Goal: Task Accomplishment & Management: Manage account settings

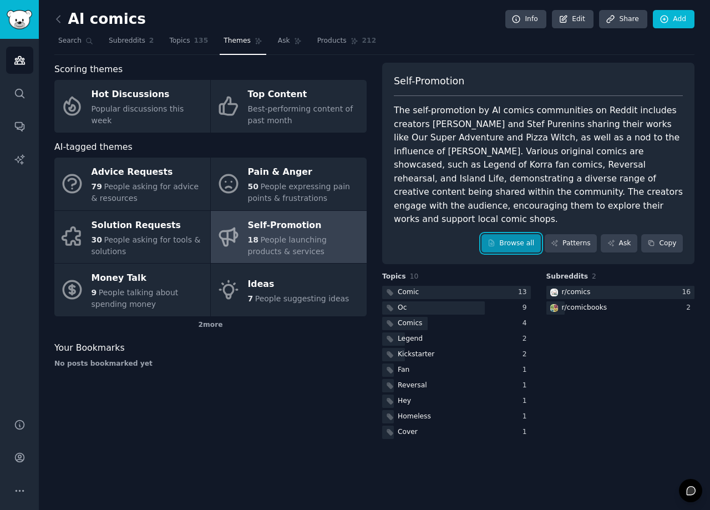
click at [515, 234] on link "Browse all" at bounding box center [510, 243] width 59 height 19
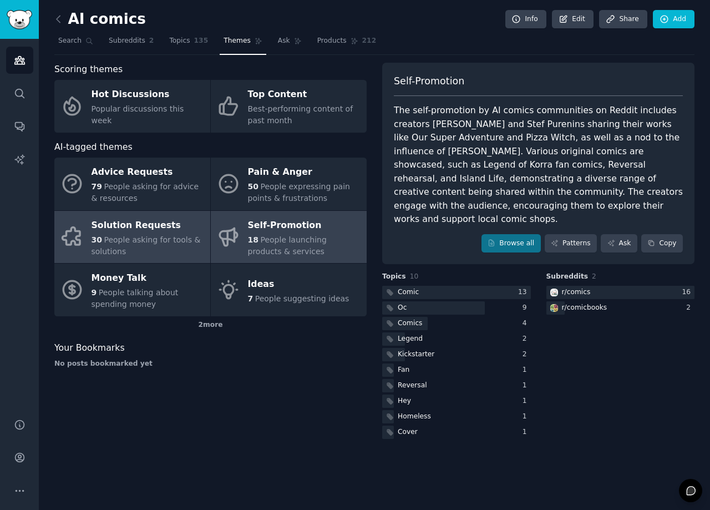
click at [145, 240] on span "People asking for tools & solutions" at bounding box center [145, 245] width 109 height 21
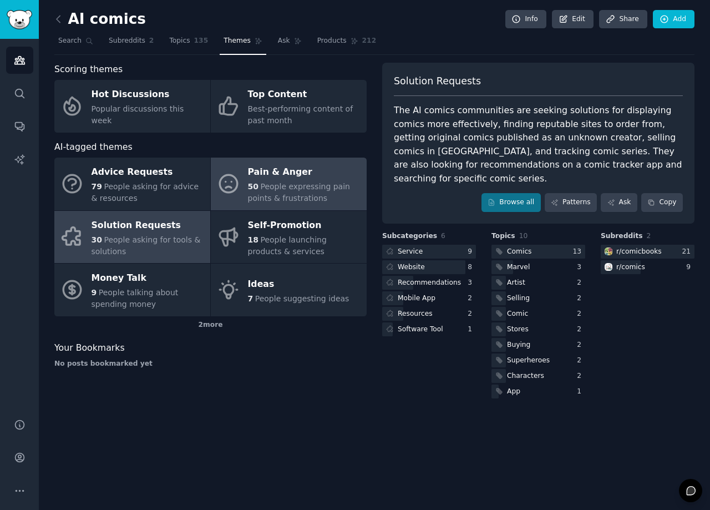
click at [272, 196] on span "People expressing pain points & frustrations" at bounding box center [299, 192] width 102 height 21
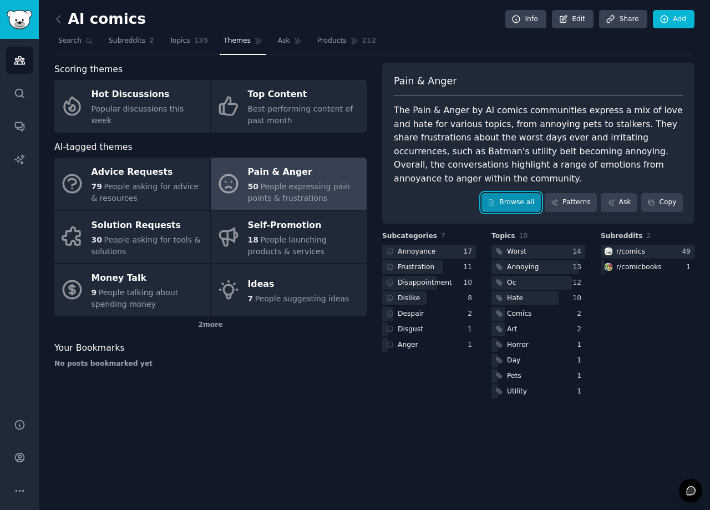
click at [525, 207] on link "Browse all" at bounding box center [510, 202] width 59 height 19
click at [631, 251] on div "r/ comics" at bounding box center [630, 252] width 29 height 10
click at [176, 43] on span "Topics" at bounding box center [179, 41] width 21 height 10
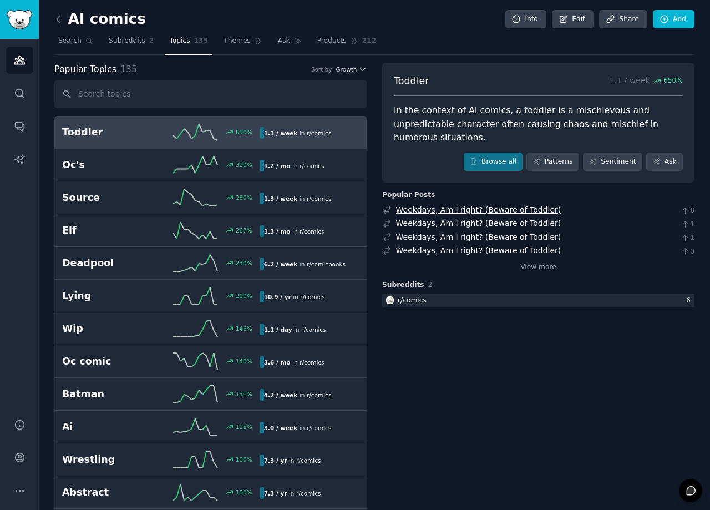
click at [423, 205] on link "Weekdays, Am I right? (Beware of Toddler)" at bounding box center [478, 209] width 165 height 9
click at [60, 19] on icon at bounding box center [59, 19] width 12 height 12
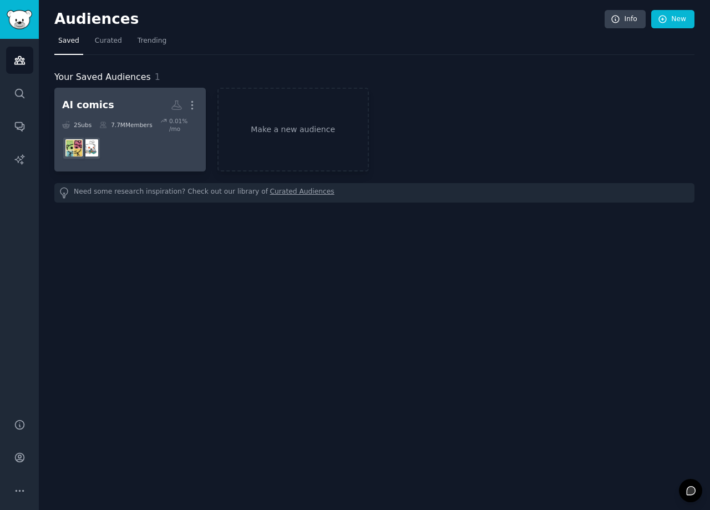
click at [121, 140] on dd at bounding box center [130, 148] width 136 height 31
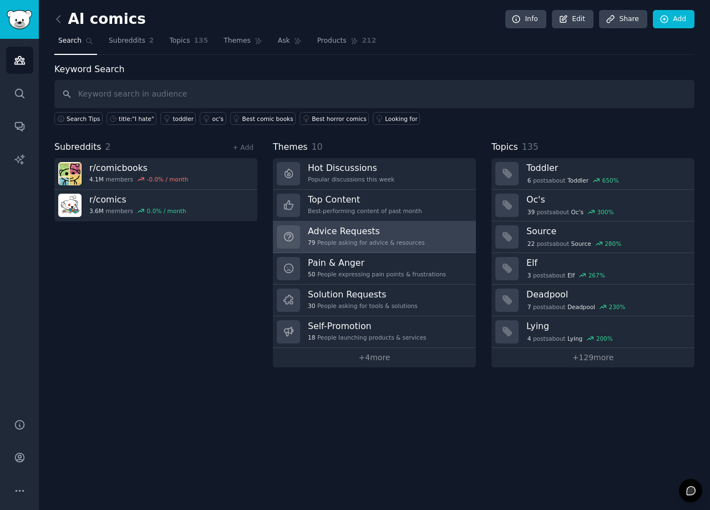
click at [337, 231] on h3 "Advice Requests" at bounding box center [366, 231] width 117 height 12
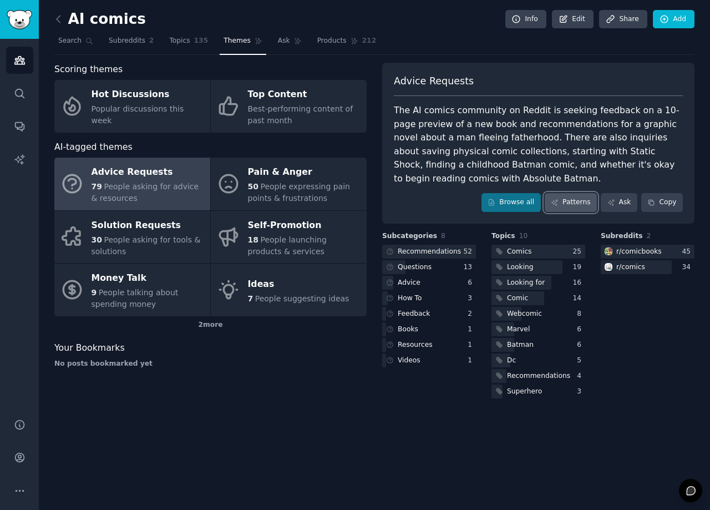
click at [582, 206] on link "Patterns" at bounding box center [571, 202] width 52 height 19
click at [523, 200] on link "Browse all" at bounding box center [510, 202] width 59 height 19
click at [571, 204] on link "Patterns" at bounding box center [571, 202] width 52 height 19
click at [622, 205] on link "Ask" at bounding box center [619, 202] width 37 height 19
click at [528, 204] on link "Browse all" at bounding box center [510, 202] width 59 height 19
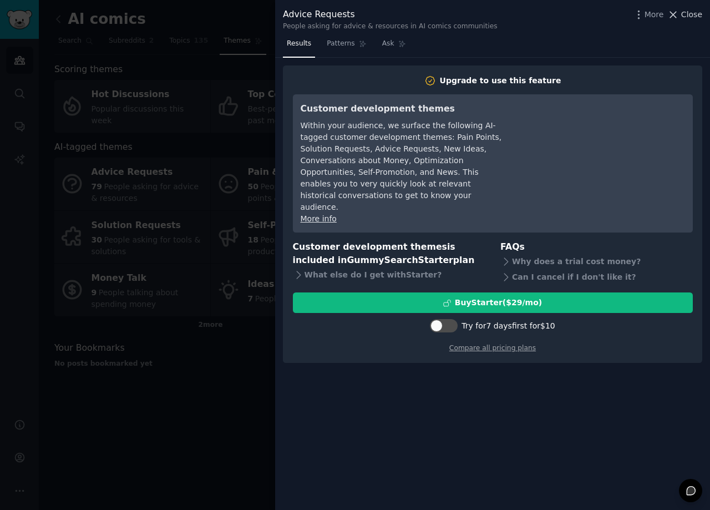
click at [691, 14] on span "Close" at bounding box center [691, 15] width 21 height 12
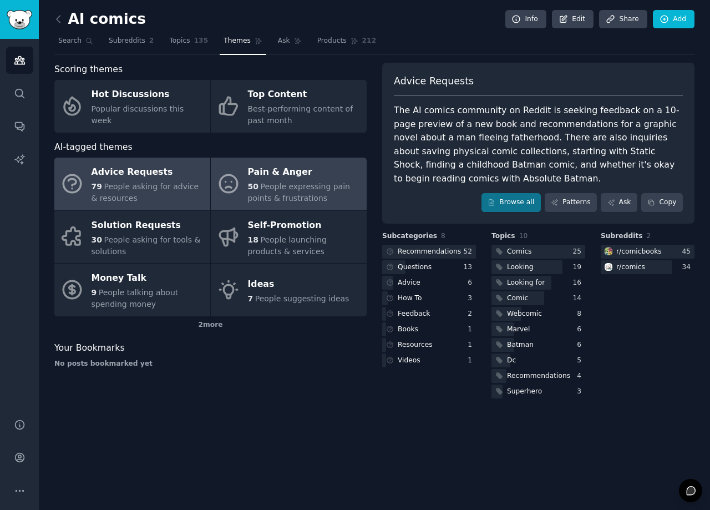
click at [292, 177] on div "Pain & Anger" at bounding box center [304, 173] width 113 height 18
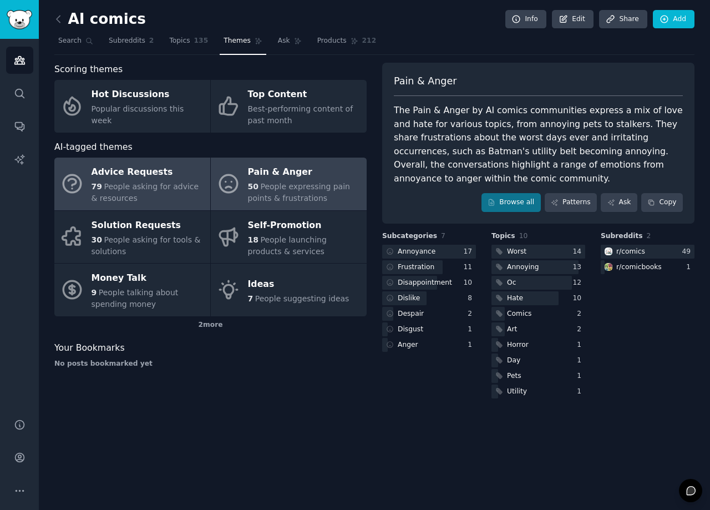
click at [136, 172] on div "Advice Requests" at bounding box center [147, 173] width 113 height 18
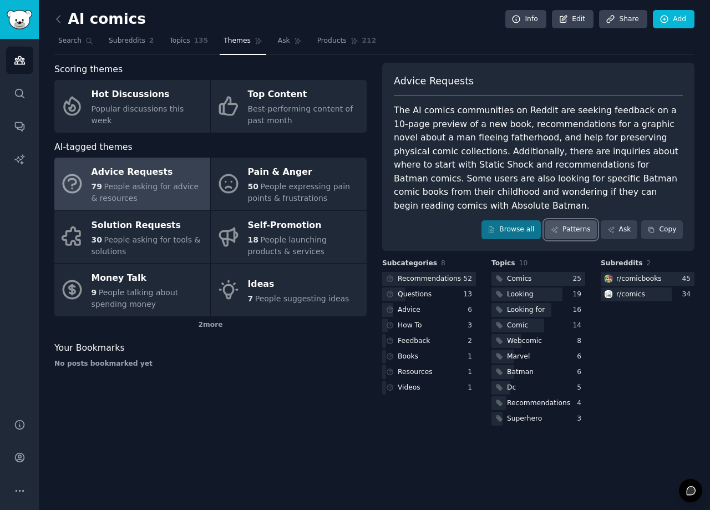
click at [574, 220] on link "Patterns" at bounding box center [571, 229] width 52 height 19
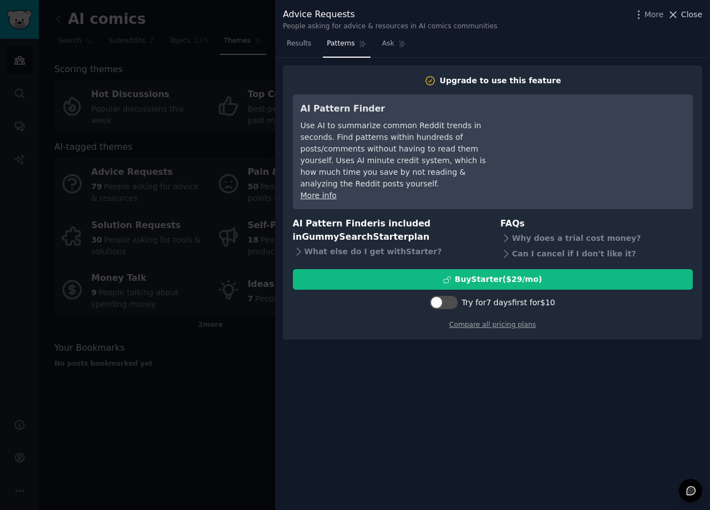
click at [691, 18] on span "Close" at bounding box center [691, 15] width 21 height 12
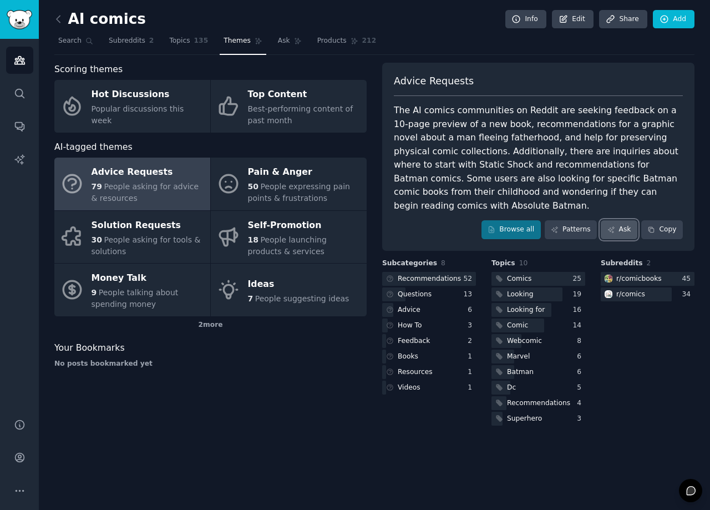
click at [621, 220] on link "Ask" at bounding box center [619, 229] width 37 height 19
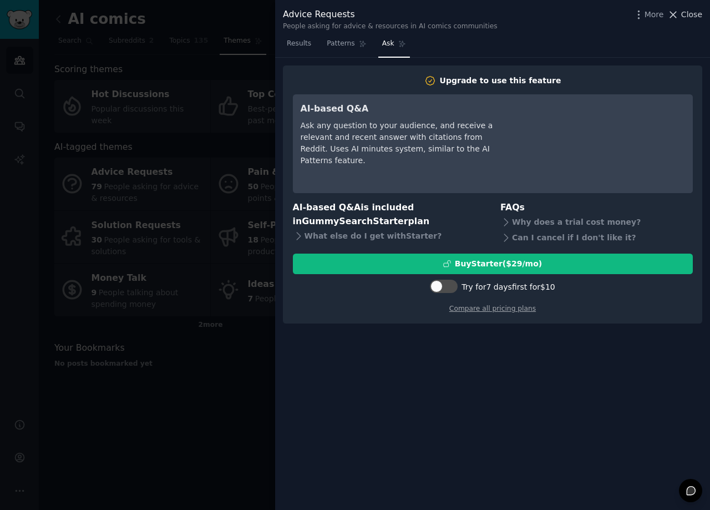
click at [694, 16] on span "Close" at bounding box center [691, 15] width 21 height 12
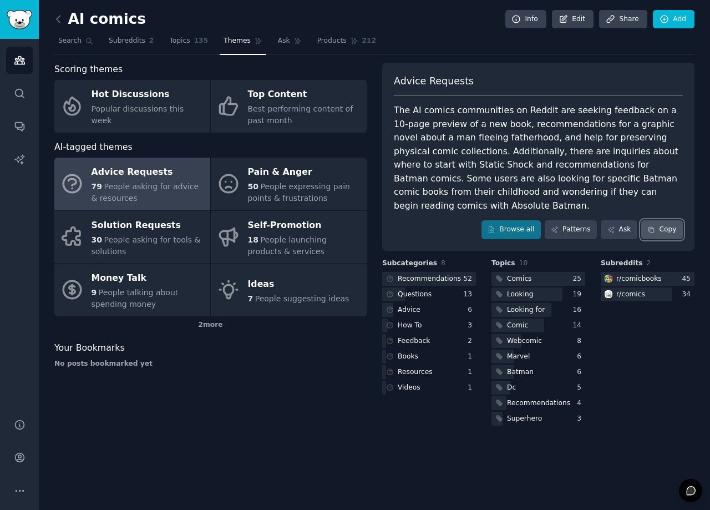
click at [663, 221] on button "Copy" at bounding box center [662, 229] width 42 height 19
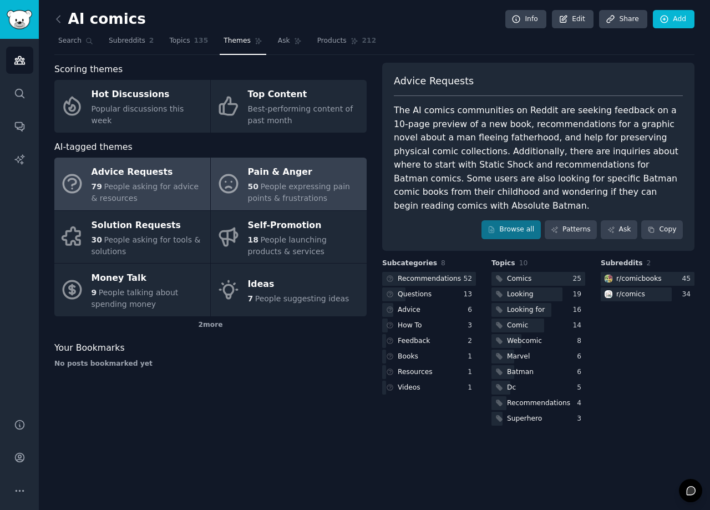
click at [296, 187] on span "People expressing pain points & frustrations" at bounding box center [299, 192] width 102 height 21
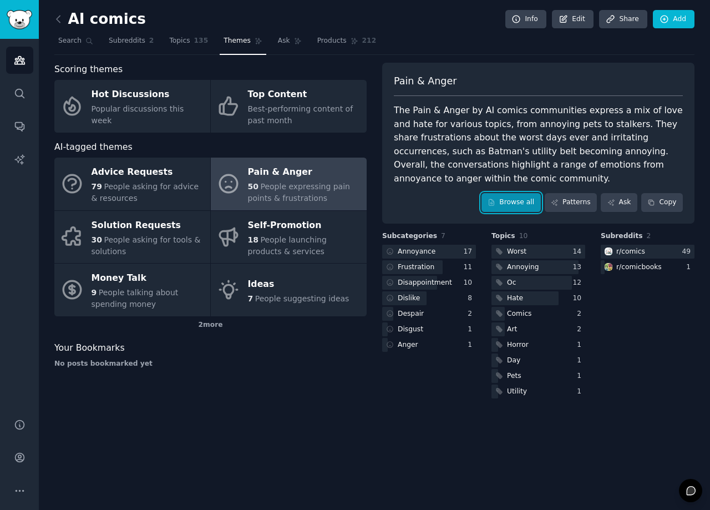
click at [519, 202] on link "Browse all" at bounding box center [510, 202] width 59 height 19
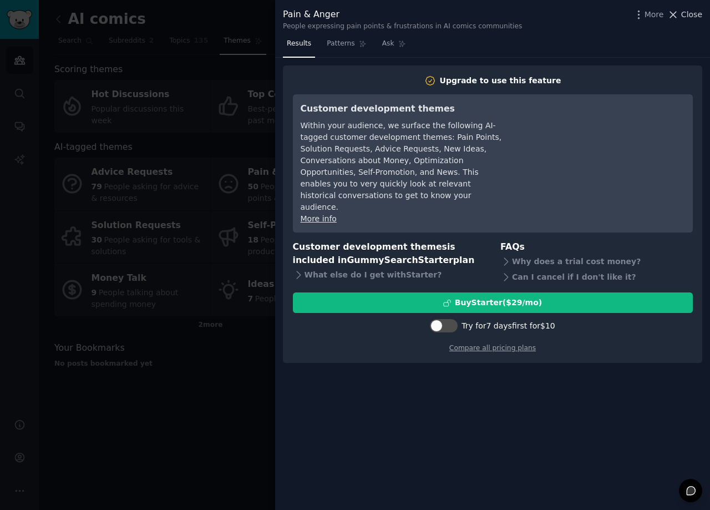
click at [688, 14] on span "Close" at bounding box center [691, 15] width 21 height 12
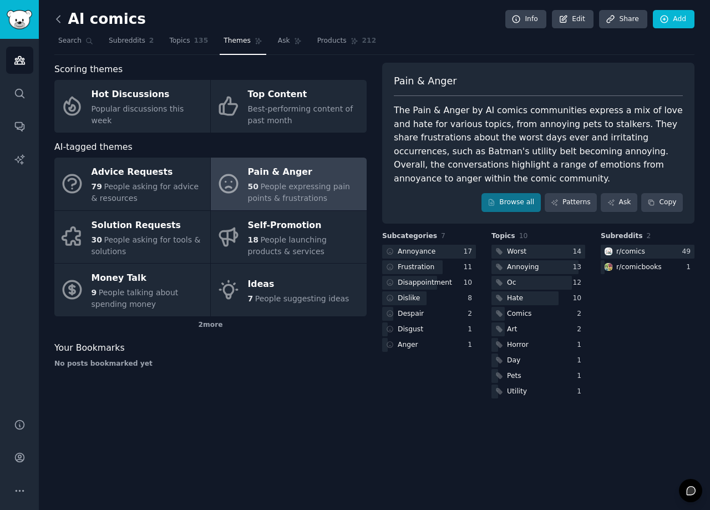
click at [59, 18] on icon at bounding box center [59, 19] width 12 height 12
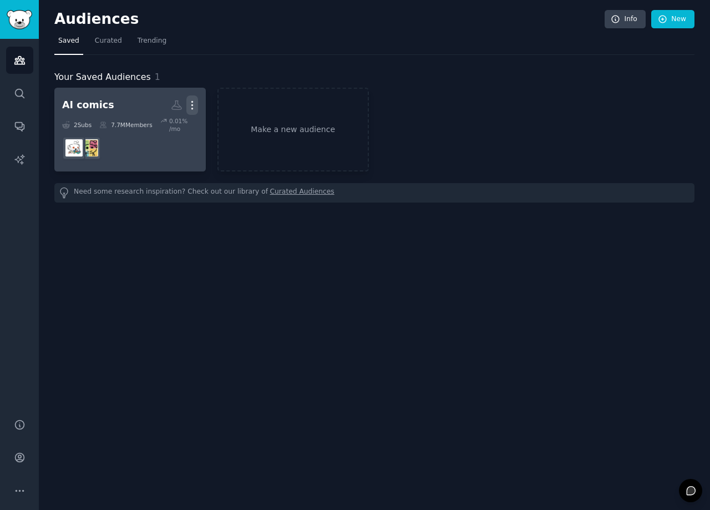
click at [192, 107] on icon "button" at bounding box center [192, 105] width 12 height 12
click at [192, 106] on icon "button" at bounding box center [192, 105] width 12 height 12
click at [170, 107] on link "View" at bounding box center [154, 109] width 53 height 23
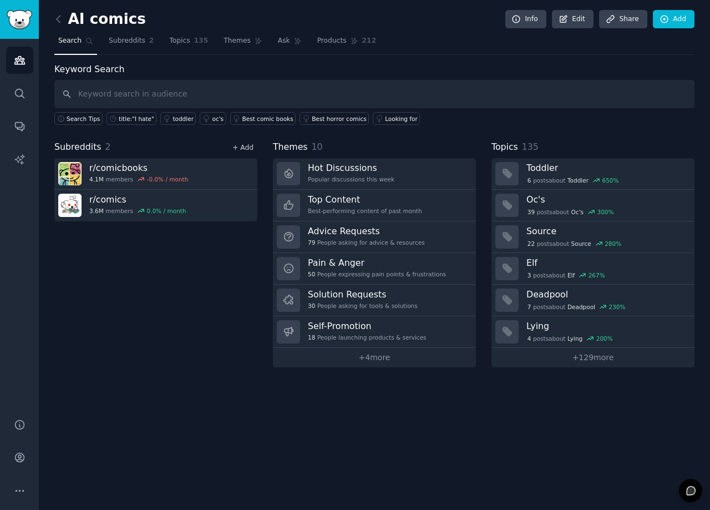
click at [250, 145] on link "+ Add" at bounding box center [242, 148] width 21 height 8
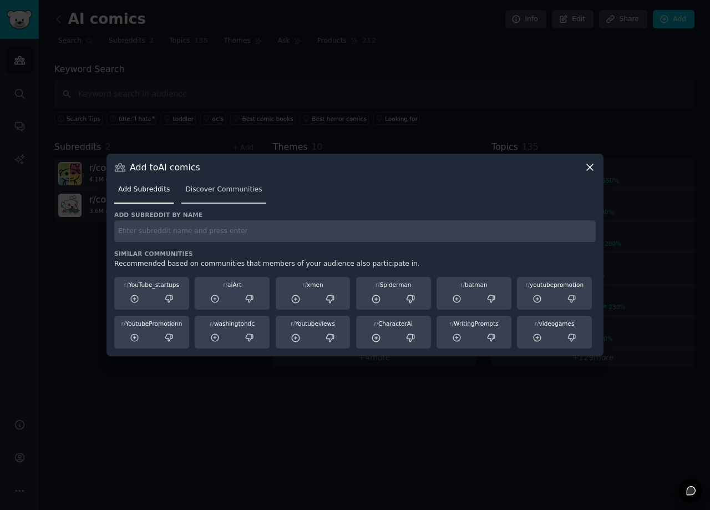
click at [218, 191] on span "Discover Communities" at bounding box center [223, 190] width 77 height 10
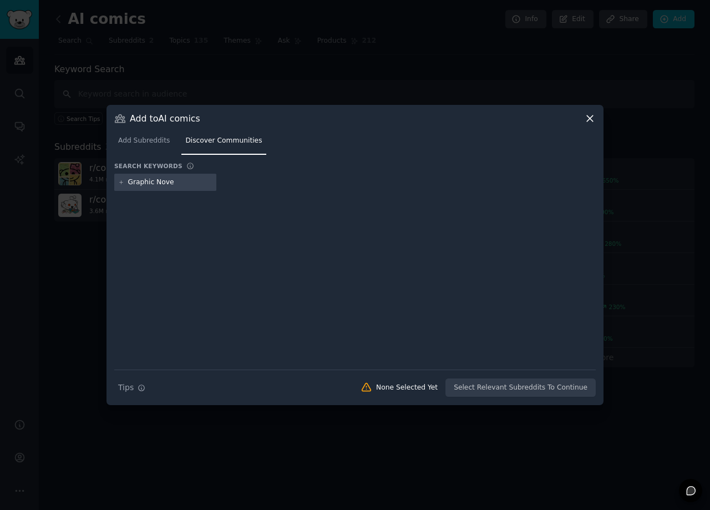
type input "Graphic Novel"
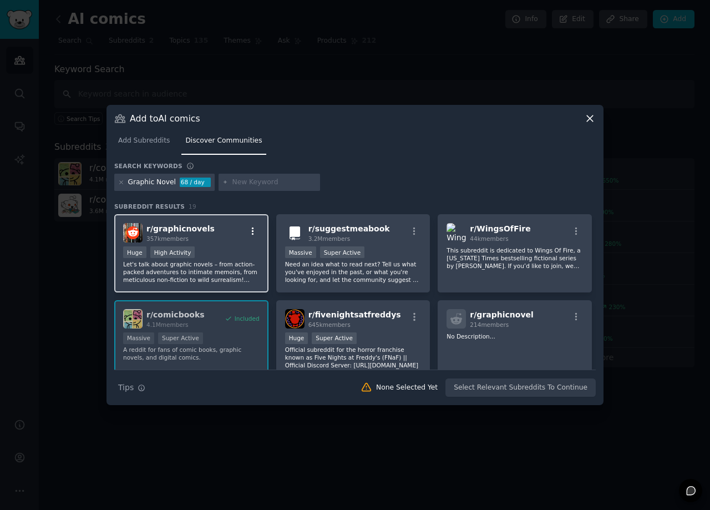
click at [251, 233] on icon "button" at bounding box center [253, 231] width 10 height 10
click at [210, 250] on div ">= 80th percentile for submissions / day Huge High Activity" at bounding box center [191, 253] width 136 height 14
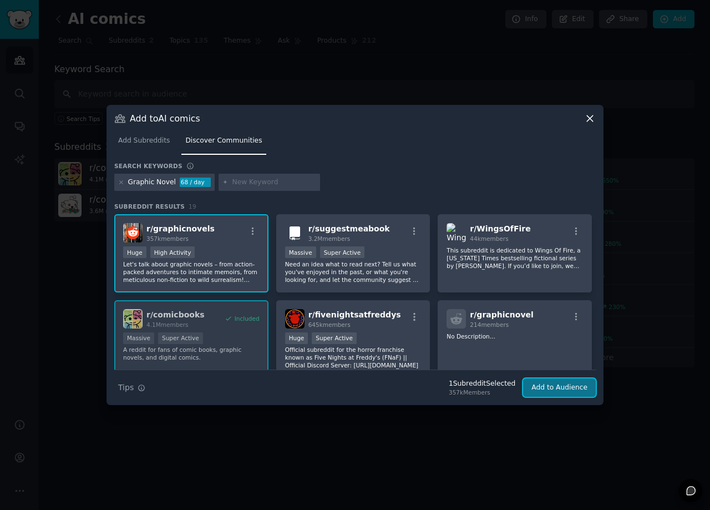
click at [556, 390] on button "Add to Audience" at bounding box center [559, 387] width 73 height 19
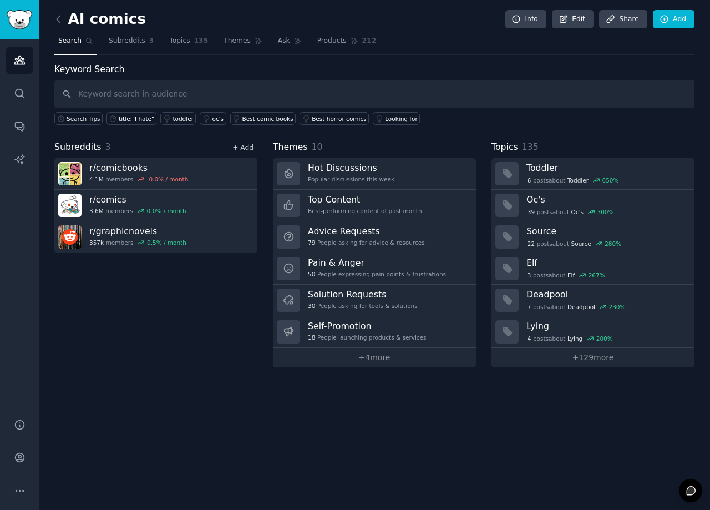
click at [252, 147] on link "+ Add" at bounding box center [242, 148] width 21 height 8
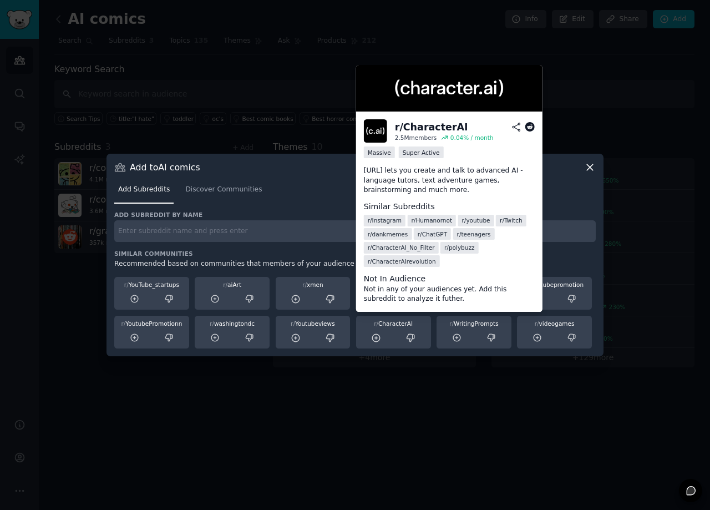
click at [395, 328] on div "r/ CharacterAI" at bounding box center [393, 332] width 75 height 33
click at [378, 336] on icon at bounding box center [376, 338] width 10 height 10
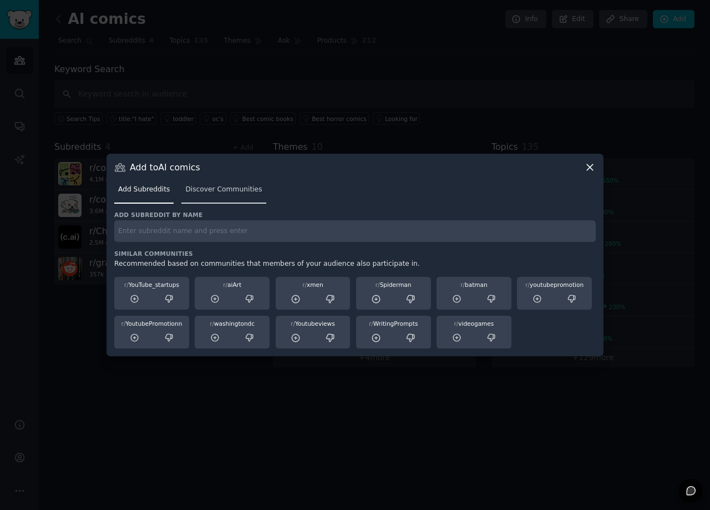
click at [234, 191] on span "Discover Communities" at bounding box center [223, 190] width 77 height 10
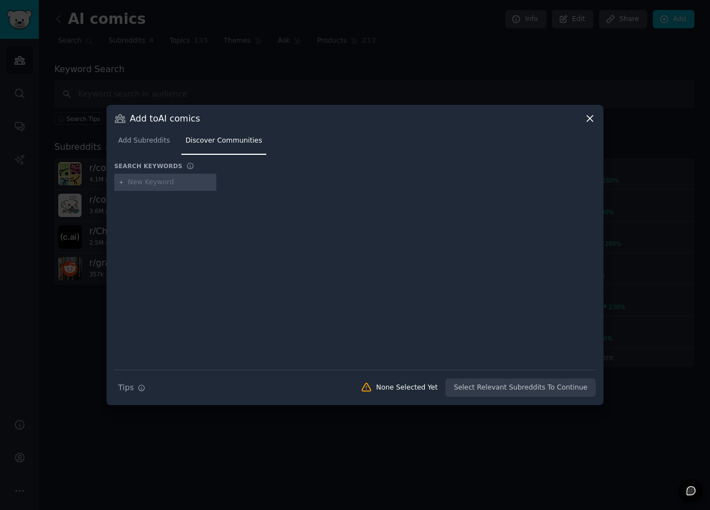
click at [176, 182] on input "text" at bounding box center [170, 182] width 84 height 10
type input "ai art consistency"
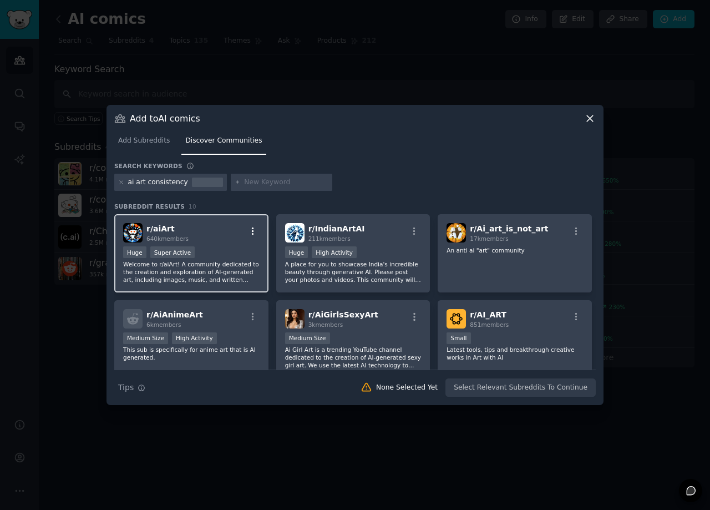
click at [252, 231] on icon "button" at bounding box center [253, 231] width 2 height 8
click at [219, 242] on div "r/ aiArt 640k members" at bounding box center [191, 232] width 136 height 19
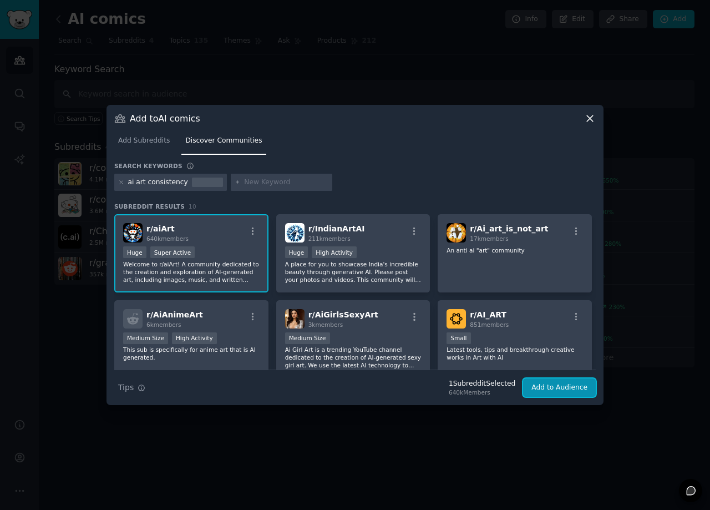
drag, startPoint x: 546, startPoint y: 389, endPoint x: 541, endPoint y: 390, distance: 5.7
click at [546, 389] on button "Add to Audience" at bounding box center [559, 387] width 73 height 19
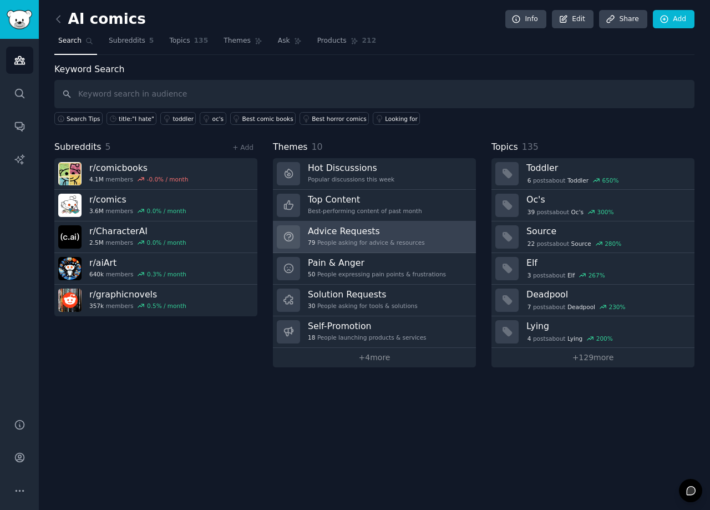
click at [397, 237] on div "Advice Requests 79 People asking for advice & resources" at bounding box center [366, 236] width 117 height 23
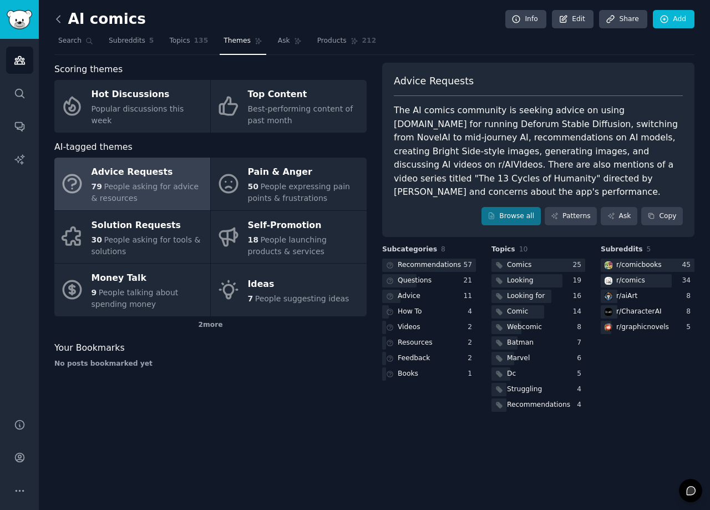
click at [59, 21] on icon at bounding box center [59, 19] width 12 height 12
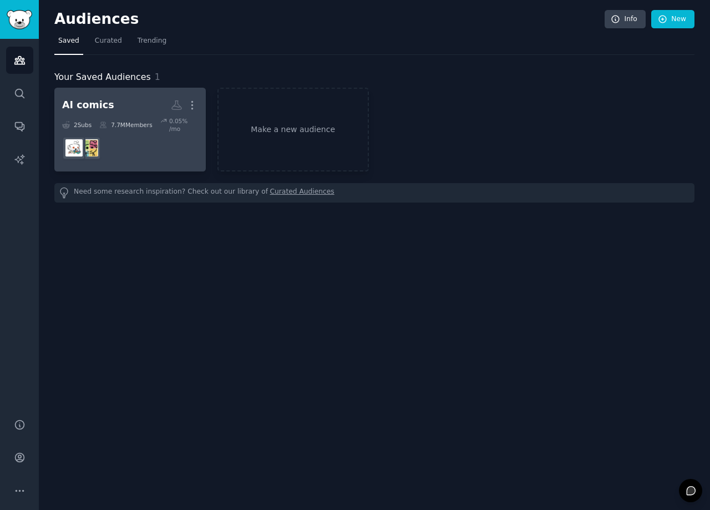
click at [119, 143] on dd at bounding box center [130, 148] width 136 height 31
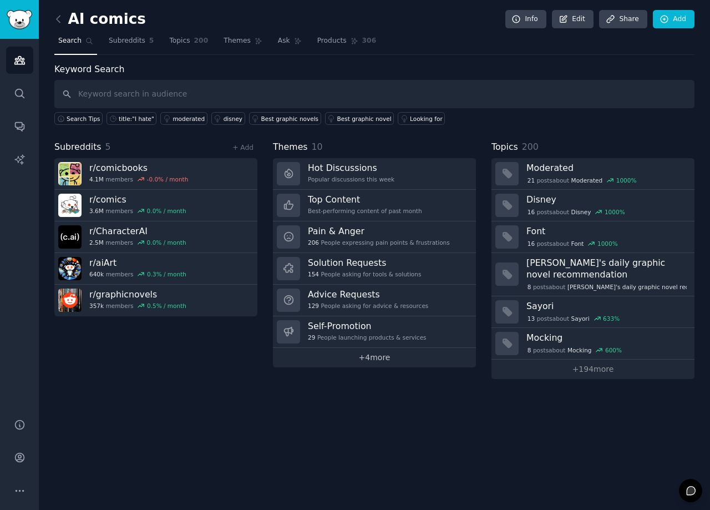
click at [379, 356] on link "+ 4 more" at bounding box center [374, 357] width 203 height 19
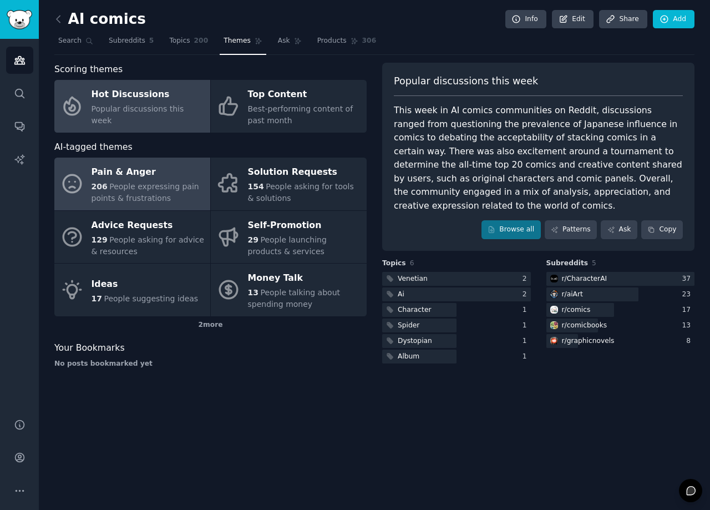
click at [123, 182] on span "People expressing pain points & frustrations" at bounding box center [145, 192] width 108 height 21
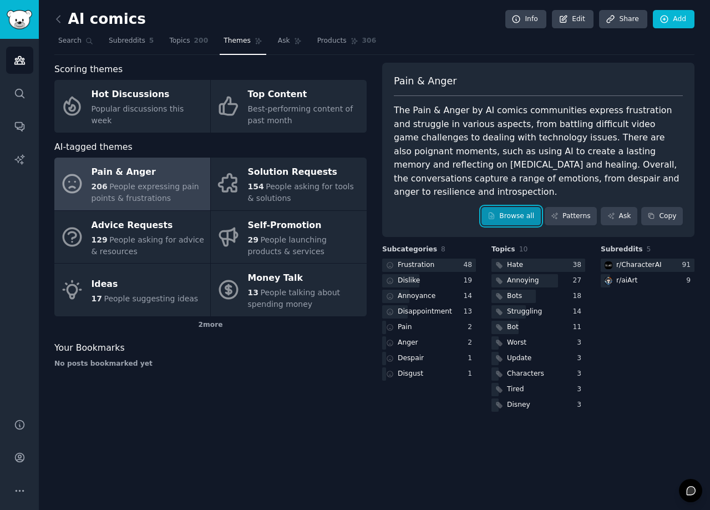
click at [519, 207] on link "Browse all" at bounding box center [510, 216] width 59 height 19
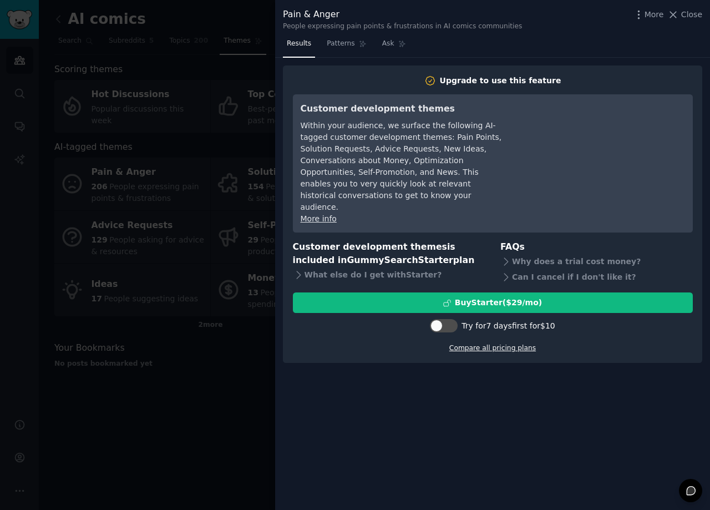
click at [491, 344] on link "Compare all pricing plans" at bounding box center [492, 348] width 87 height 8
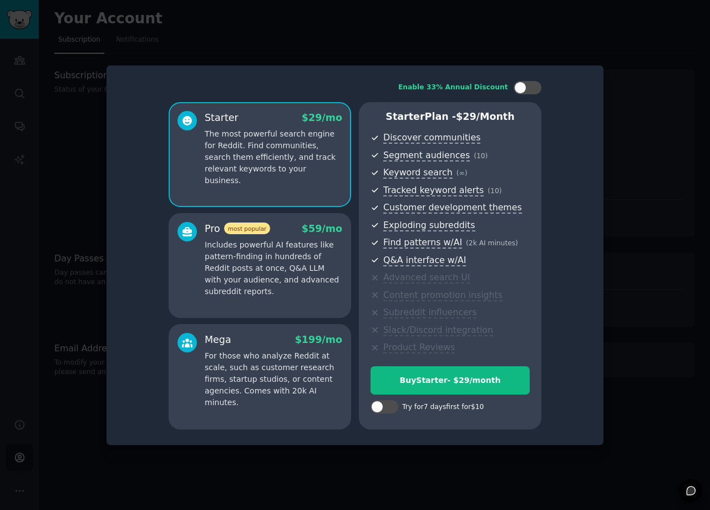
click at [337, 294] on p "Includes powerful AI features like pattern-finding in hundreds of Reddit posts …" at bounding box center [274, 268] width 138 height 58
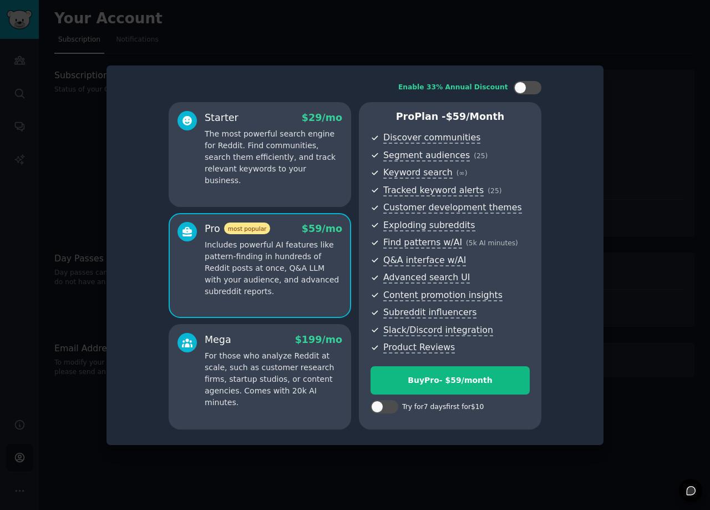
click at [324, 192] on div "Starter $ 29 /mo The most powerful search engine for Reddit. Find communities, …" at bounding box center [260, 154] width 182 height 105
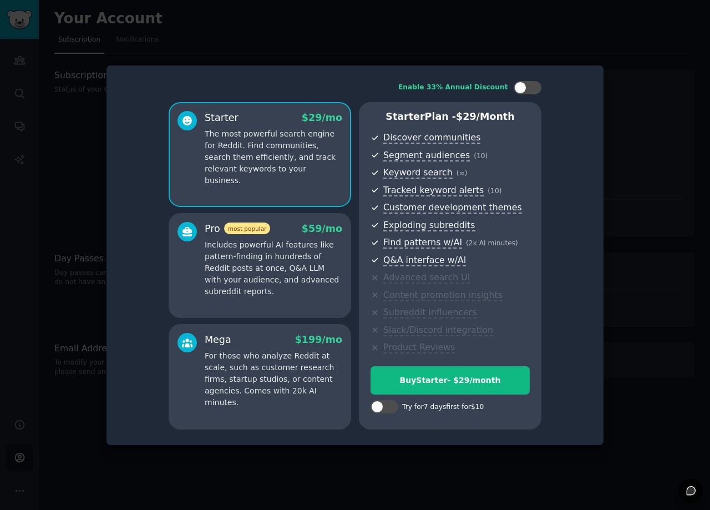
click at [332, 293] on p "Includes powerful AI features like pattern-finding in hundreds of Reddit posts …" at bounding box center [274, 268] width 138 height 58
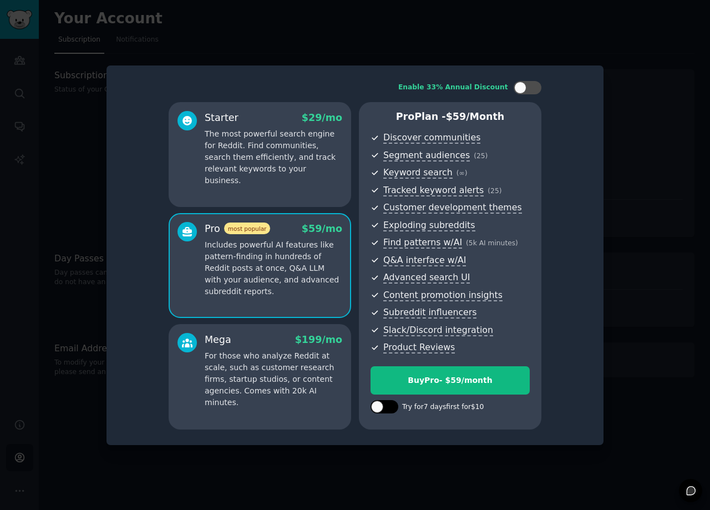
click at [391, 408] on div at bounding box center [390, 407] width 6 height 6
checkbox input "true"
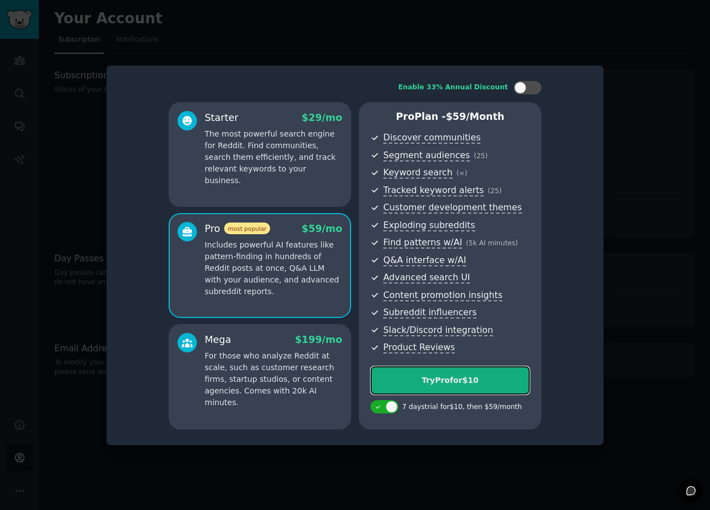
click at [503, 386] on button "Try Pro for $10" at bounding box center [449, 380] width 159 height 28
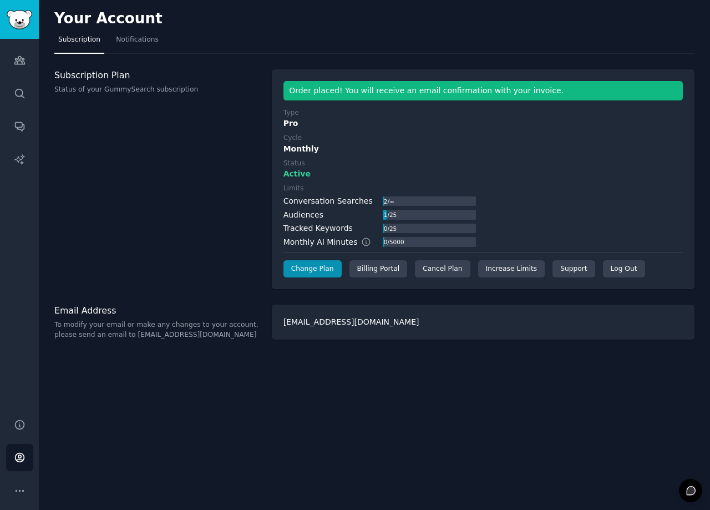
click at [387, 202] on div "2 / ∞" at bounding box center [389, 201] width 12 height 10
click at [23, 29] on img "Sidebar" at bounding box center [20, 19] width 26 height 19
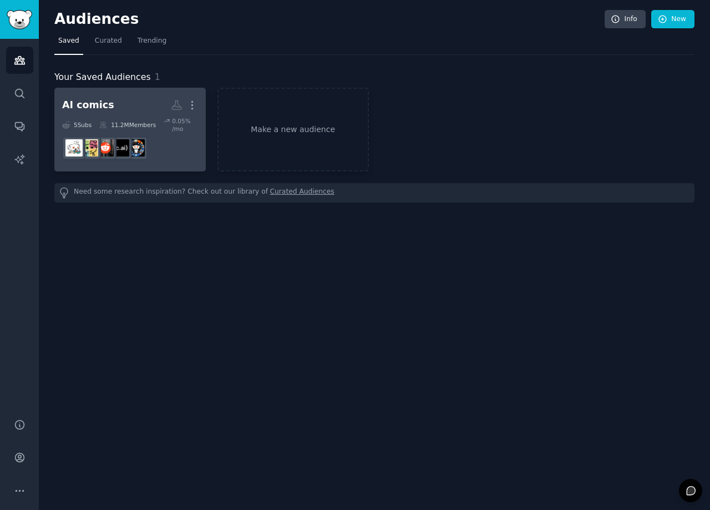
click at [172, 154] on dd "r/aiArt" at bounding box center [130, 148] width 136 height 31
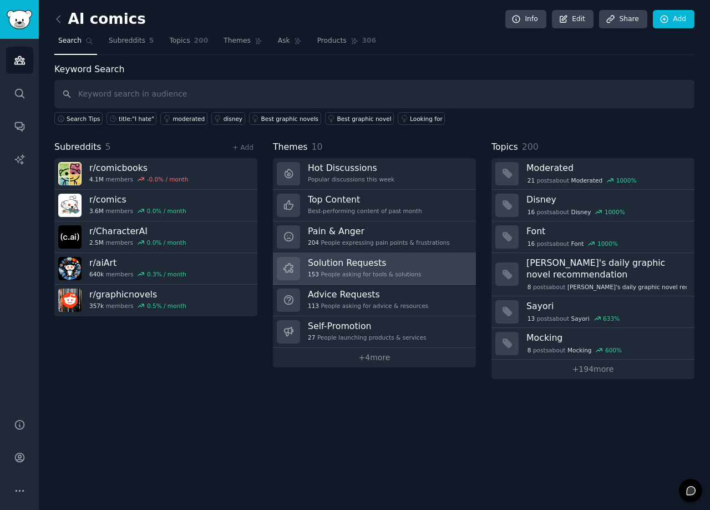
click at [352, 262] on h3 "Solution Requests" at bounding box center [364, 263] width 113 height 12
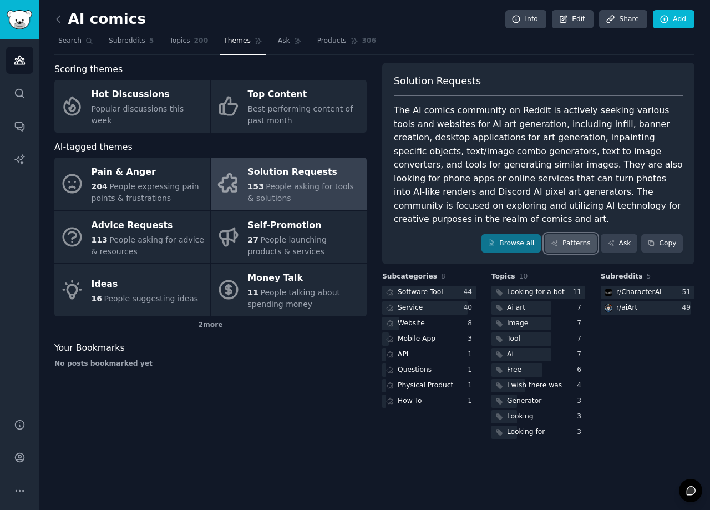
click at [581, 234] on link "Patterns" at bounding box center [571, 243] width 52 height 19
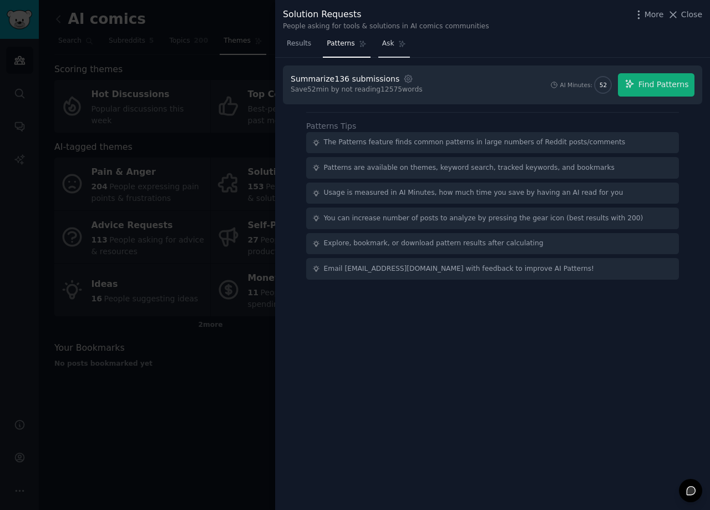
click at [384, 45] on span "Ask" at bounding box center [388, 44] width 12 height 10
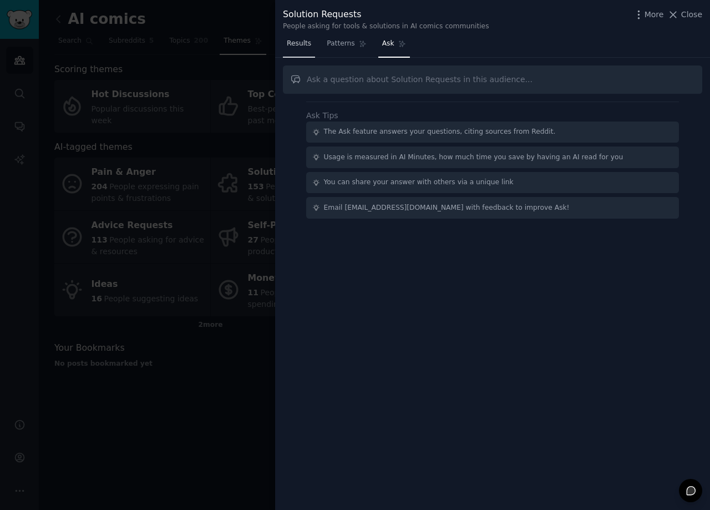
click at [302, 45] on span "Results" at bounding box center [299, 44] width 24 height 10
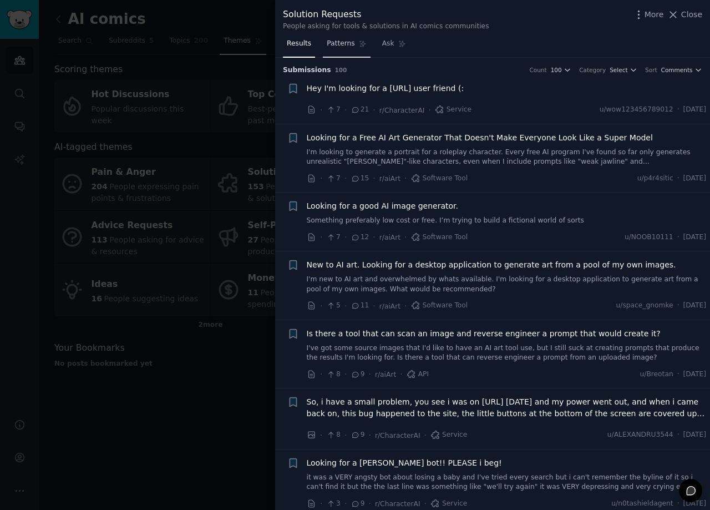
click at [338, 42] on span "Patterns" at bounding box center [341, 44] width 28 height 10
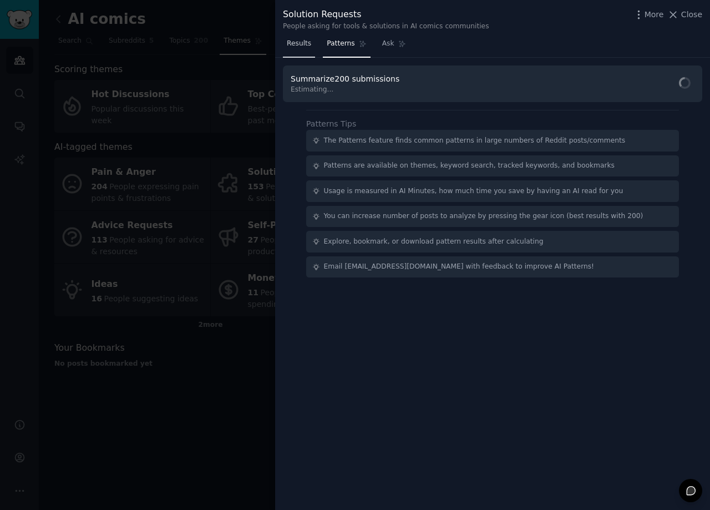
click at [301, 42] on span "Results" at bounding box center [299, 44] width 24 height 10
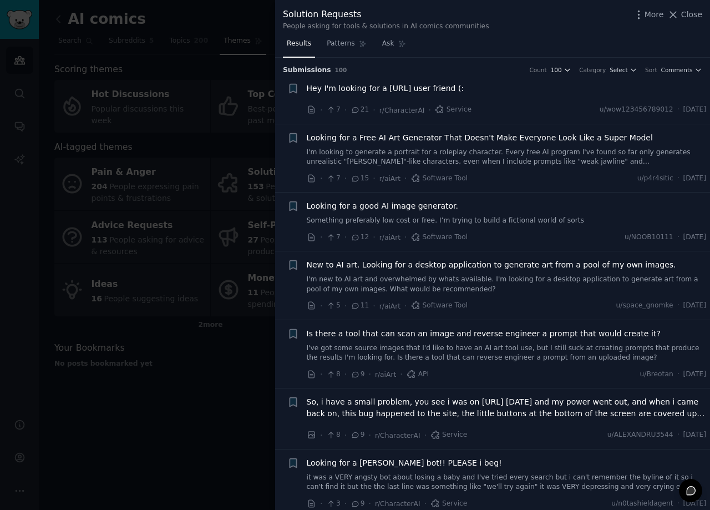
click at [571, 69] on icon "button" at bounding box center [567, 70] width 8 height 8
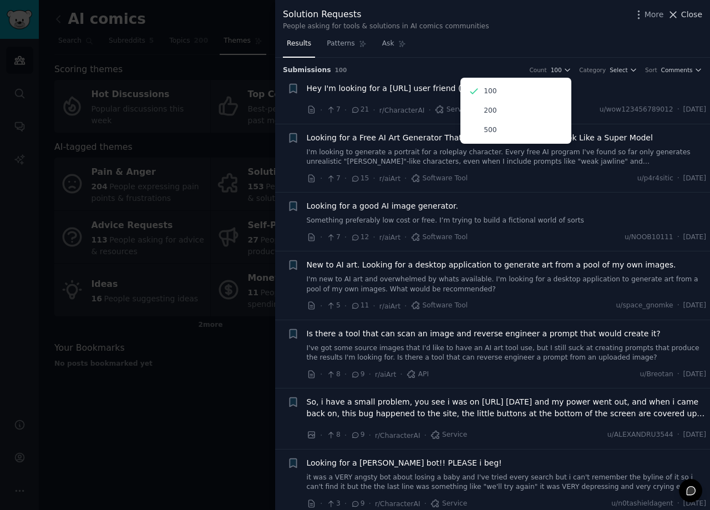
click at [689, 15] on span "Close" at bounding box center [691, 15] width 21 height 12
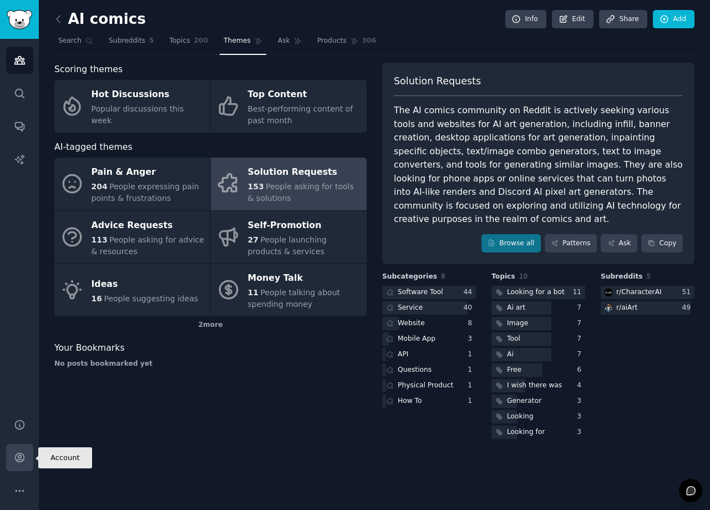
click at [16, 460] on icon "Sidebar" at bounding box center [20, 457] width 12 height 12
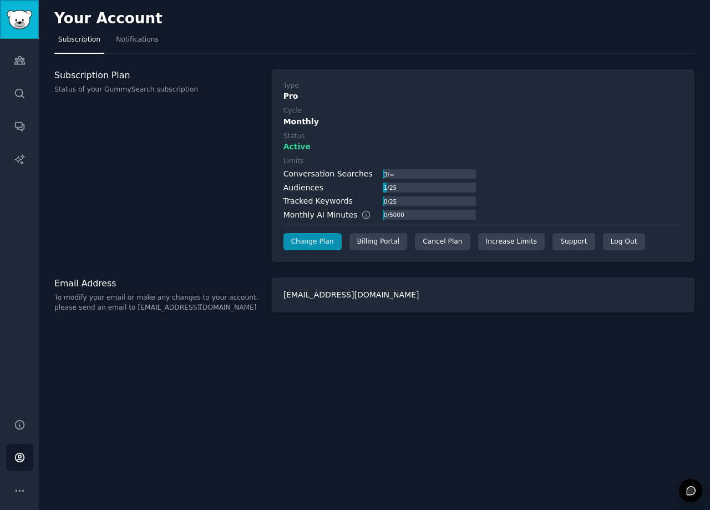
click at [19, 22] on img "Sidebar" at bounding box center [20, 19] width 26 height 19
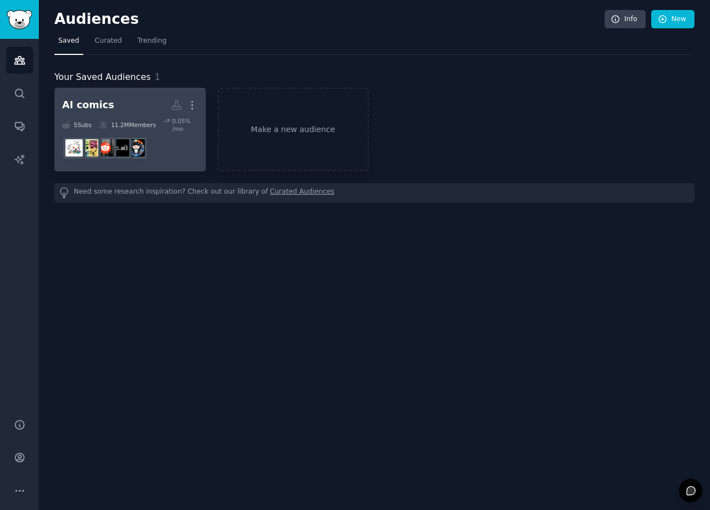
click at [179, 155] on dd "r/comics" at bounding box center [130, 148] width 136 height 31
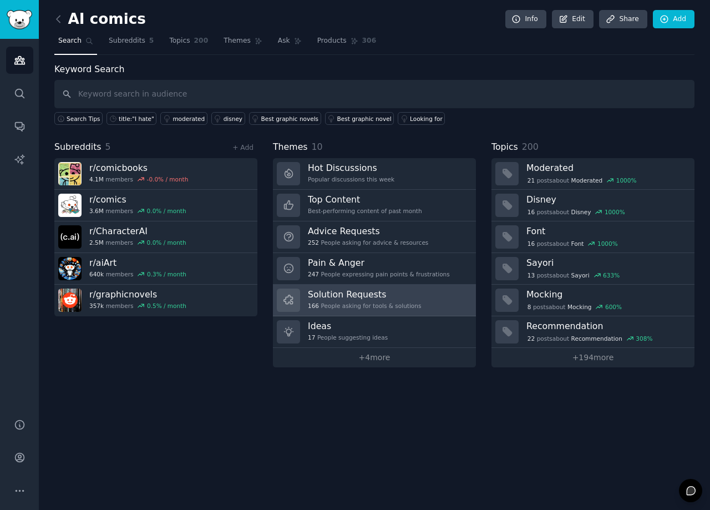
click at [432, 303] on link "Solution Requests 166 People asking for tools & solutions" at bounding box center [374, 300] width 203 height 32
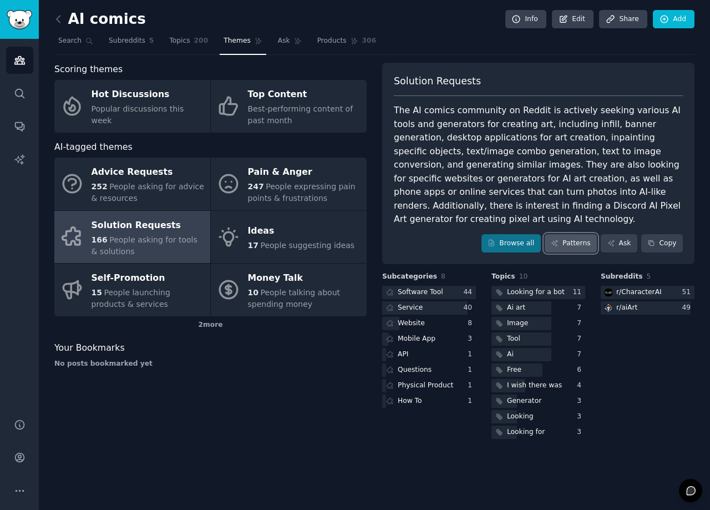
click at [579, 234] on link "Patterns" at bounding box center [571, 243] width 52 height 19
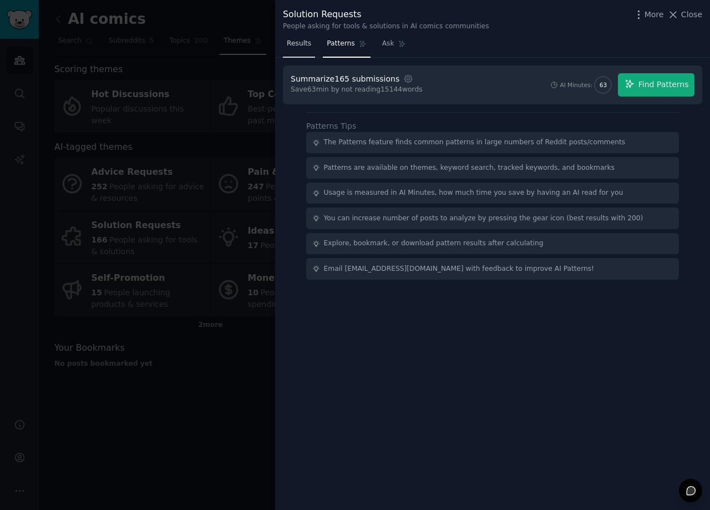
click at [299, 47] on span "Results" at bounding box center [299, 44] width 24 height 10
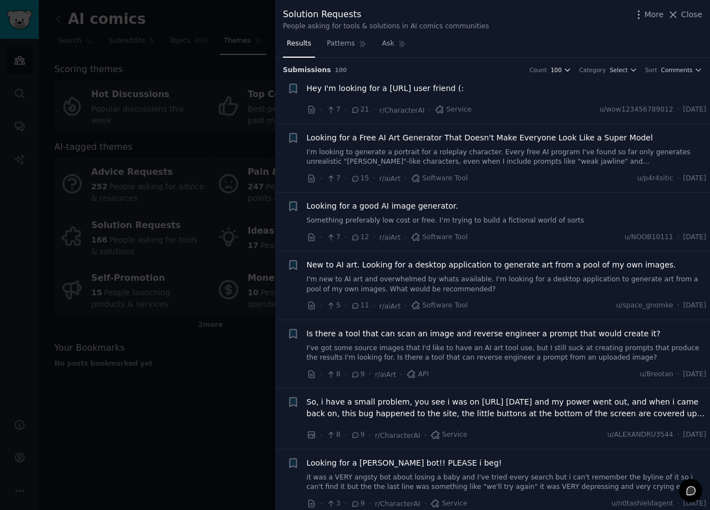
click at [569, 69] on icon "button" at bounding box center [567, 70] width 4 height 2
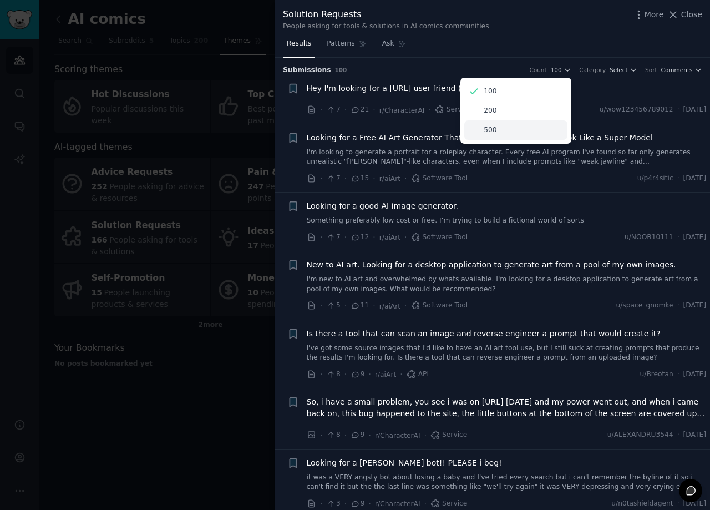
click at [506, 130] on div "500" at bounding box center [515, 129] width 103 height 19
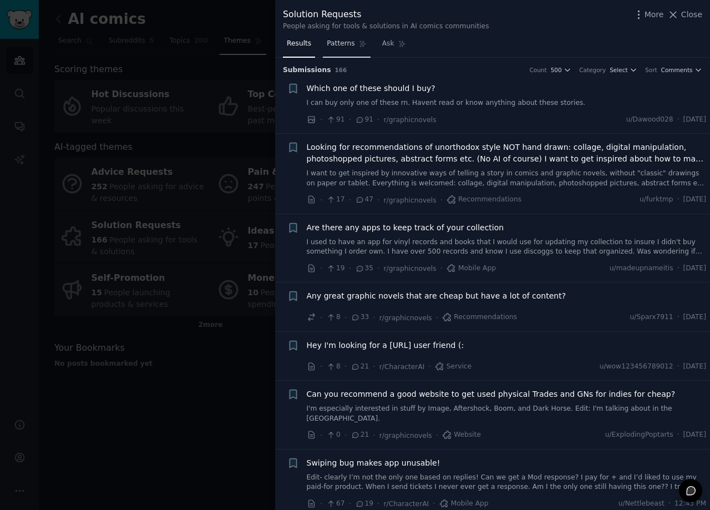
click at [340, 43] on span "Patterns" at bounding box center [341, 44] width 28 height 10
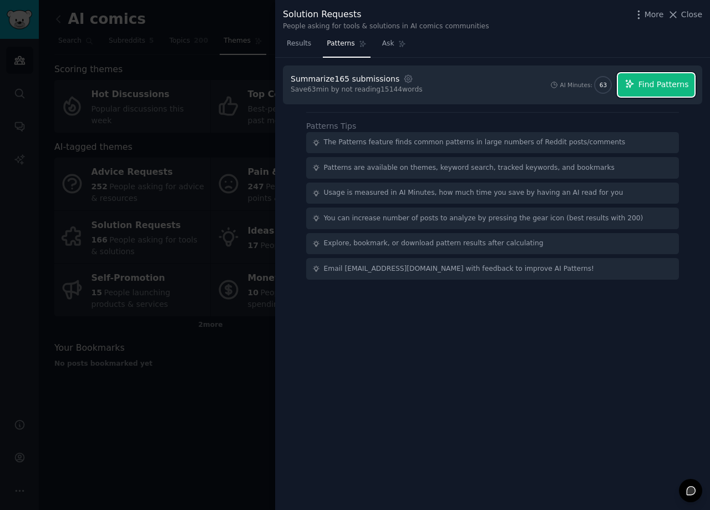
click at [658, 90] on button "Find Patterns" at bounding box center [656, 84] width 77 height 23
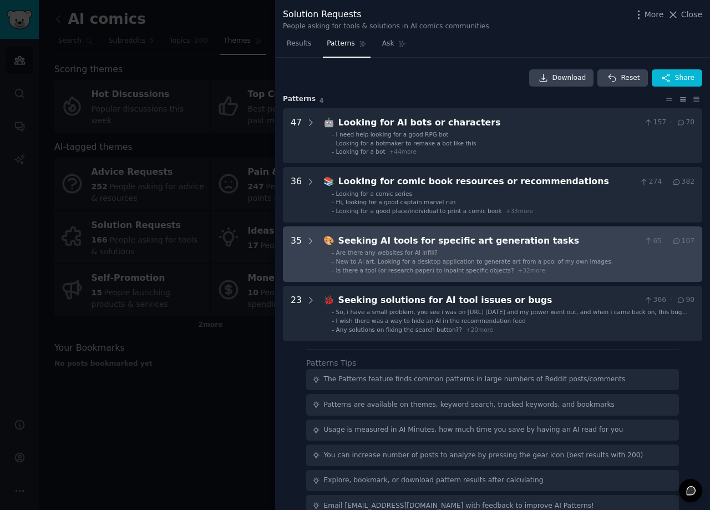
click at [445, 239] on div "Seeking AI tools for specific art generation tasks" at bounding box center [489, 241] width 302 height 14
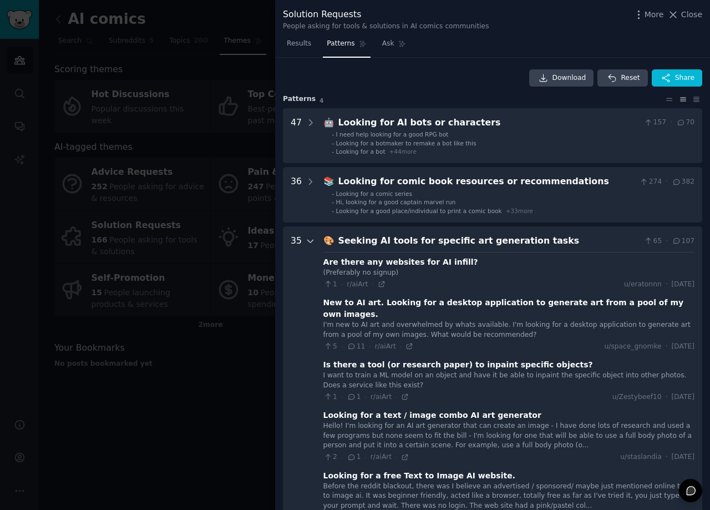
click at [309, 243] on icon at bounding box center [311, 241] width 10 height 10
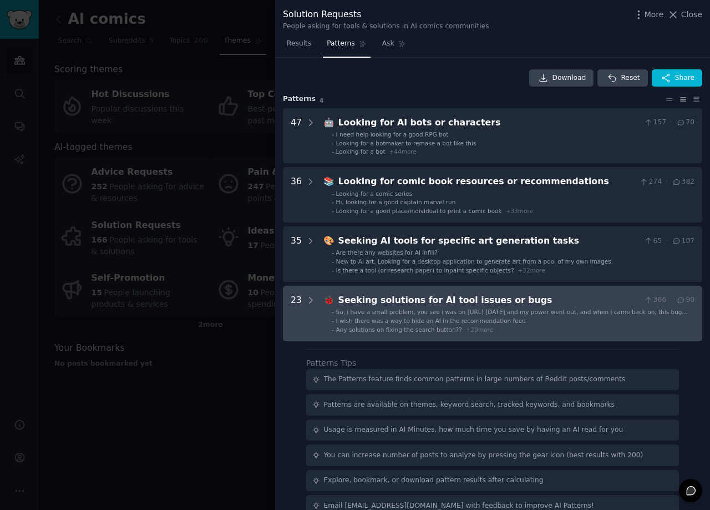
scroll to position [18, 0]
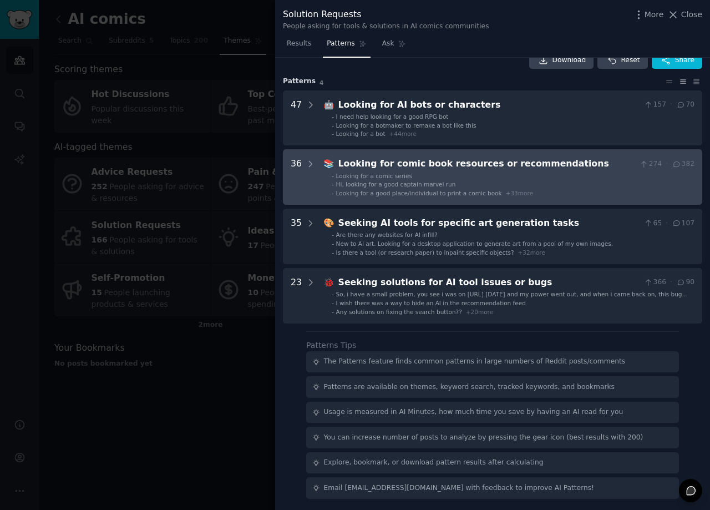
click at [298, 167] on div "36" at bounding box center [296, 177] width 11 height 40
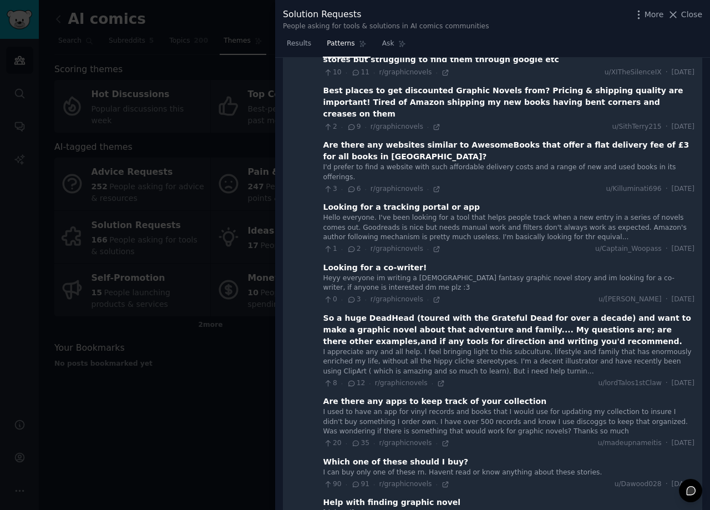
scroll to position [1308, 0]
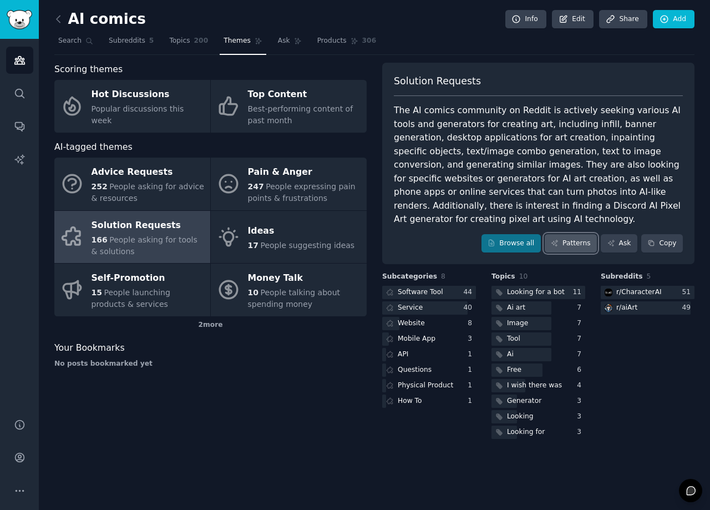
click at [578, 234] on link "Patterns" at bounding box center [571, 243] width 52 height 19
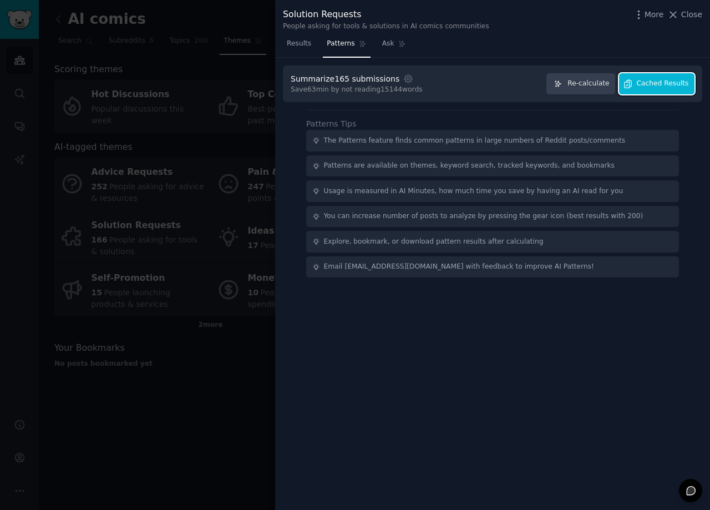
click at [650, 90] on button "Cached Results" at bounding box center [656, 84] width 75 height 22
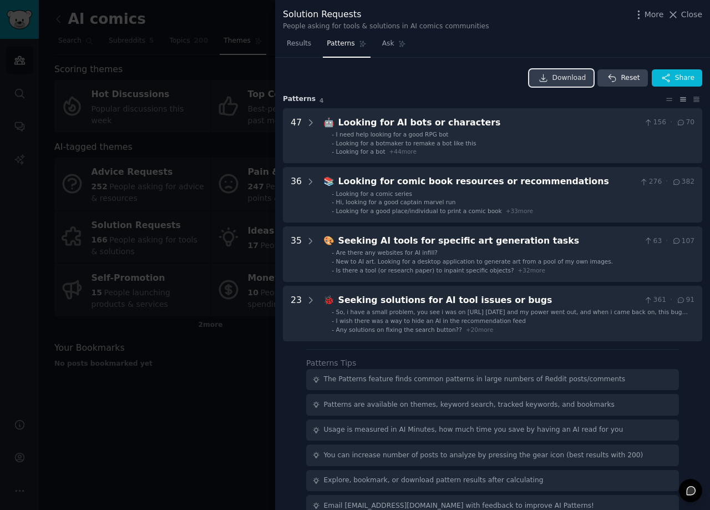
click at [560, 82] on span "Download" at bounding box center [569, 78] width 34 height 10
click at [693, 98] on icon at bounding box center [696, 99] width 12 height 8
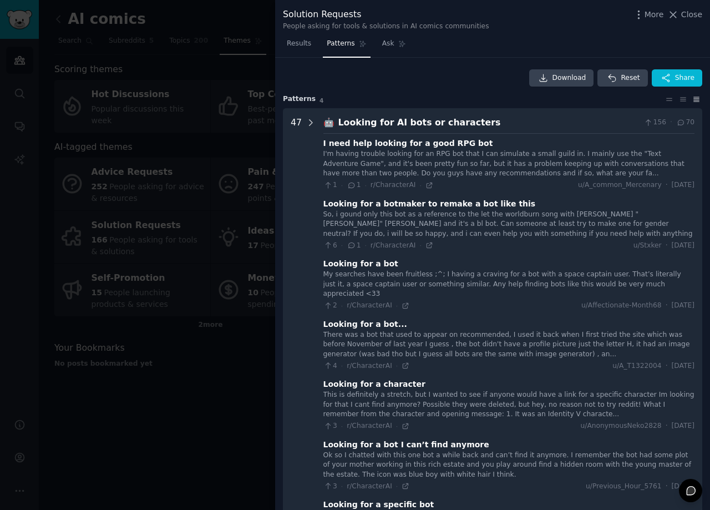
click at [307, 124] on icon at bounding box center [311, 123] width 10 height 10
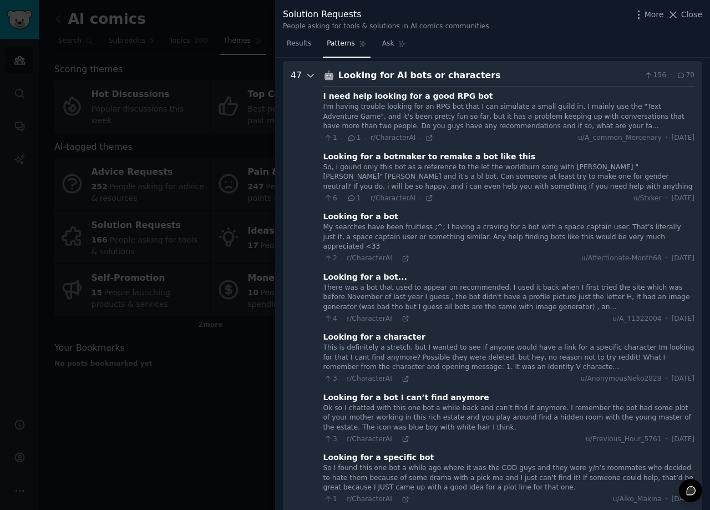
scroll to position [50, 0]
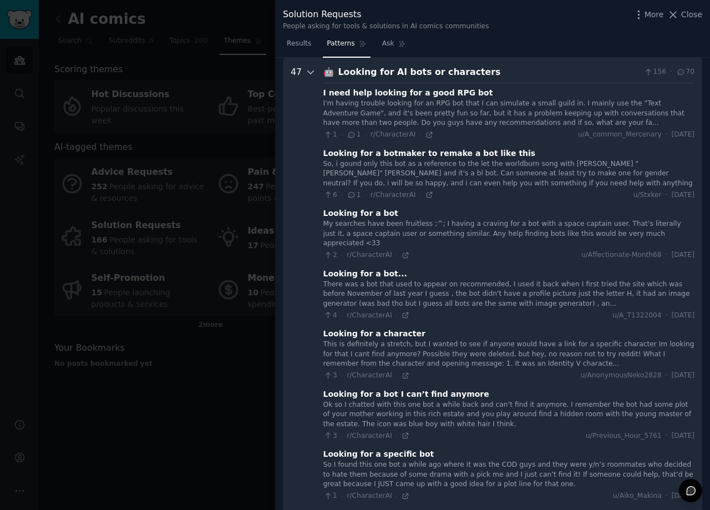
click at [310, 73] on icon at bounding box center [311, 72] width 6 height 3
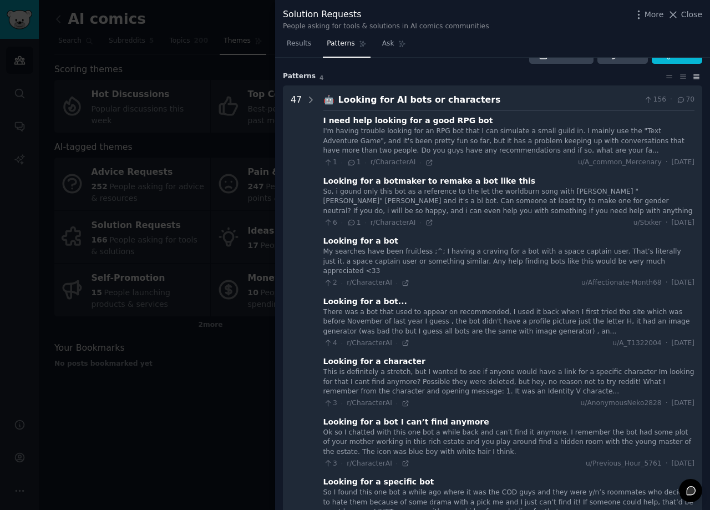
scroll to position [0, 0]
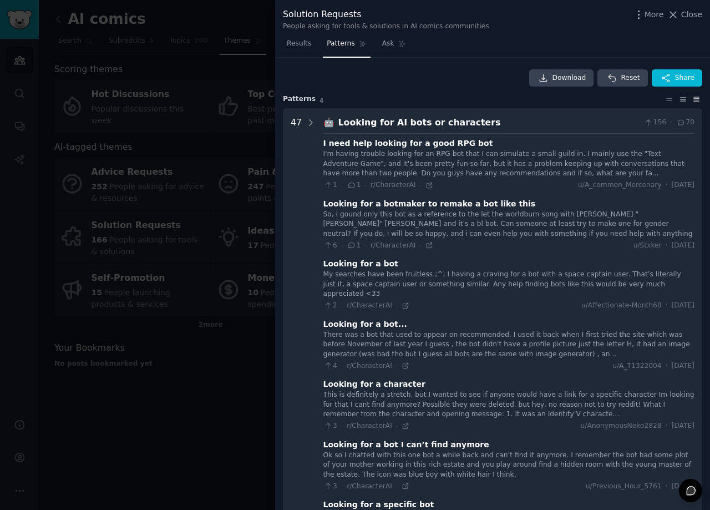
click at [682, 97] on icon at bounding box center [683, 99] width 12 height 8
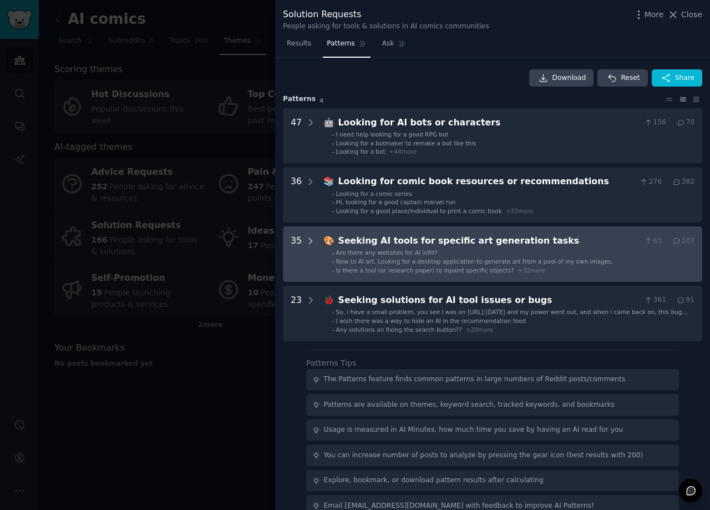
click at [310, 240] on icon at bounding box center [310, 241] width 3 height 6
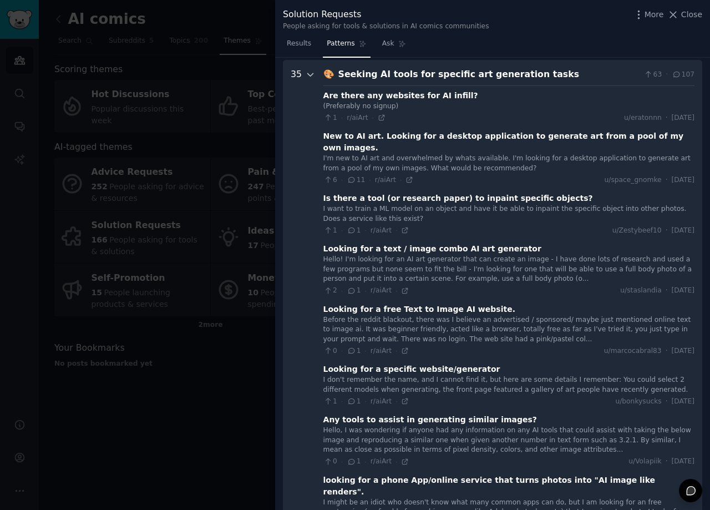
scroll to position [169, 0]
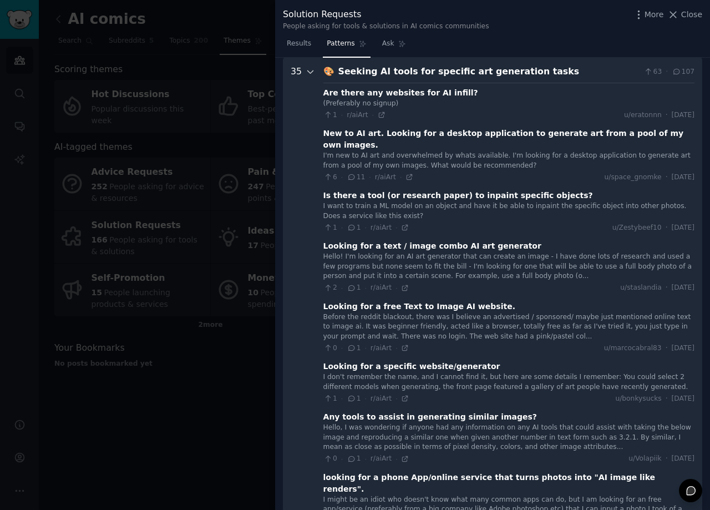
click at [309, 72] on icon at bounding box center [311, 72] width 10 height 10
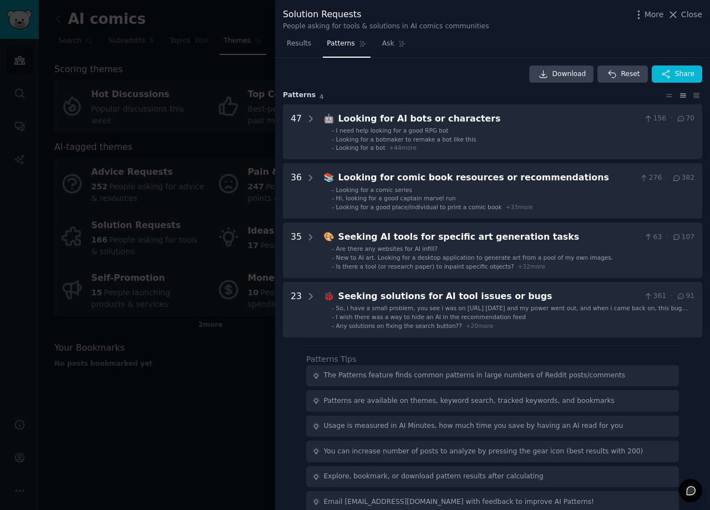
scroll to position [0, 0]
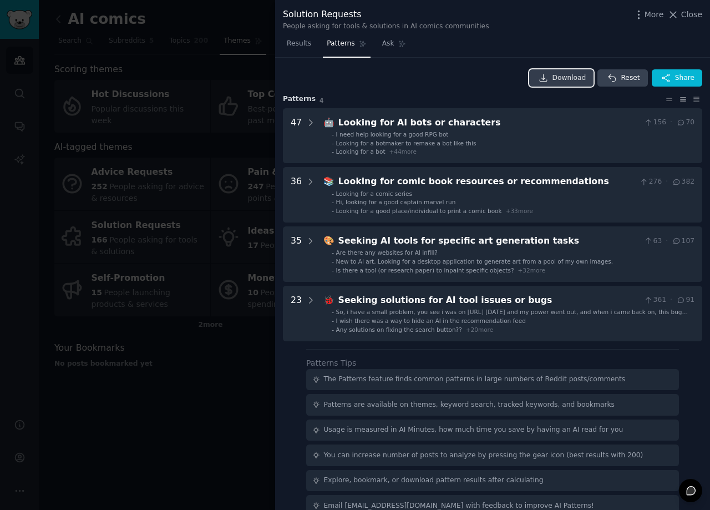
click at [574, 84] on link "Download" at bounding box center [561, 78] width 65 height 18
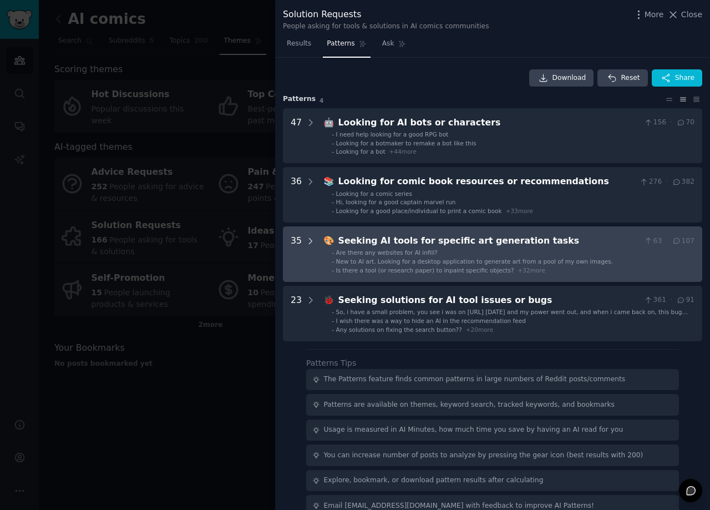
click at [308, 242] on icon at bounding box center [311, 241] width 10 height 10
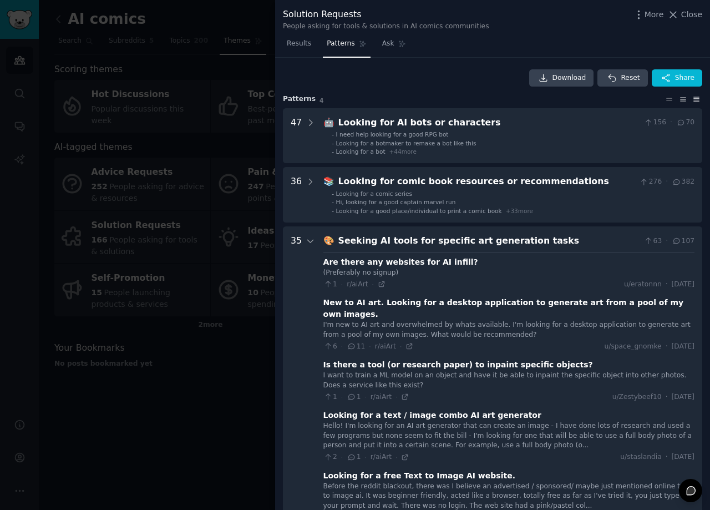
click at [693, 99] on icon at bounding box center [696, 99] width 12 height 8
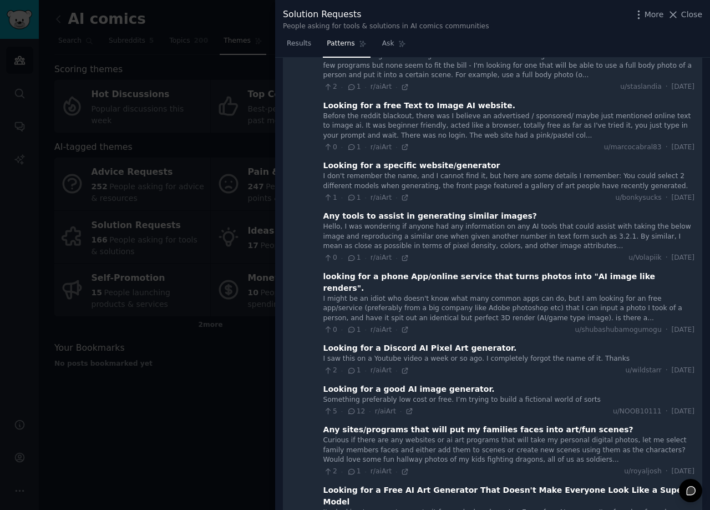
scroll to position [5323, 0]
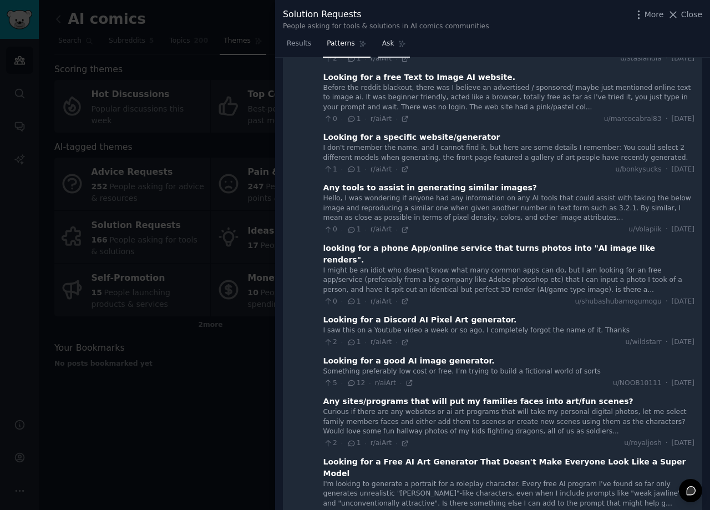
click at [386, 43] on span "Ask" at bounding box center [388, 44] width 12 height 10
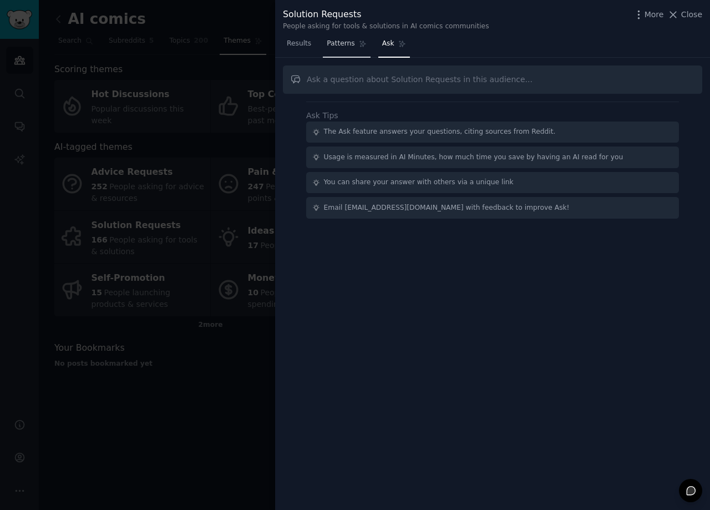
click at [332, 44] on span "Patterns" at bounding box center [341, 44] width 28 height 10
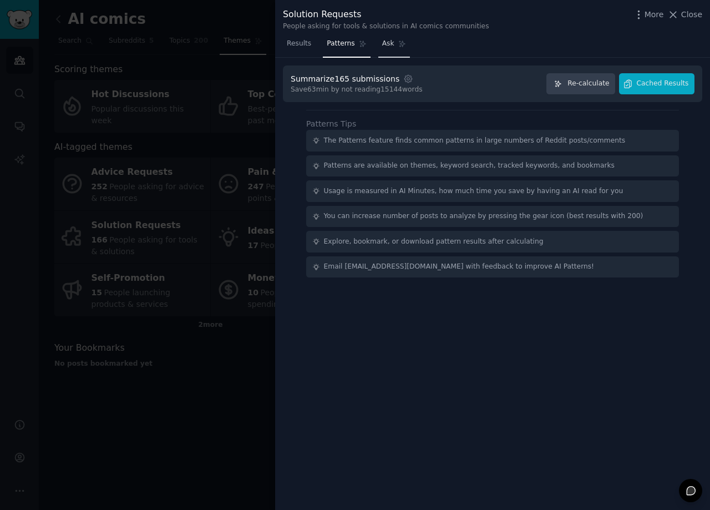
click at [385, 43] on span "Ask" at bounding box center [388, 44] width 12 height 10
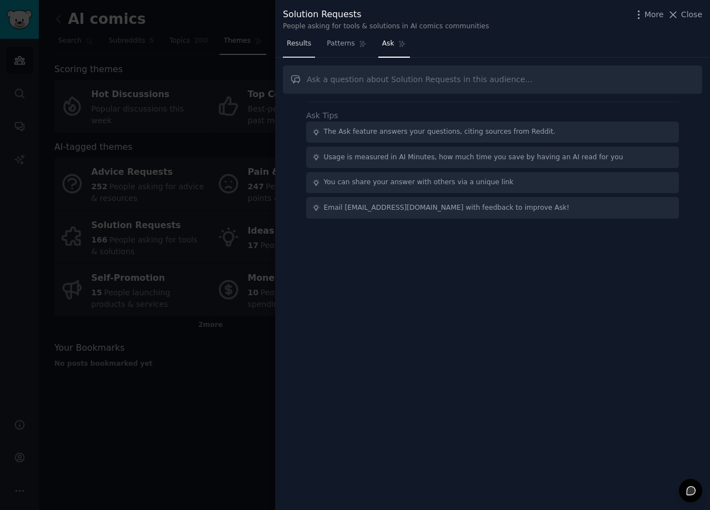
click at [299, 45] on span "Results" at bounding box center [299, 44] width 24 height 10
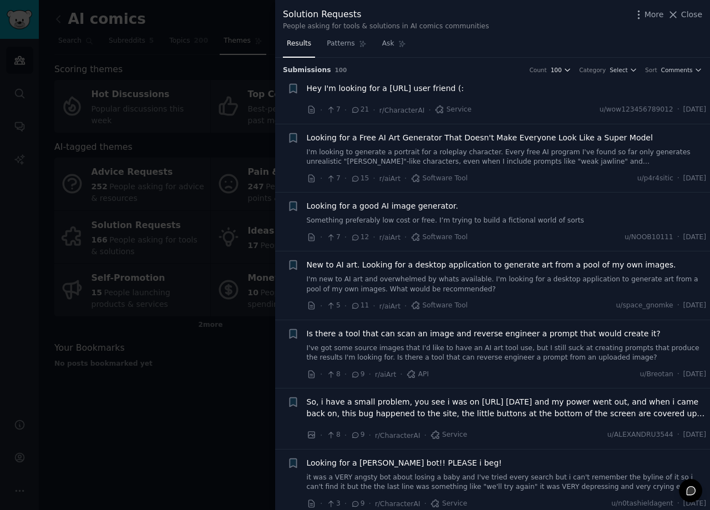
click at [571, 69] on icon "button" at bounding box center [567, 70] width 8 height 8
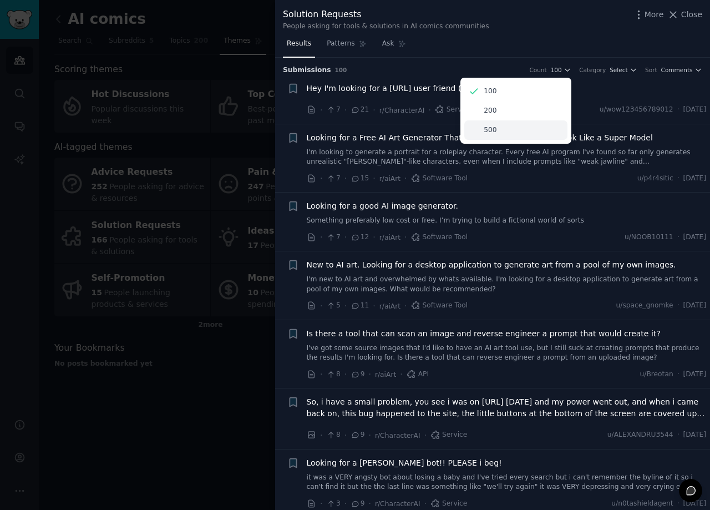
click at [496, 130] on p "500" at bounding box center [490, 130] width 13 height 10
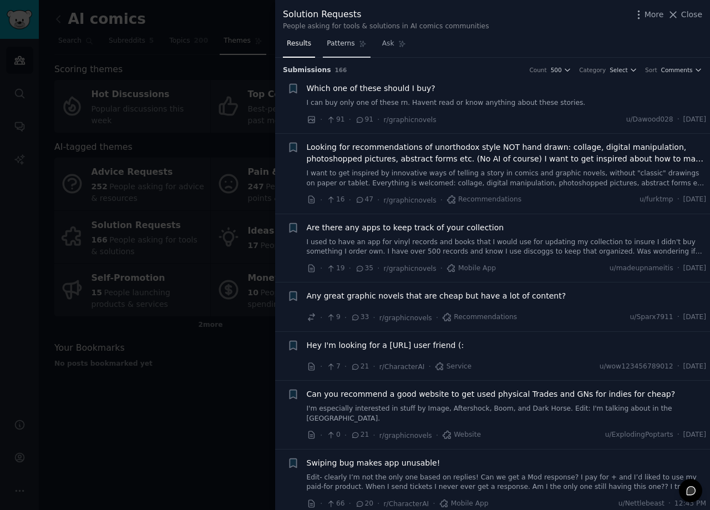
click at [337, 47] on span "Patterns" at bounding box center [341, 44] width 28 height 10
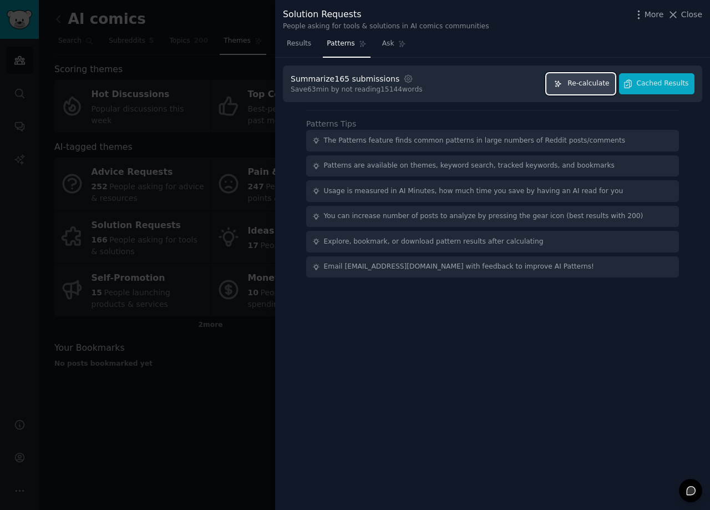
click at [583, 89] on button "Re-calculate" at bounding box center [580, 84] width 69 height 22
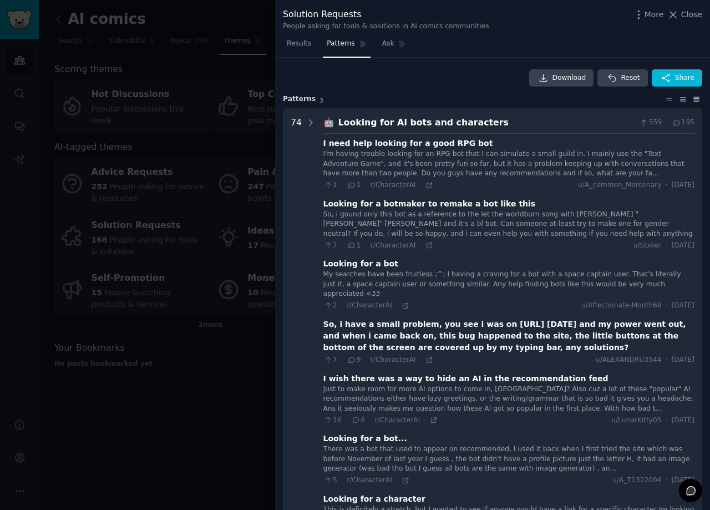
click at [681, 98] on icon at bounding box center [683, 99] width 12 height 8
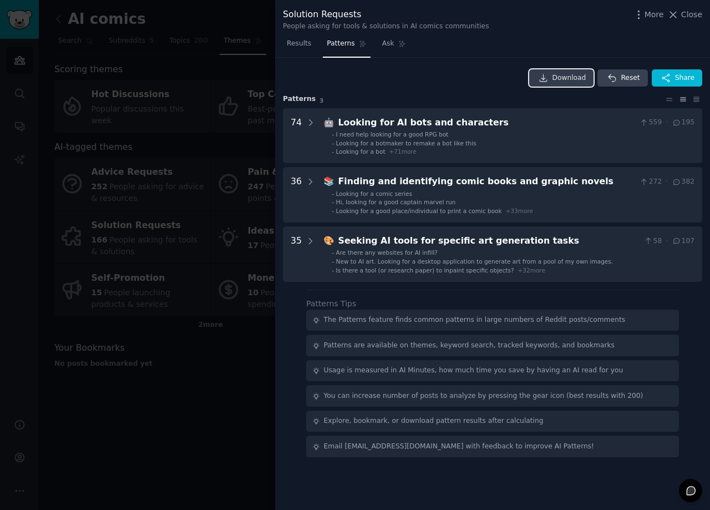
click at [571, 84] on link "Download" at bounding box center [561, 78] width 65 height 18
click at [404, 78] on div "Download Reset Share" at bounding box center [492, 78] width 419 height 18
click at [688, 16] on span "Close" at bounding box center [691, 15] width 21 height 12
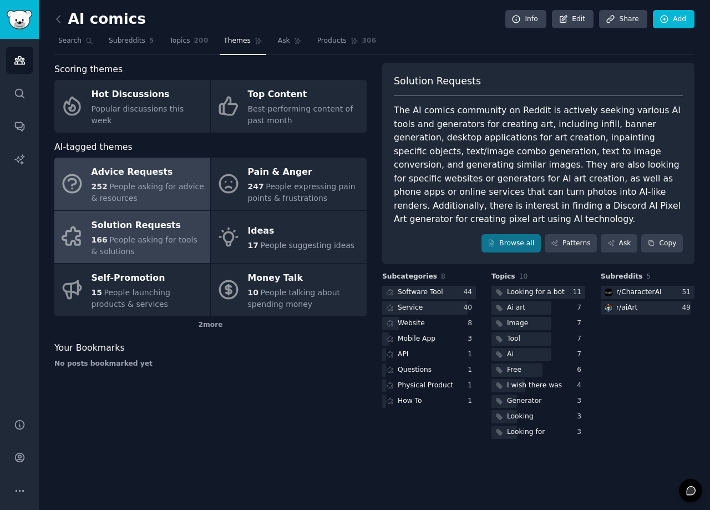
click at [162, 197] on div "252 People asking for advice & resources" at bounding box center [147, 192] width 113 height 23
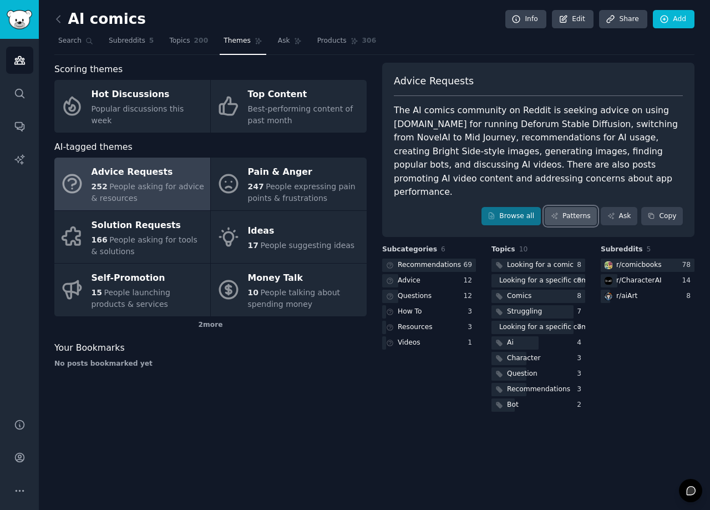
click at [573, 207] on link "Patterns" at bounding box center [571, 216] width 52 height 19
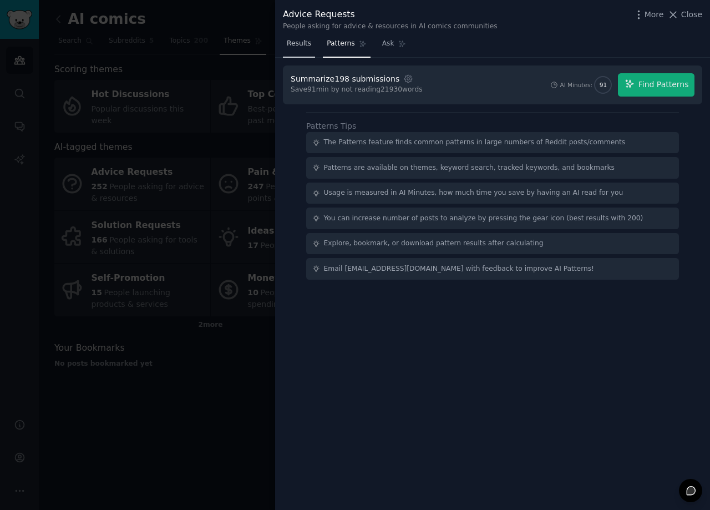
click at [297, 49] on link "Results" at bounding box center [299, 46] width 32 height 23
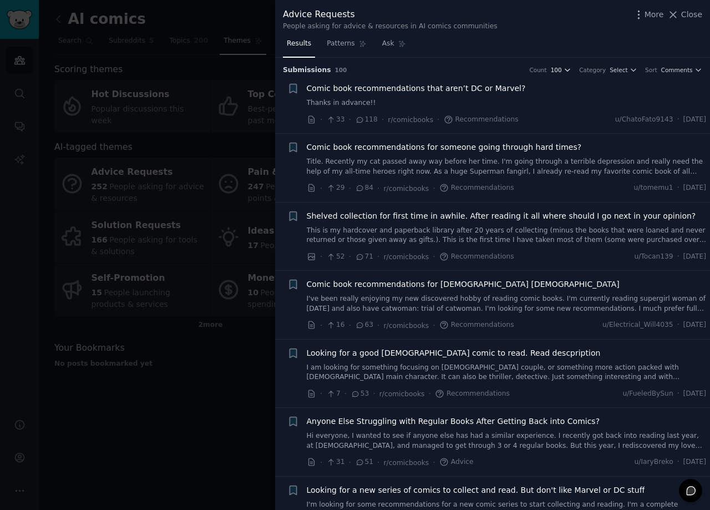
click at [569, 69] on icon "button" at bounding box center [567, 70] width 4 height 2
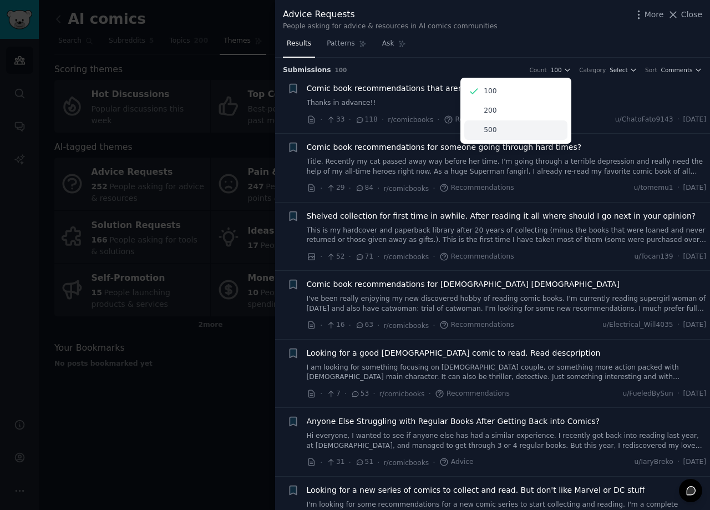
click at [496, 130] on p "500" at bounding box center [490, 130] width 13 height 10
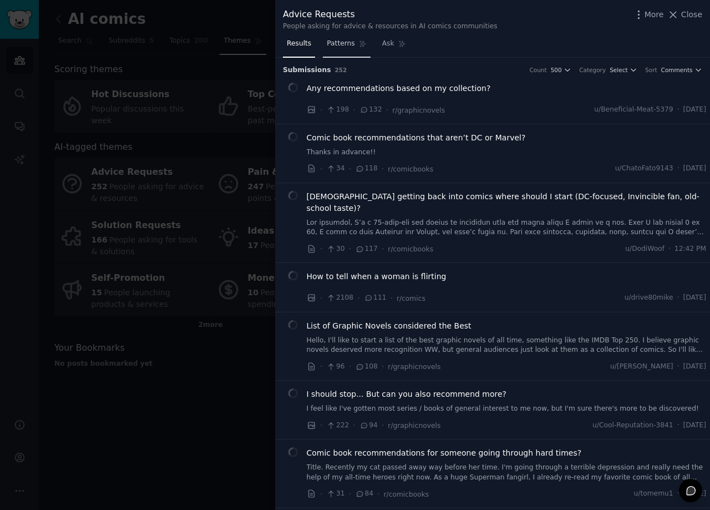
click at [343, 44] on span "Patterns" at bounding box center [341, 44] width 28 height 10
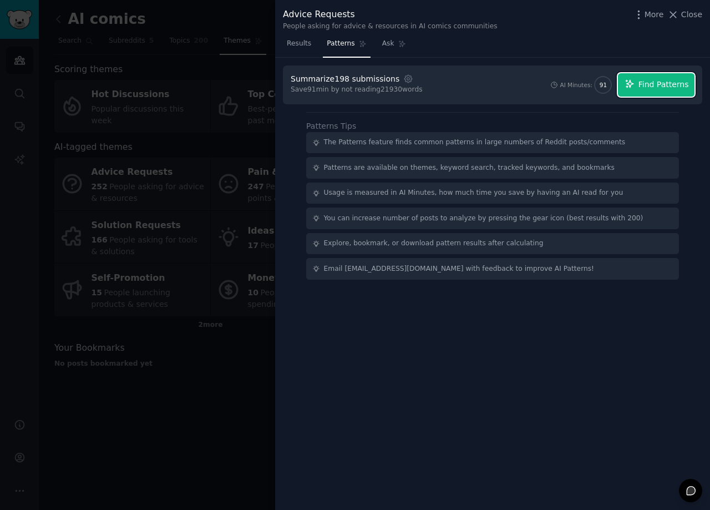
click at [655, 91] on button "Find Patterns" at bounding box center [656, 84] width 77 height 23
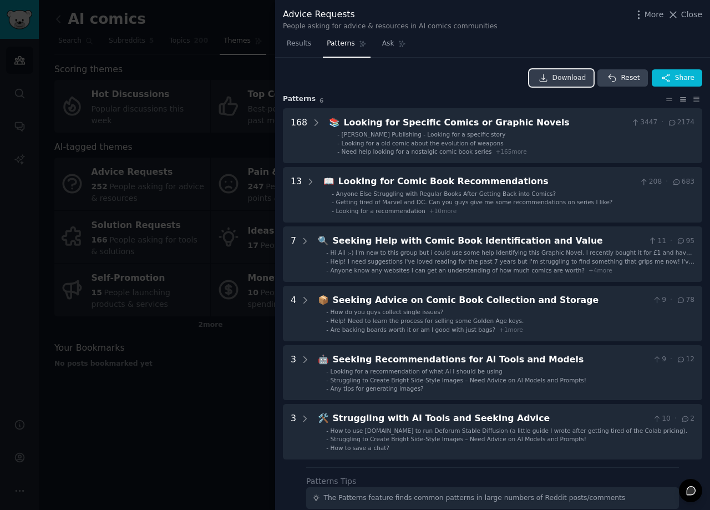
click at [574, 80] on span "Download" at bounding box center [569, 78] width 34 height 10
click at [684, 52] on div "Results Patterns Ask" at bounding box center [492, 46] width 435 height 23
click at [692, 15] on span "Close" at bounding box center [691, 15] width 21 height 12
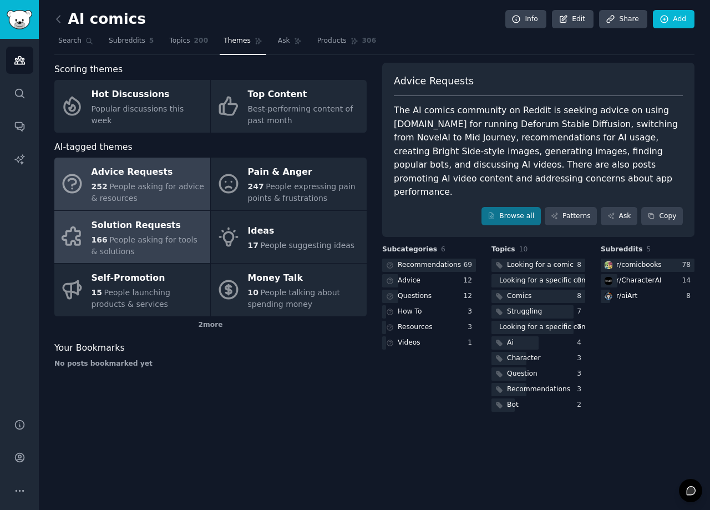
click at [173, 246] on div "166 People asking for tools & solutions" at bounding box center [147, 245] width 113 height 23
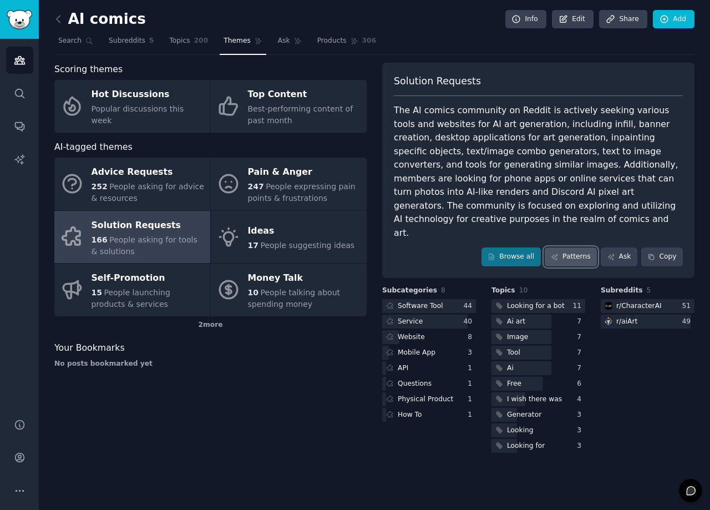
click at [576, 247] on link "Patterns" at bounding box center [571, 256] width 52 height 19
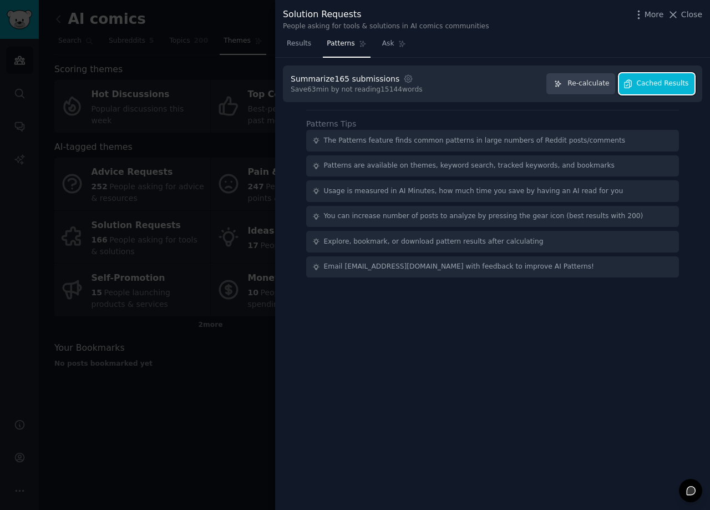
click at [654, 90] on button "Cached Results" at bounding box center [656, 84] width 75 height 22
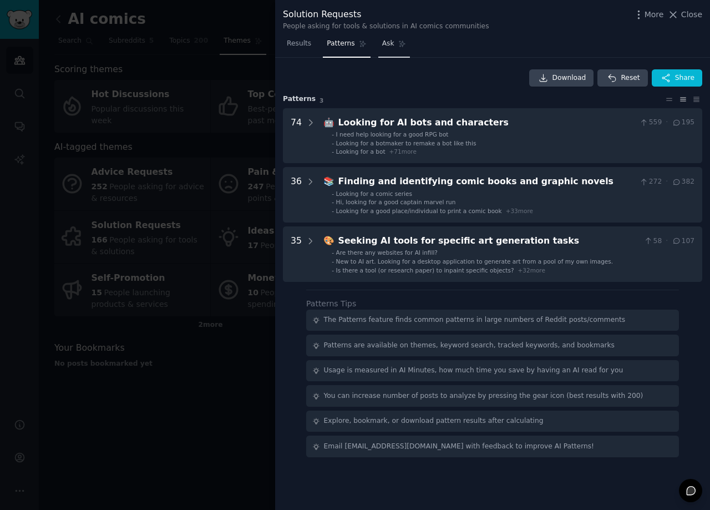
click at [384, 44] on span "Ask" at bounding box center [388, 44] width 12 height 10
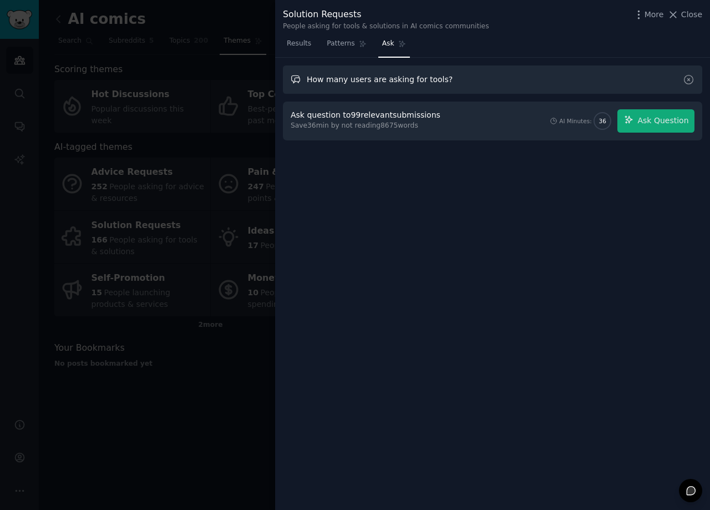
drag, startPoint x: 345, startPoint y: 80, endPoint x: 448, endPoint y: 80, distance: 102.6
click at [448, 80] on input "How many users are asking for tools?" at bounding box center [492, 79] width 419 height 28
type input "How many posts are about consistency?"
click at [657, 122] on span "Ask Question" at bounding box center [662, 121] width 51 height 12
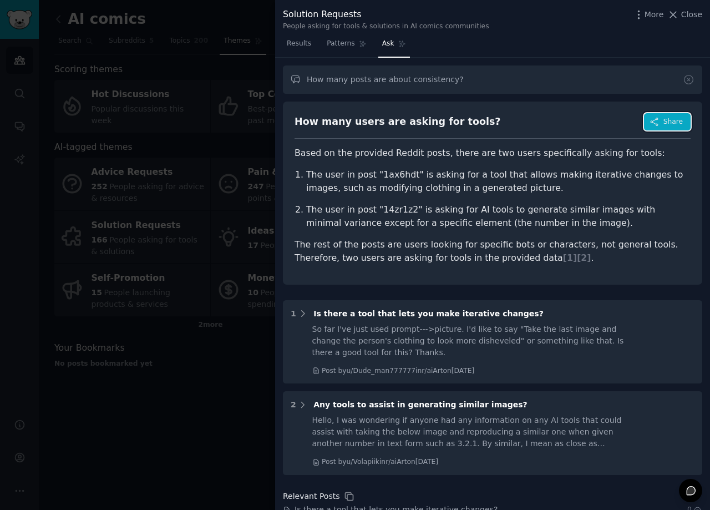
click at [666, 126] on span "Share" at bounding box center [672, 122] width 19 height 10
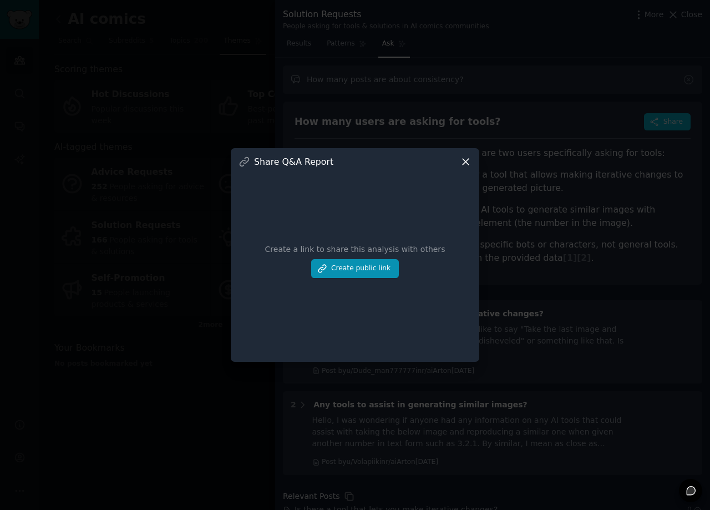
click at [465, 162] on icon at bounding box center [465, 162] width 6 height 6
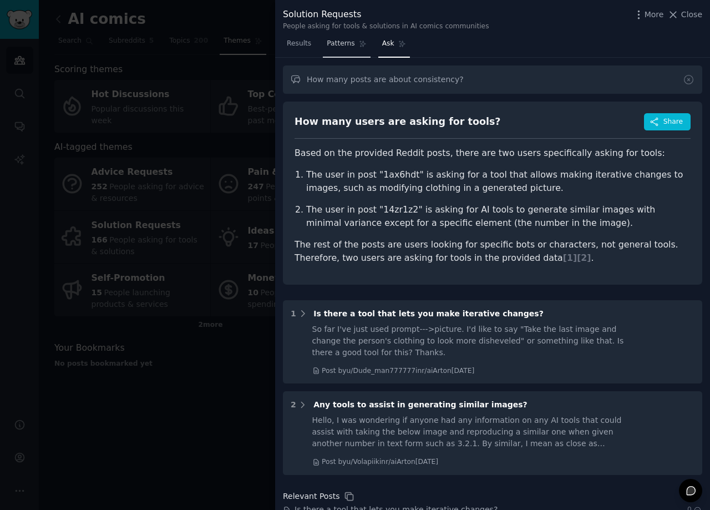
click at [338, 42] on span "Patterns" at bounding box center [341, 44] width 28 height 10
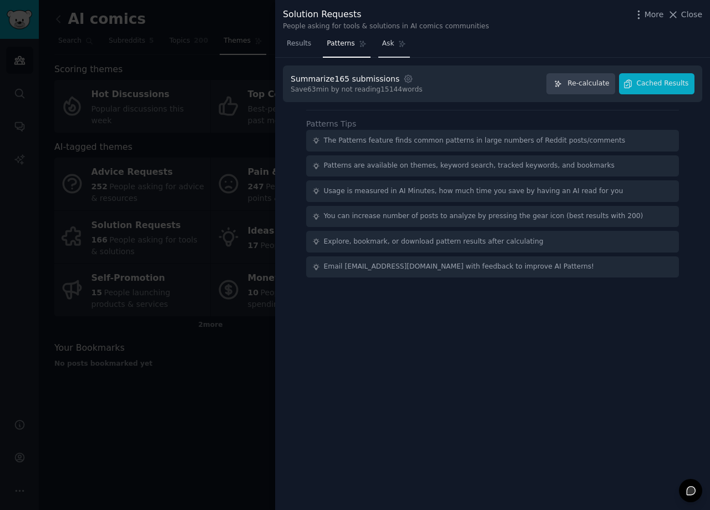
click at [385, 44] on span "Ask" at bounding box center [388, 44] width 12 height 10
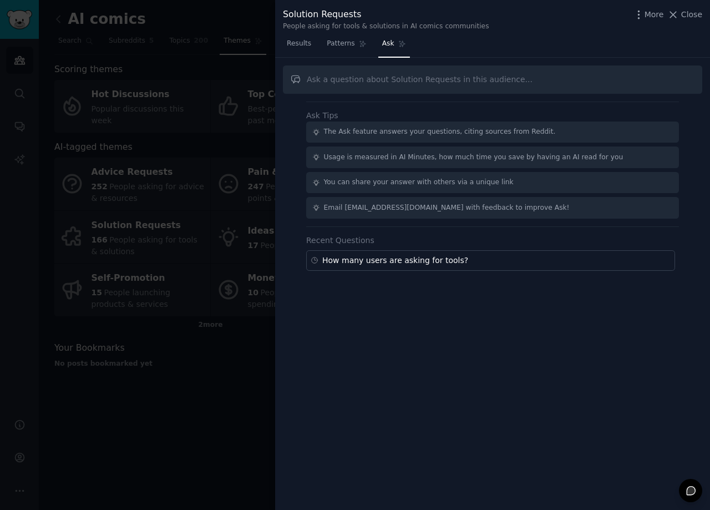
click at [379, 78] on input "text" at bounding box center [492, 79] width 419 height 28
type input "How many"
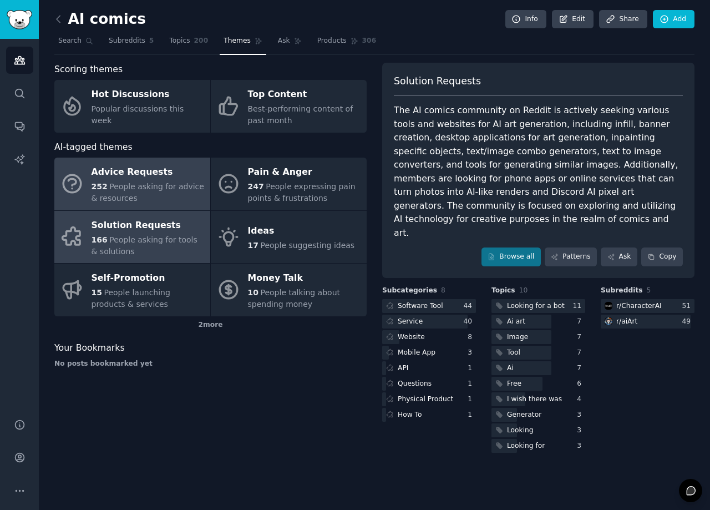
click at [195, 196] on div "252 People asking for advice & resources" at bounding box center [147, 192] width 113 height 23
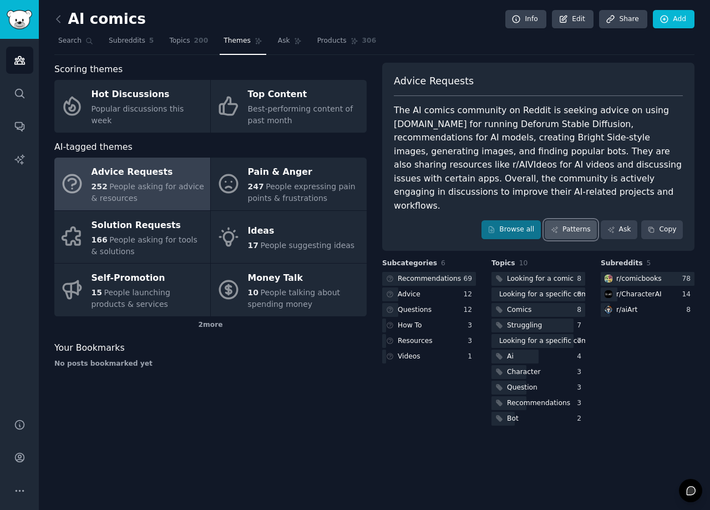
click at [575, 220] on link "Patterns" at bounding box center [571, 229] width 52 height 19
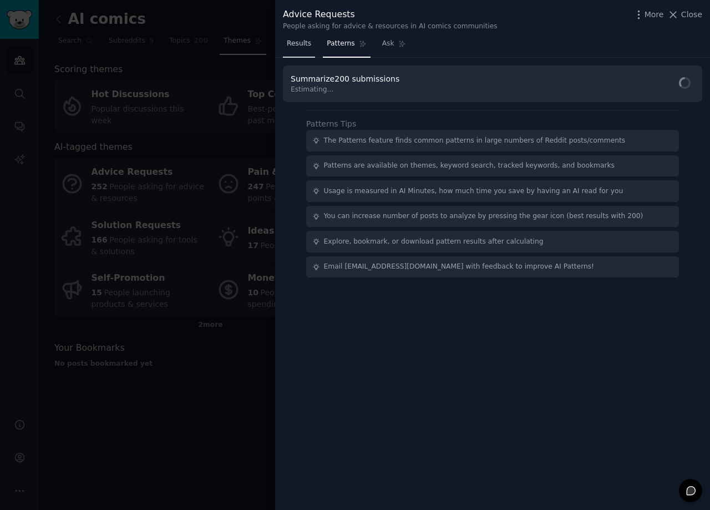
click at [297, 45] on span "Results" at bounding box center [299, 44] width 24 height 10
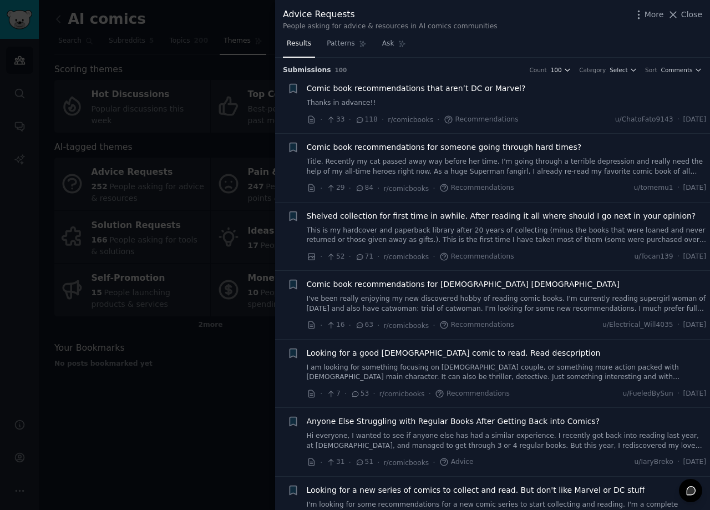
click at [571, 70] on icon "button" at bounding box center [567, 70] width 8 height 8
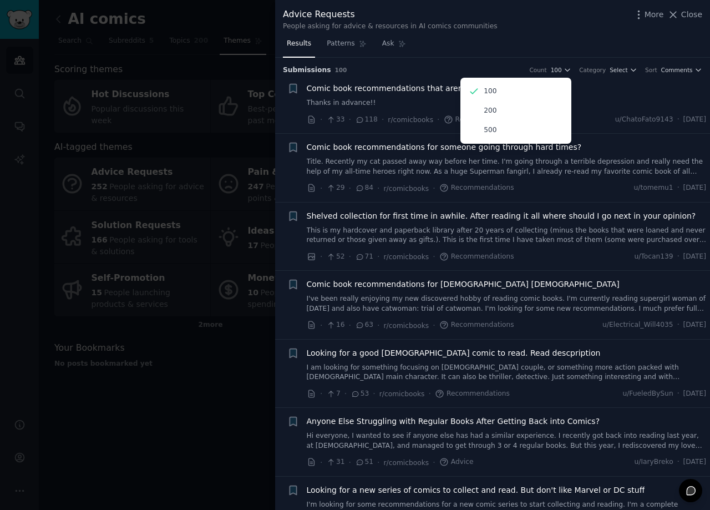
click at [512, 129] on div "500" at bounding box center [515, 129] width 103 height 19
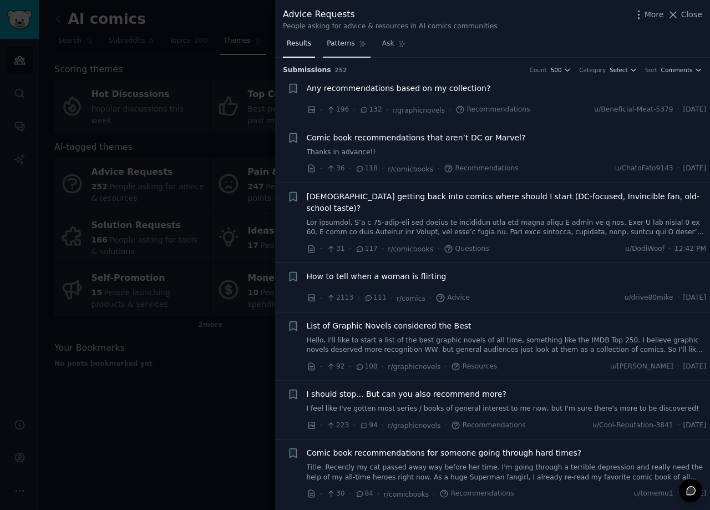
click at [343, 46] on span "Patterns" at bounding box center [341, 44] width 28 height 10
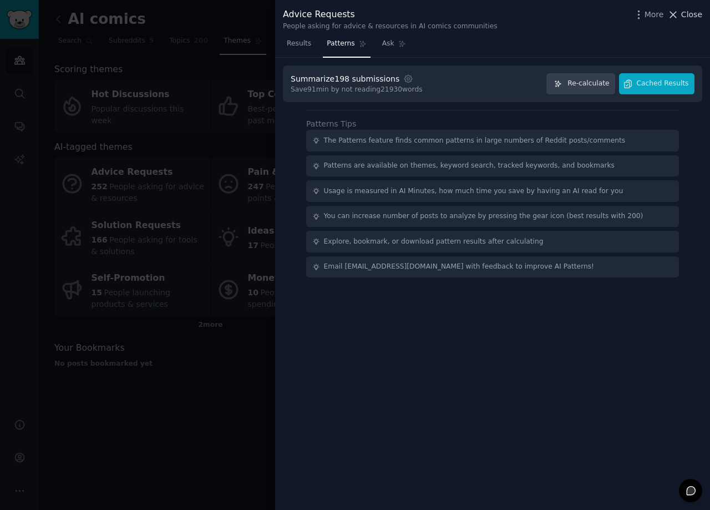
click at [689, 17] on span "Close" at bounding box center [691, 15] width 21 height 12
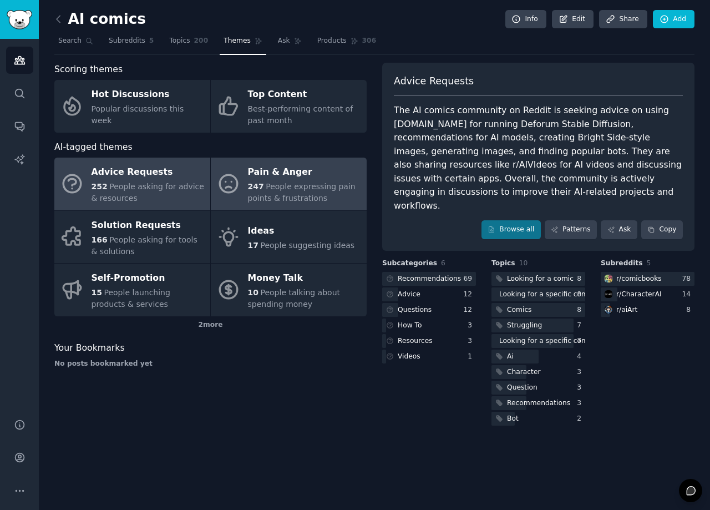
click at [319, 175] on div "Pain & Anger" at bounding box center [304, 173] width 113 height 18
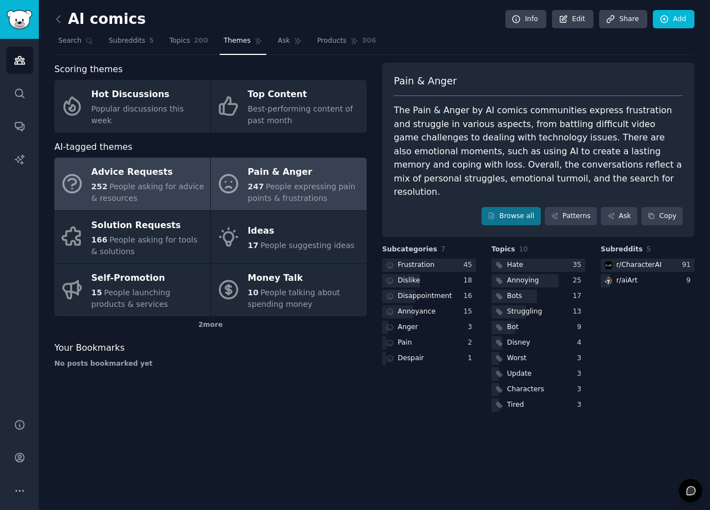
click at [146, 190] on span "People asking for advice & resources" at bounding box center [147, 192] width 113 height 21
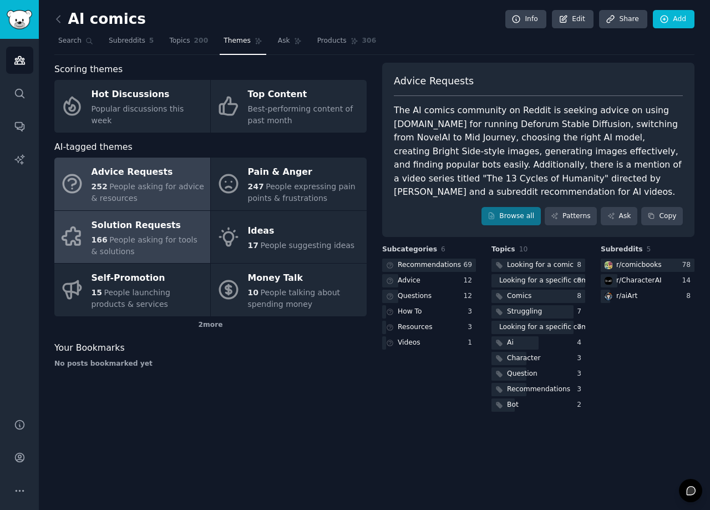
click at [162, 242] on span "People asking for tools & solutions" at bounding box center [144, 245] width 106 height 21
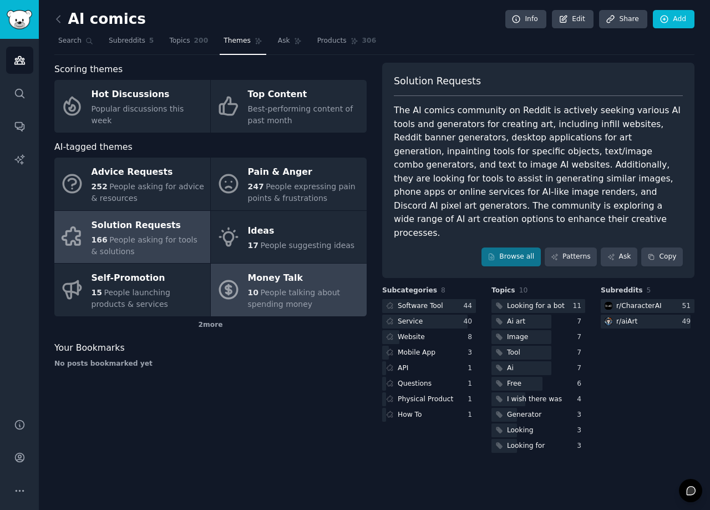
click at [338, 303] on div "10 People talking about spending money" at bounding box center [304, 298] width 113 height 23
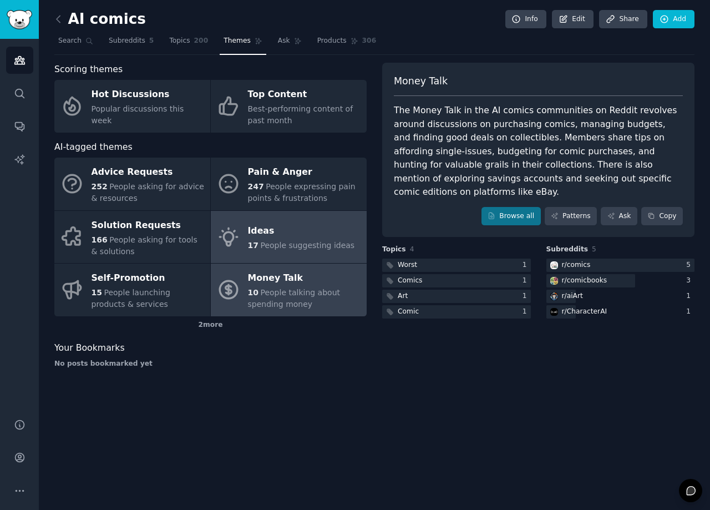
click at [327, 236] on div "Ideas" at bounding box center [301, 231] width 107 height 18
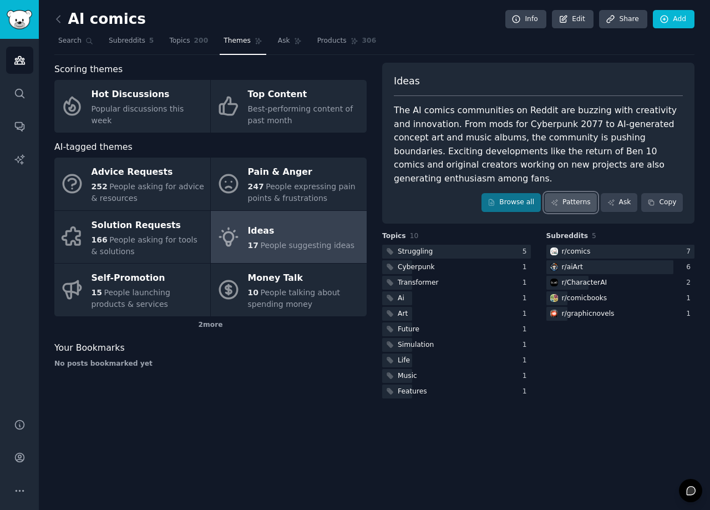
click at [579, 193] on link "Patterns" at bounding box center [571, 202] width 52 height 19
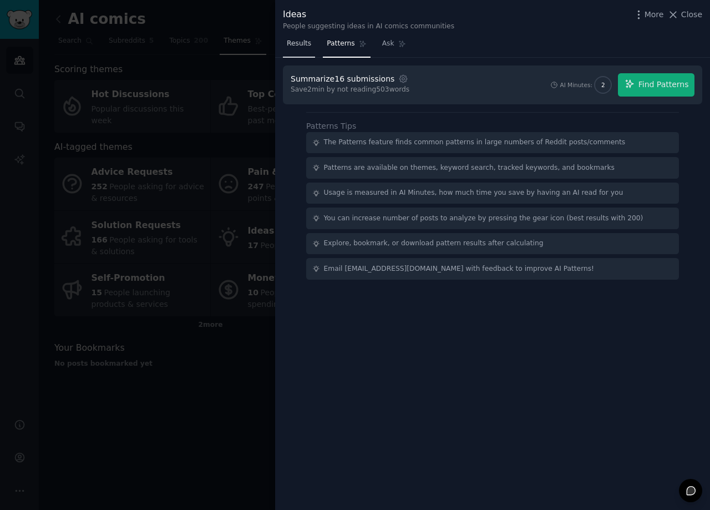
click at [291, 45] on span "Results" at bounding box center [299, 44] width 24 height 10
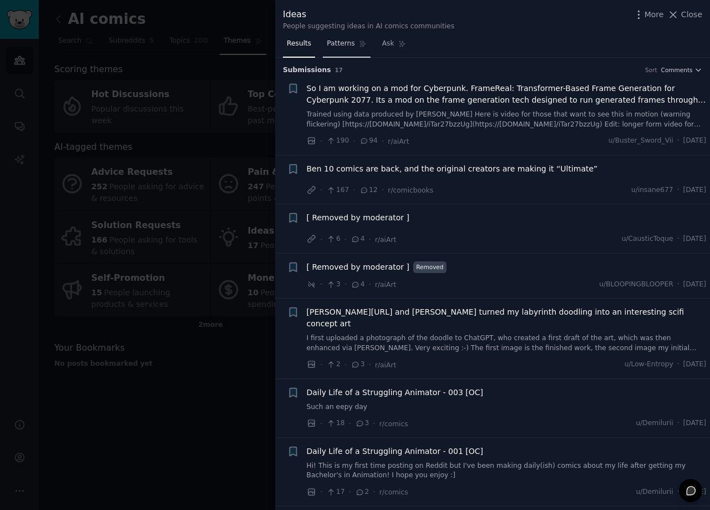
click at [338, 44] on span "Patterns" at bounding box center [341, 44] width 28 height 10
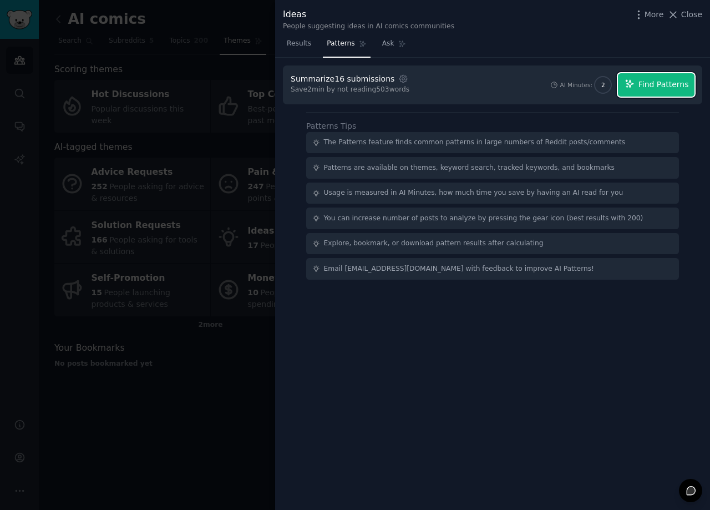
click at [642, 93] on button "Find Patterns" at bounding box center [656, 84] width 77 height 23
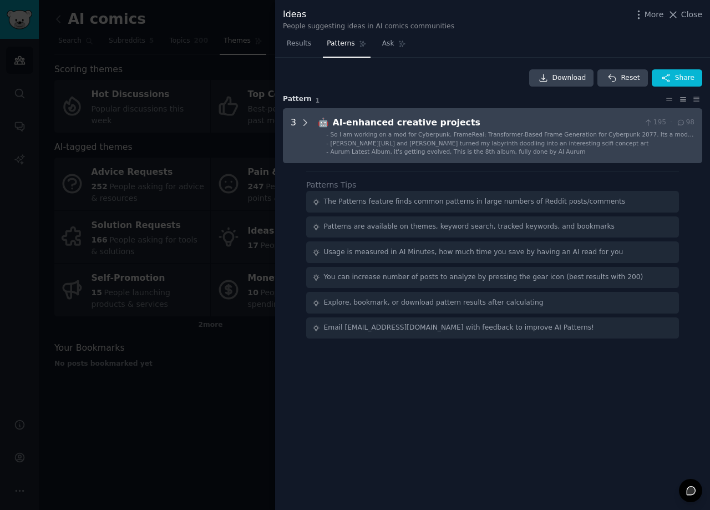
click at [305, 123] on icon at bounding box center [305, 123] width 10 height 10
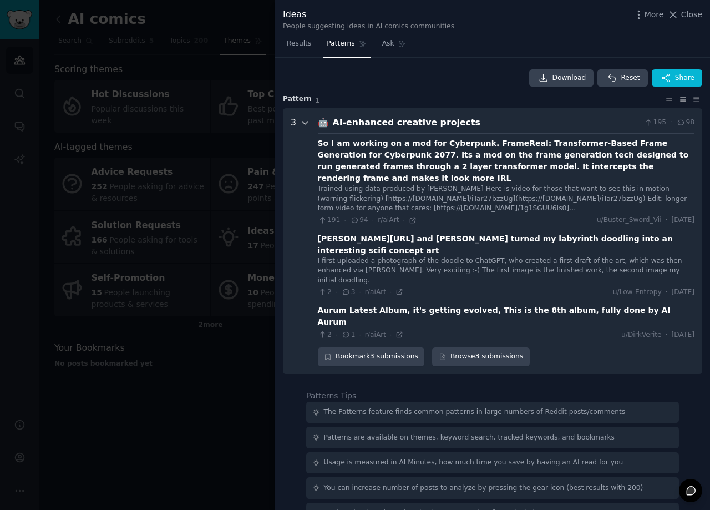
scroll to position [6, 0]
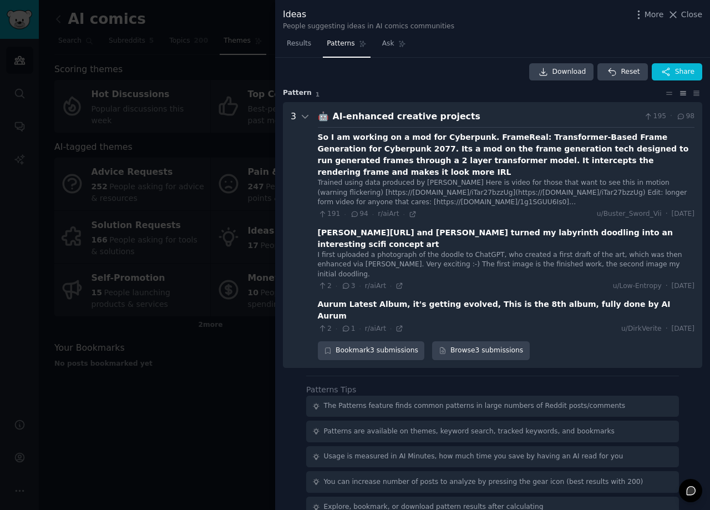
click at [378, 298] on div "Aurum Latest Album, it's getting evolved, This is the 8th album, fully done by …" at bounding box center [506, 309] width 377 height 23
click at [397, 326] on icon at bounding box center [399, 328] width 5 height 5
click at [538, 227] on div "[PERSON_NAME][URL] and [PERSON_NAME] turned my labyrinth doodling into an inter…" at bounding box center [506, 238] width 377 height 23
click at [397, 283] on icon at bounding box center [399, 285] width 5 height 5
click at [409, 210] on icon at bounding box center [413, 214] width 8 height 8
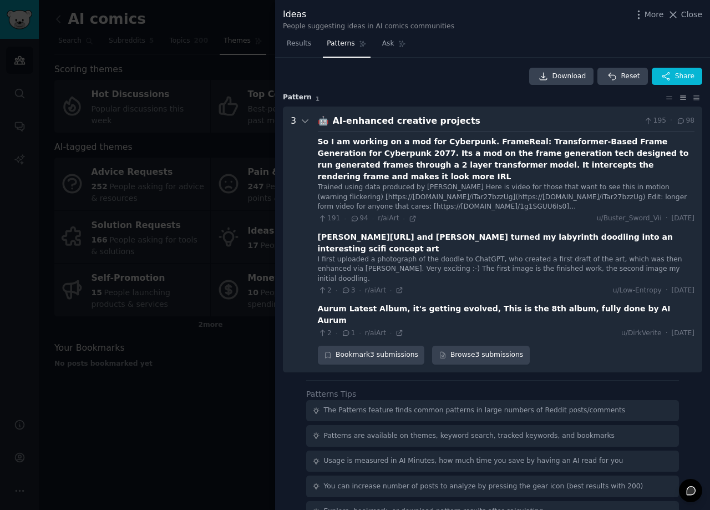
scroll to position [0, 0]
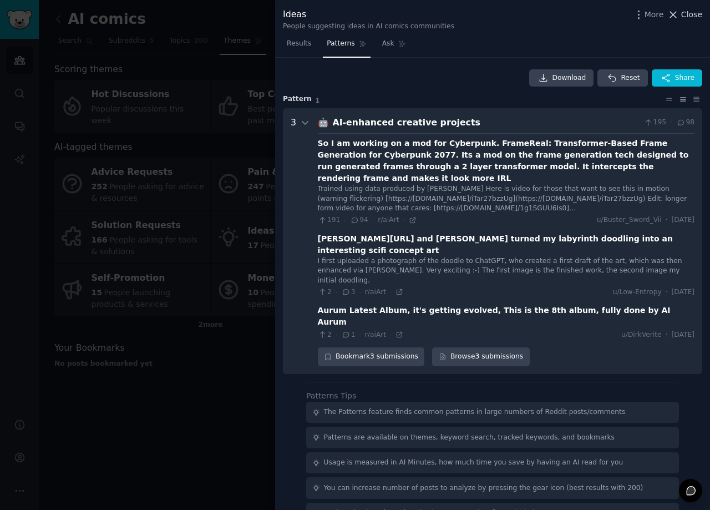
click at [695, 15] on span "Close" at bounding box center [691, 15] width 21 height 12
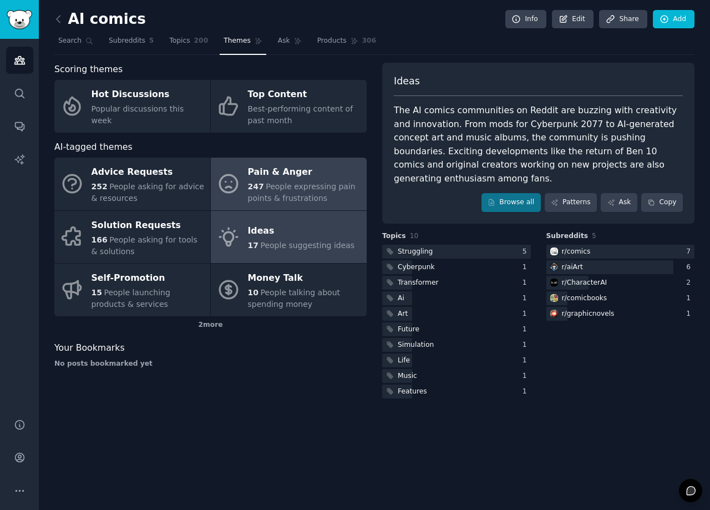
click at [289, 180] on div "Pain & Anger" at bounding box center [304, 173] width 113 height 18
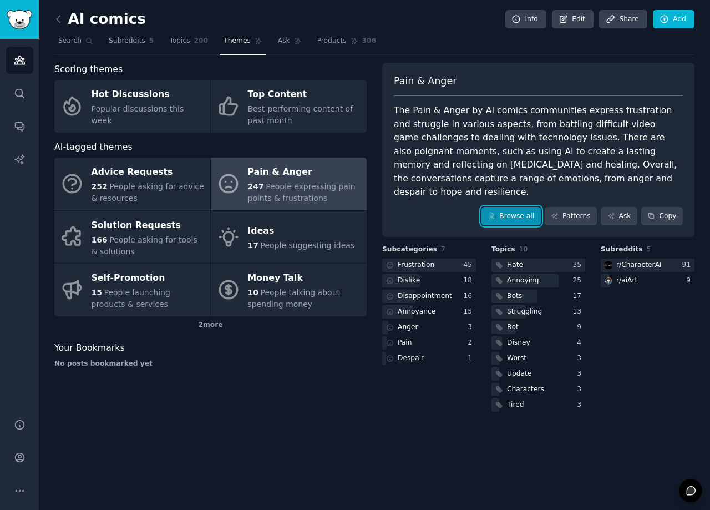
click at [526, 207] on link "Browse all" at bounding box center [510, 216] width 59 height 19
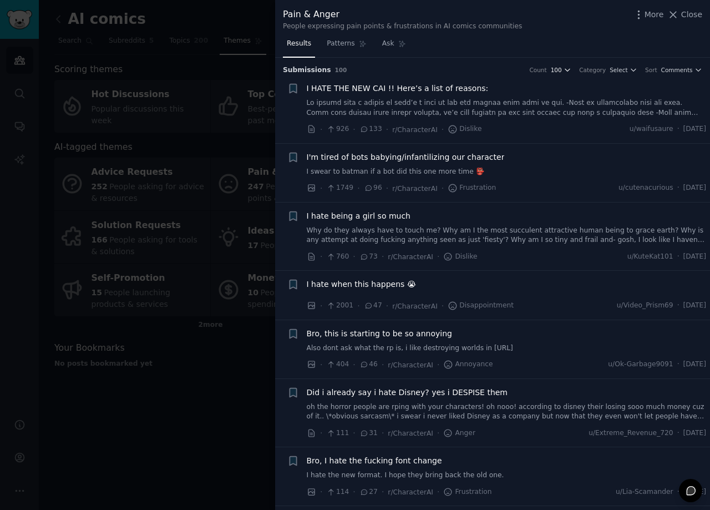
click at [571, 70] on icon "button" at bounding box center [567, 70] width 8 height 8
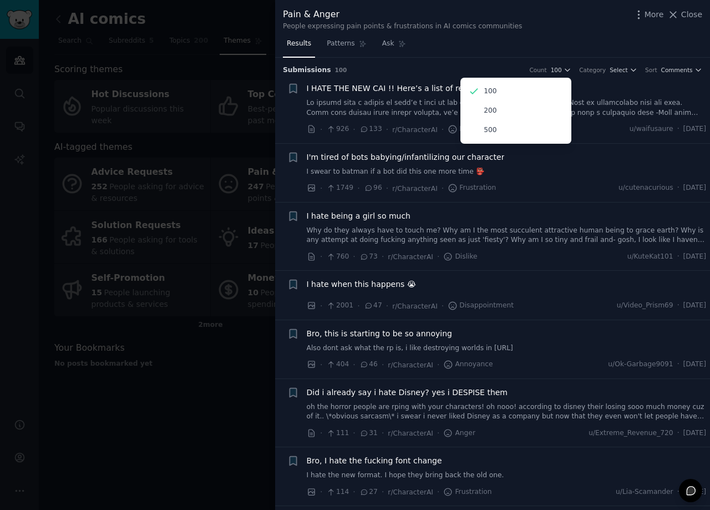
click at [496, 129] on p "500" at bounding box center [490, 130] width 13 height 10
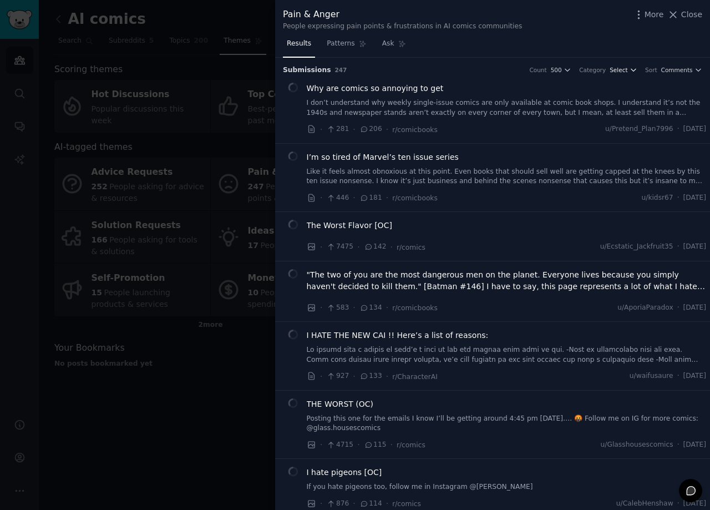
click at [632, 71] on icon "button" at bounding box center [633, 70] width 8 height 8
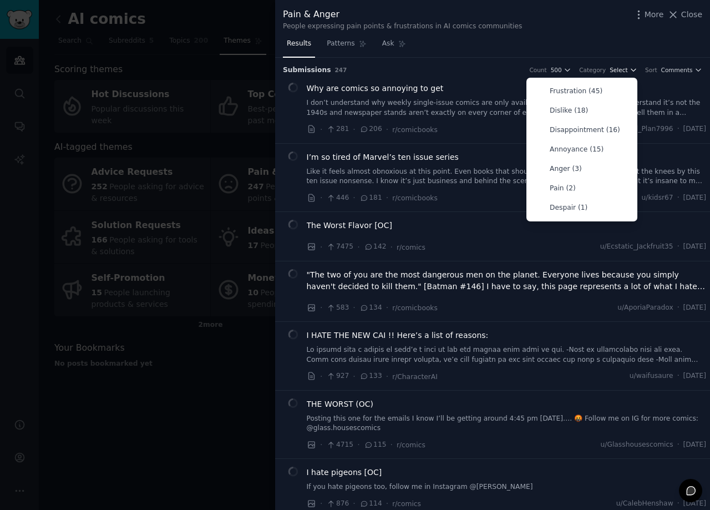
click at [630, 71] on button "Select" at bounding box center [623, 70] width 28 height 8
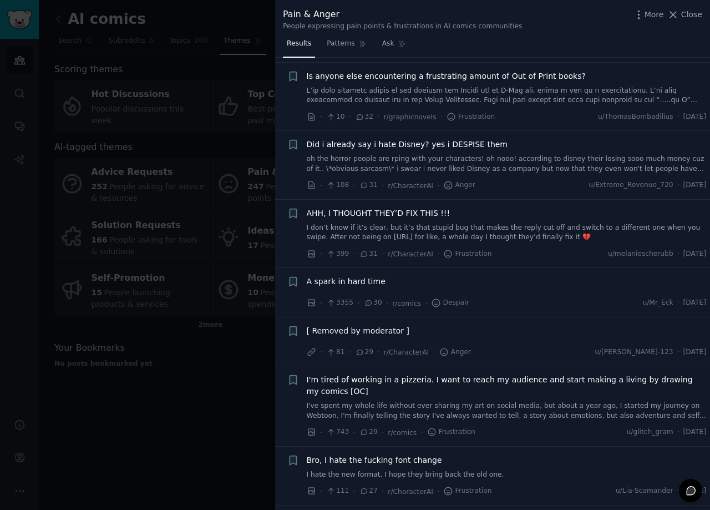
scroll to position [1530, 0]
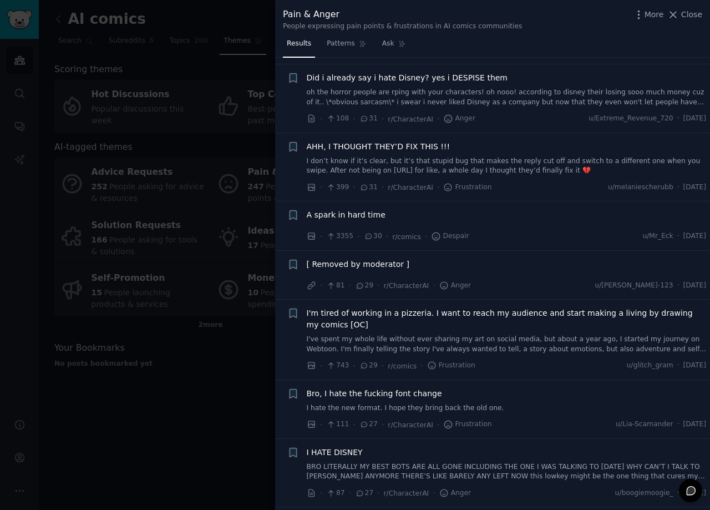
click at [691, 14] on span "Close" at bounding box center [691, 15] width 21 height 12
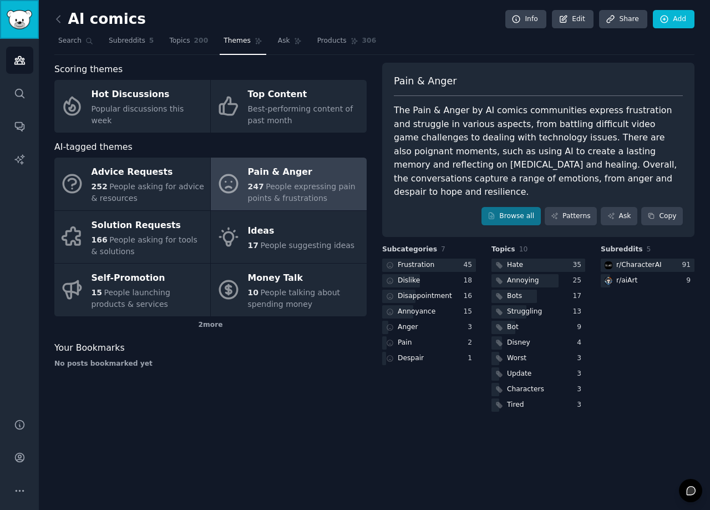
click at [18, 24] on img "Sidebar" at bounding box center [20, 19] width 26 height 19
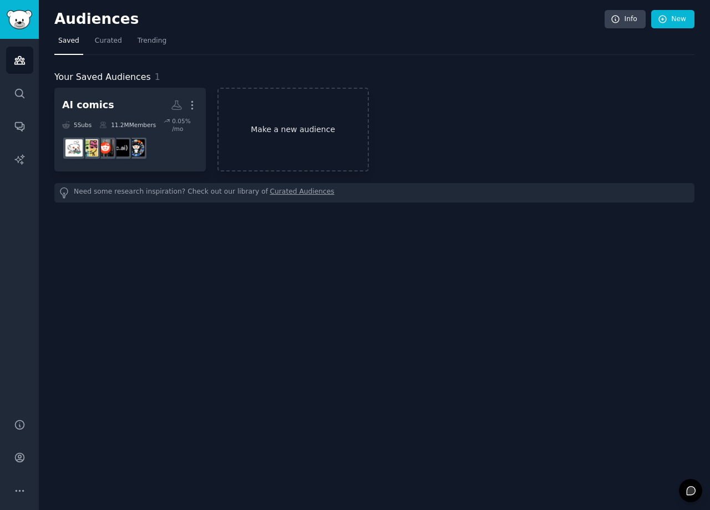
click at [297, 135] on link "Make a new audience" at bounding box center [292, 130] width 151 height 84
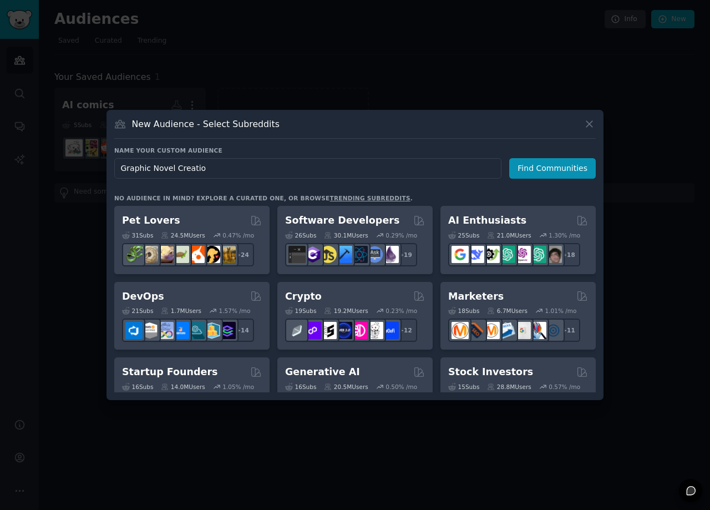
type input "Graphic Novel Creation"
click at [543, 167] on button "Find Communities" at bounding box center [552, 168] width 87 height 21
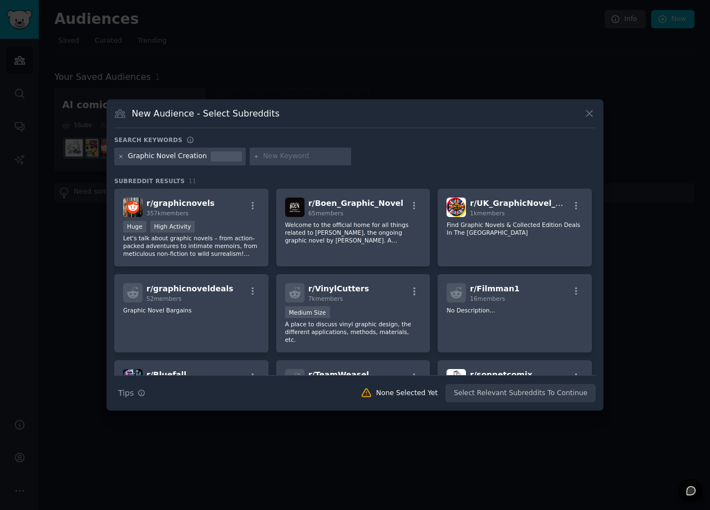
click at [121, 157] on icon at bounding box center [121, 157] width 6 height 6
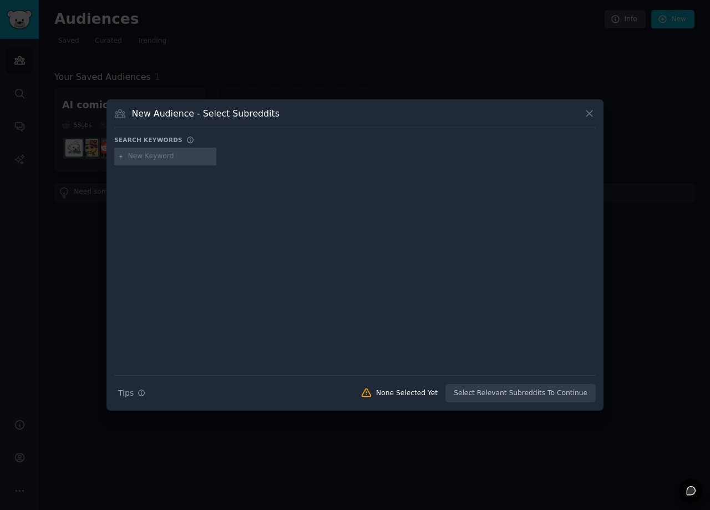
click at [149, 157] on input "text" at bounding box center [170, 156] width 84 height 10
type input "ai consistency"
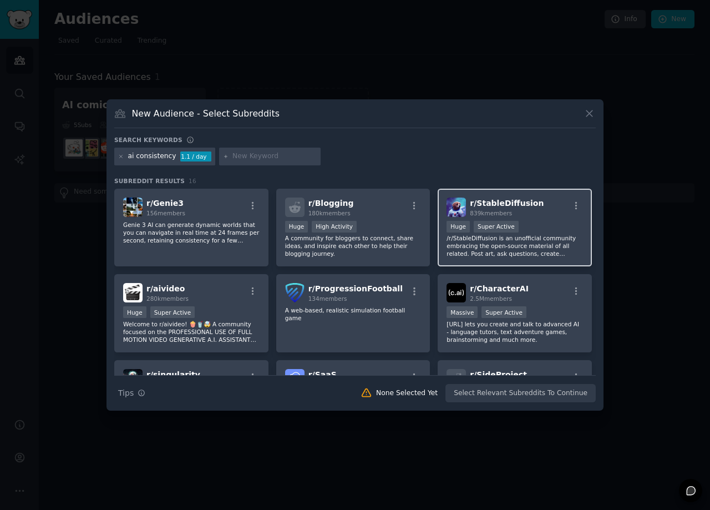
click at [562, 215] on div "r/ StableDiffusion 839k members" at bounding box center [514, 206] width 136 height 19
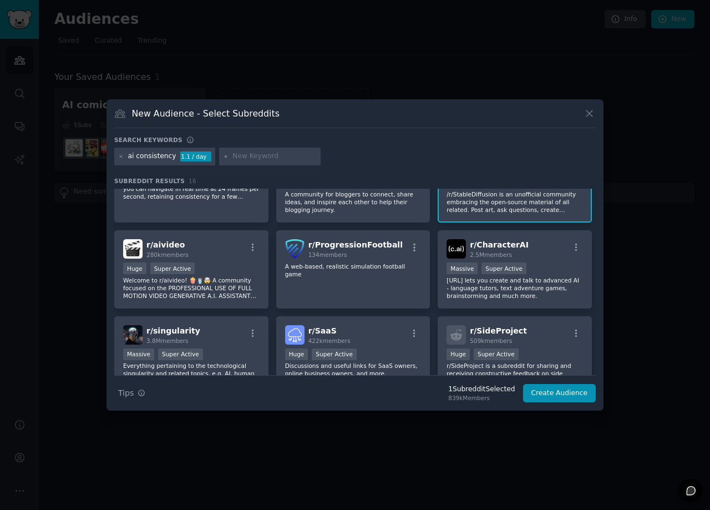
scroll to position [67, 0]
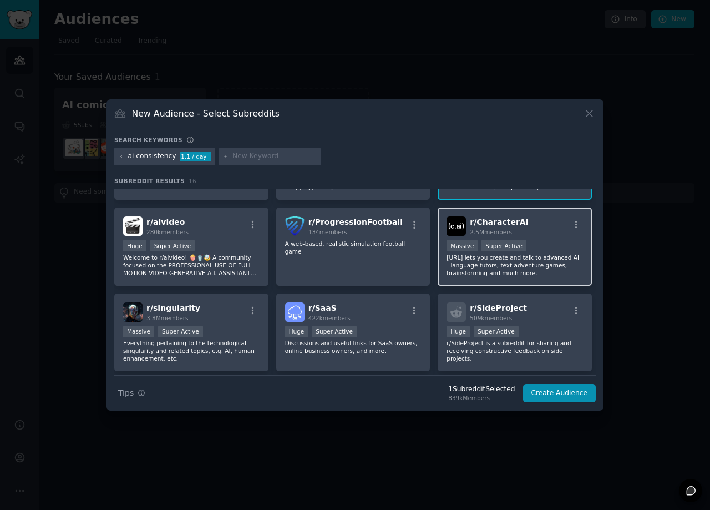
click at [537, 269] on p "[URL] lets you create and talk to advanced AI - language tutors, text adventure…" at bounding box center [514, 264] width 136 height 23
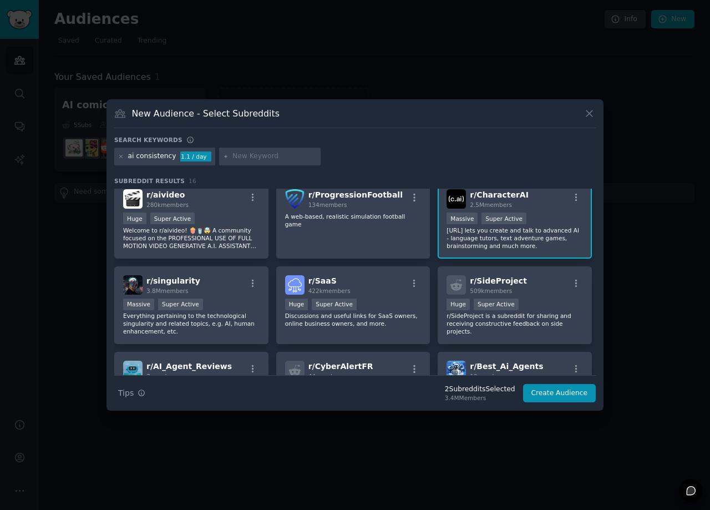
scroll to position [79, 0]
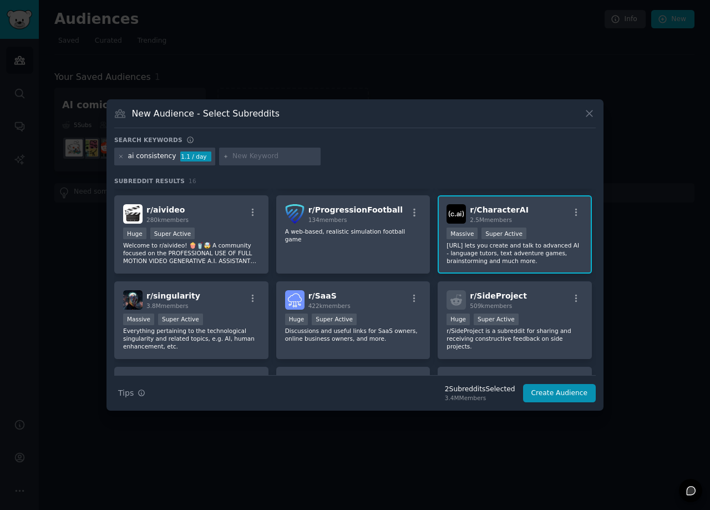
click at [135, 157] on div "ai consistency" at bounding box center [152, 156] width 48 height 10
click at [120, 157] on icon at bounding box center [121, 156] width 3 height 3
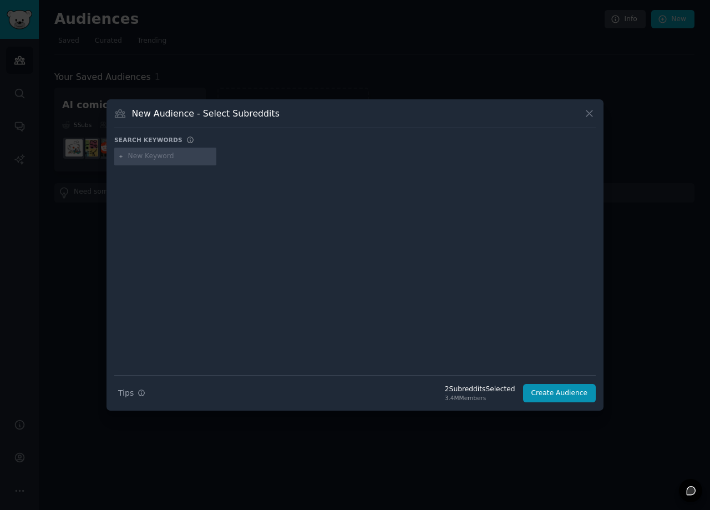
click at [136, 159] on input "text" at bounding box center [170, 156] width 84 height 10
type input "ai art"
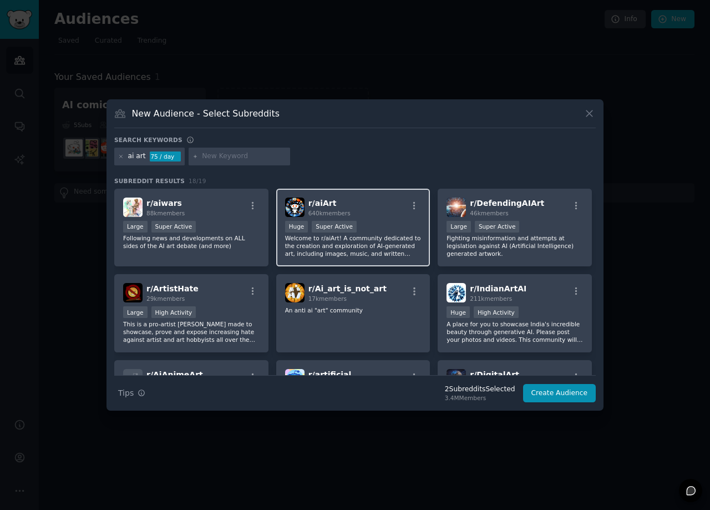
click at [399, 208] on div "r/ aiArt 640k members" at bounding box center [353, 206] width 136 height 19
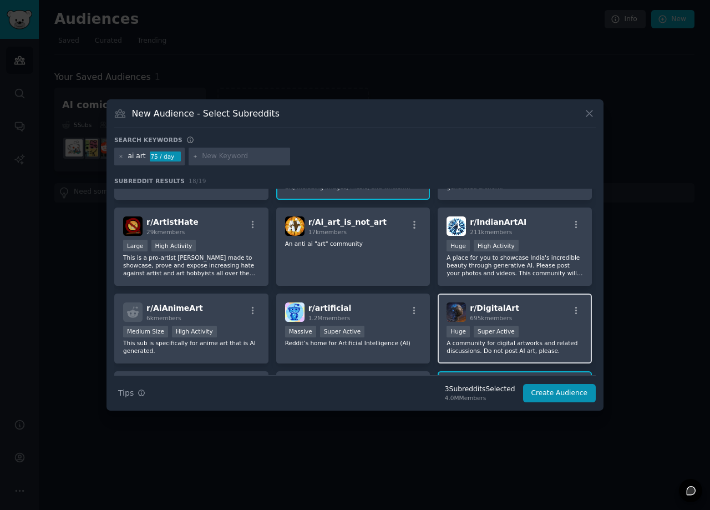
click at [557, 341] on p "A community for digital artworks and related discussions. Do not post AI art, p…" at bounding box center [514, 347] width 136 height 16
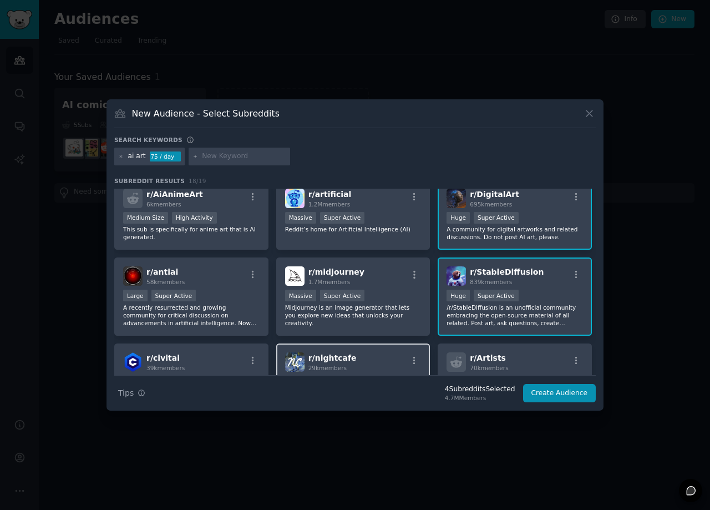
scroll to position [200, 0]
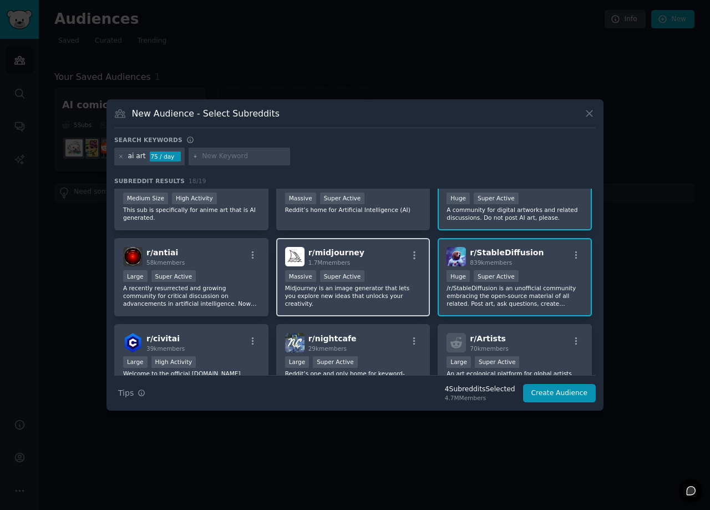
click at [380, 264] on div "r/ midjourney 1.7M members" at bounding box center [353, 256] width 136 height 19
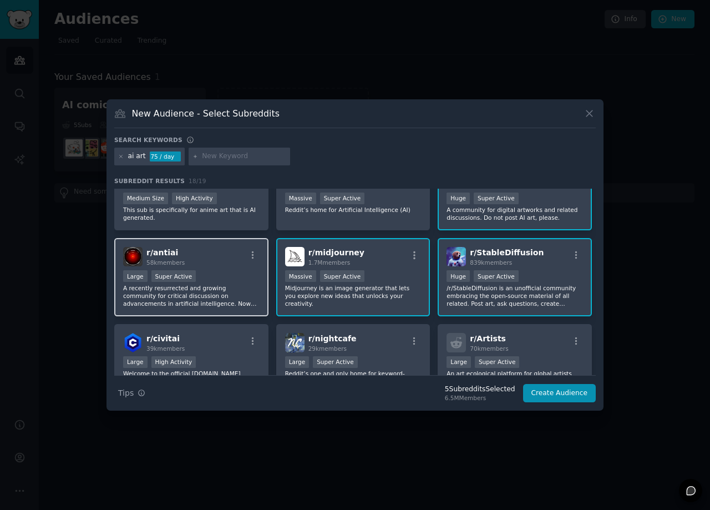
scroll to position [266, 0]
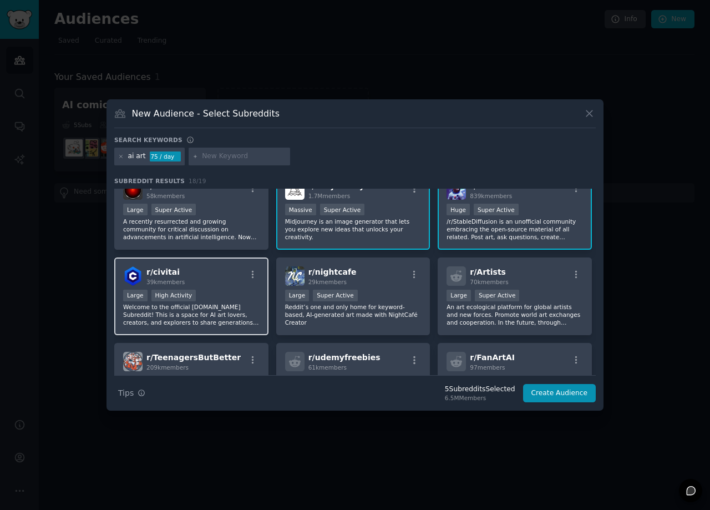
click at [225, 292] on div "Large High Activity" at bounding box center [191, 296] width 136 height 14
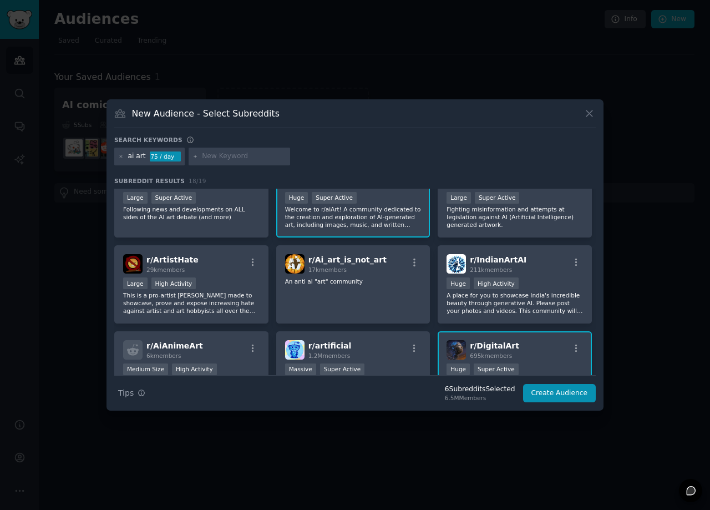
scroll to position [0, 0]
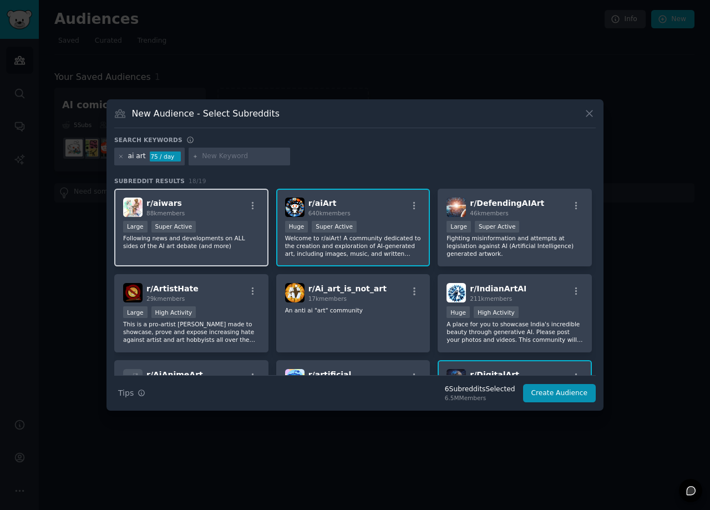
click at [212, 233] on div "Large Super Active" at bounding box center [191, 228] width 136 height 14
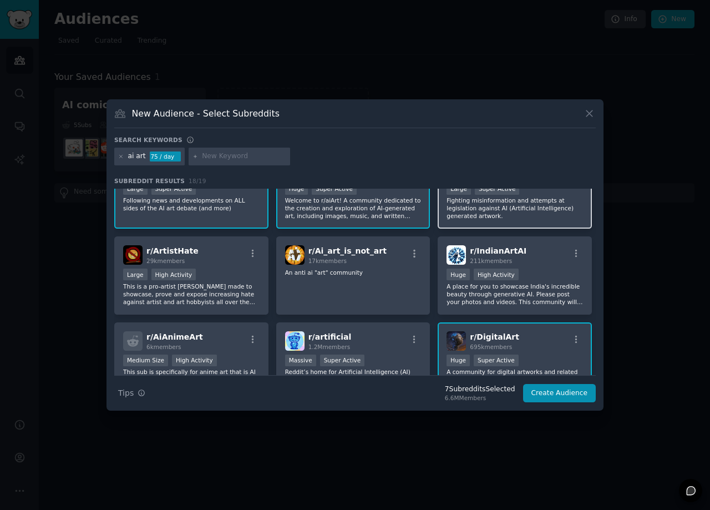
scroll to position [67, 0]
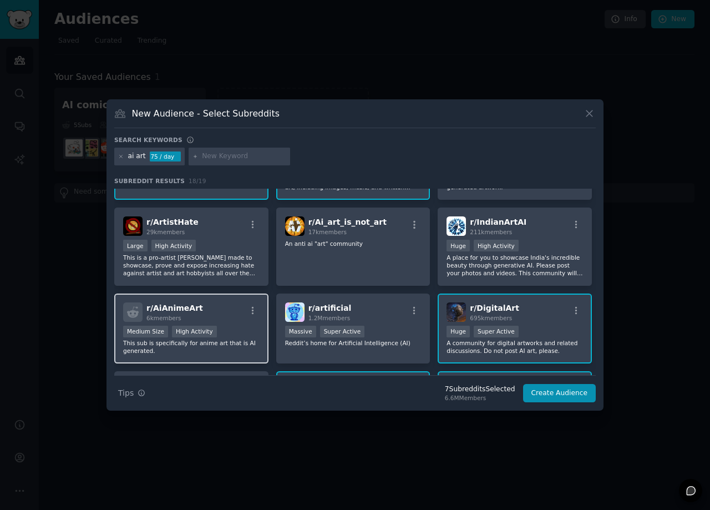
click at [223, 318] on div "r/ AiAnimeArt 6k members" at bounding box center [191, 311] width 136 height 19
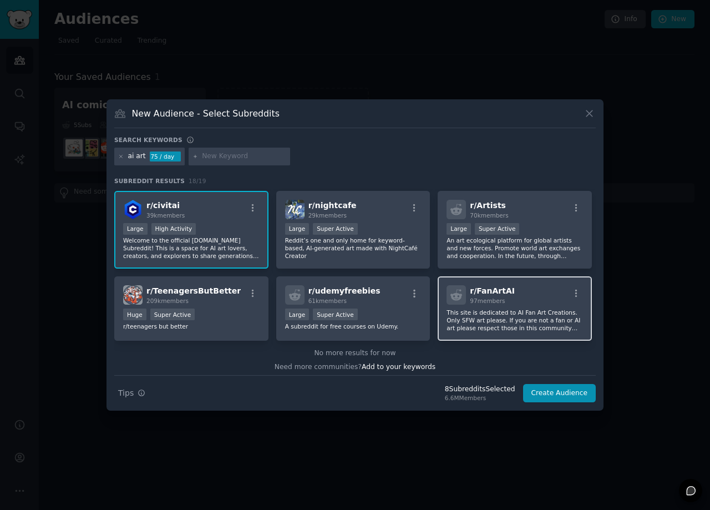
scroll to position [337, 0]
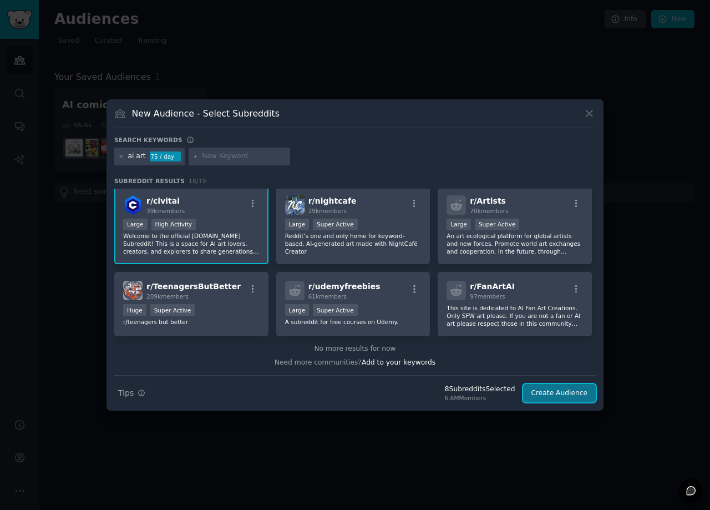
click at [561, 396] on button "Create Audience" at bounding box center [559, 393] width 73 height 19
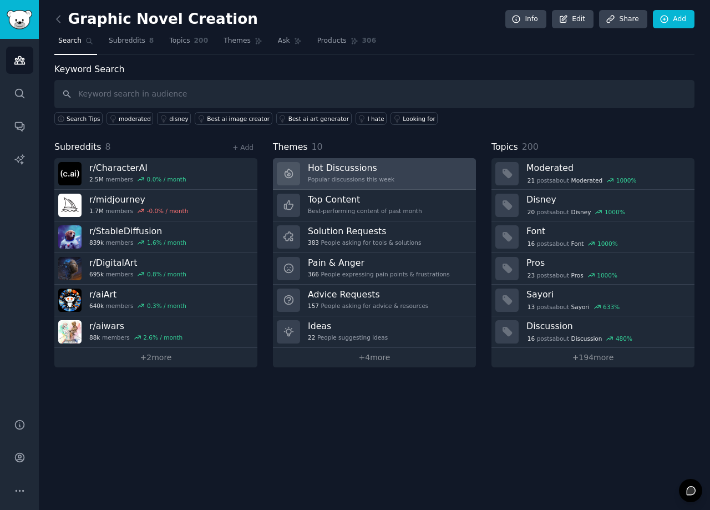
click at [361, 180] on div "Popular discussions this week" at bounding box center [351, 179] width 87 height 8
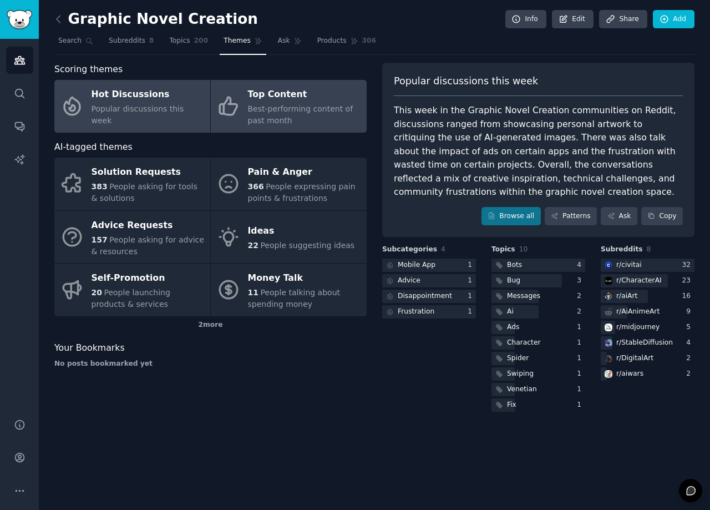
click at [288, 119] on div "Best-performing content of past month" at bounding box center [304, 114] width 113 height 23
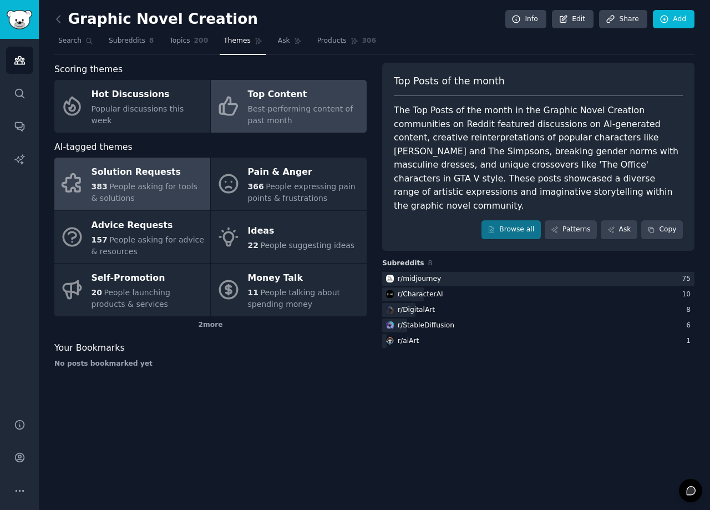
click at [162, 197] on div "383 People asking for tools & solutions" at bounding box center [147, 192] width 113 height 23
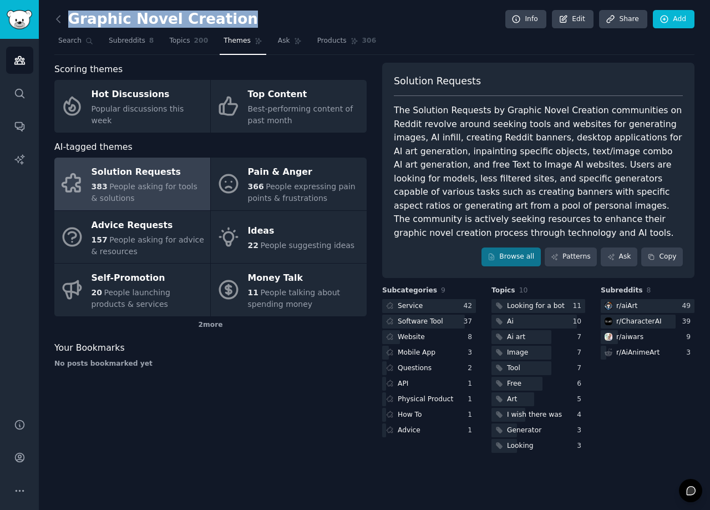
drag, startPoint x: 70, startPoint y: 19, endPoint x: 222, endPoint y: 22, distance: 152.5
click at [222, 22] on h2 "Graphic Novel Creation" at bounding box center [156, 20] width 204 height 18
copy h2 "Graphic Novel Creation"
click at [536, 247] on link "Browse all" at bounding box center [510, 256] width 59 height 19
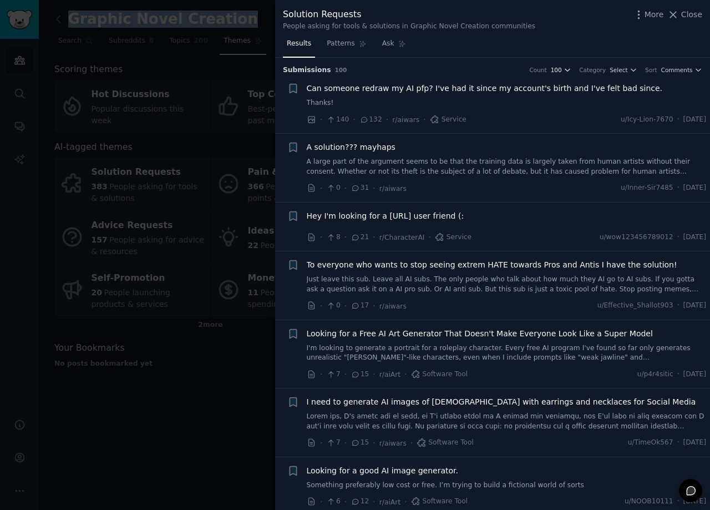
click at [569, 69] on icon "button" at bounding box center [567, 70] width 4 height 2
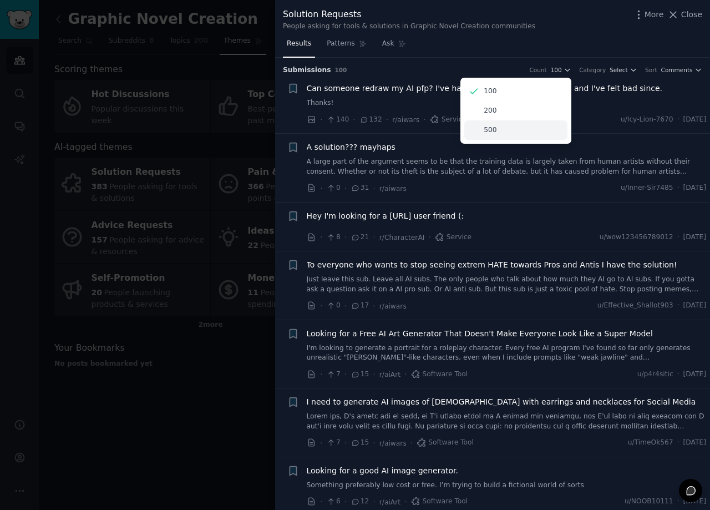
click at [494, 131] on p "500" at bounding box center [490, 130] width 13 height 10
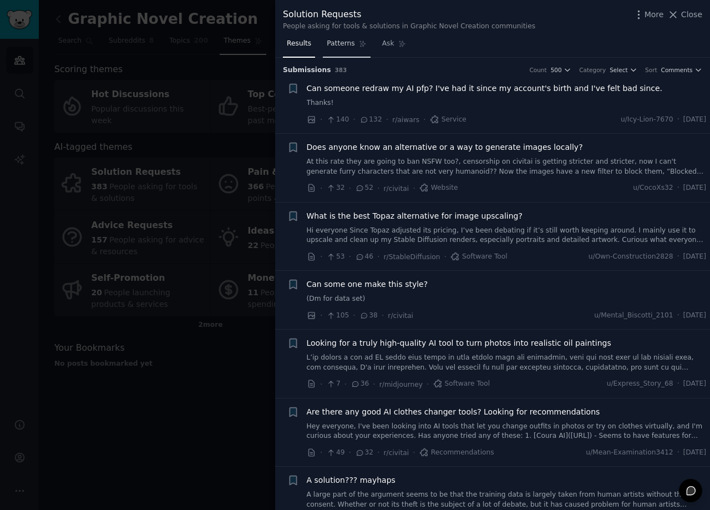
click at [335, 44] on span "Patterns" at bounding box center [341, 44] width 28 height 10
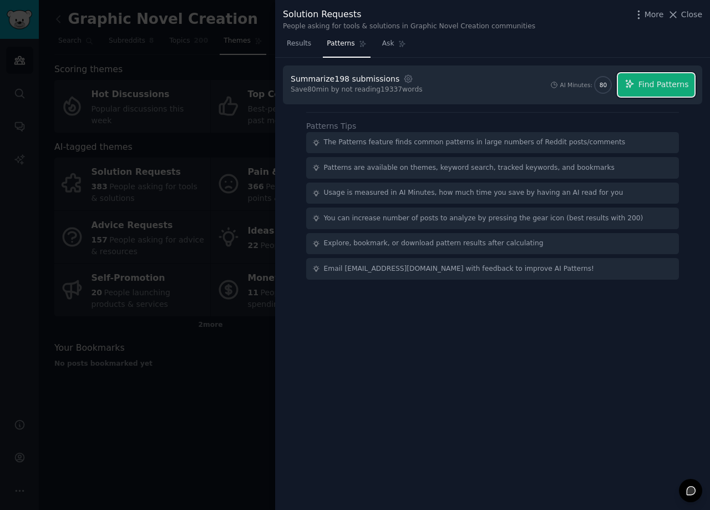
click at [645, 92] on button "Find Patterns" at bounding box center [656, 84] width 77 height 23
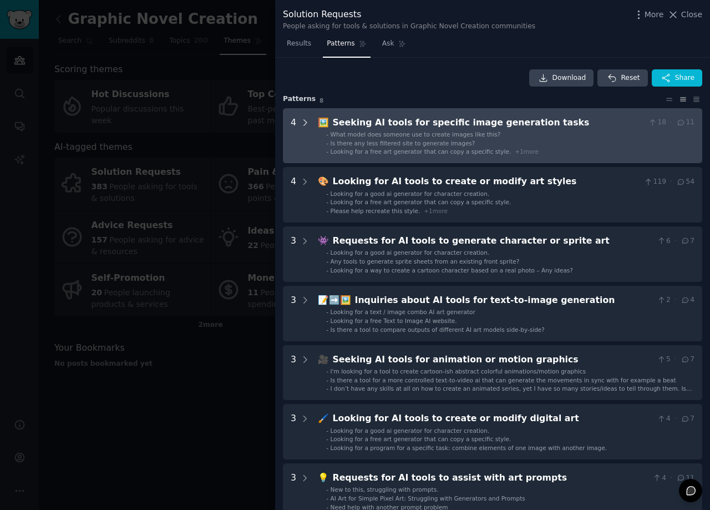
click at [306, 122] on icon at bounding box center [305, 123] width 3 height 6
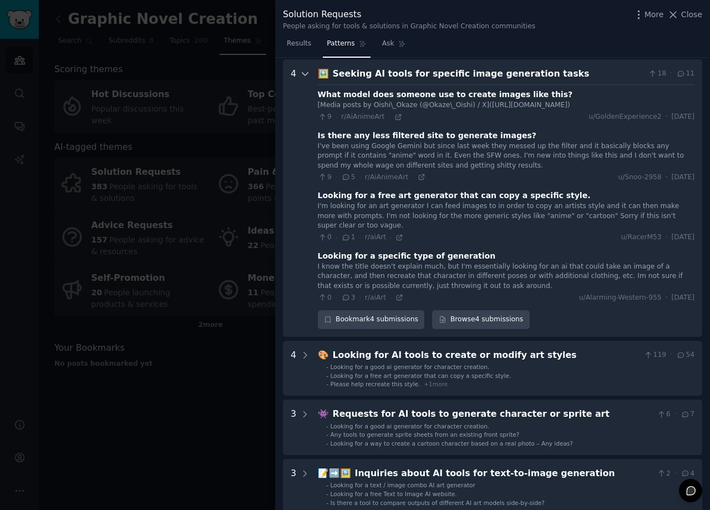
scroll to position [50, 0]
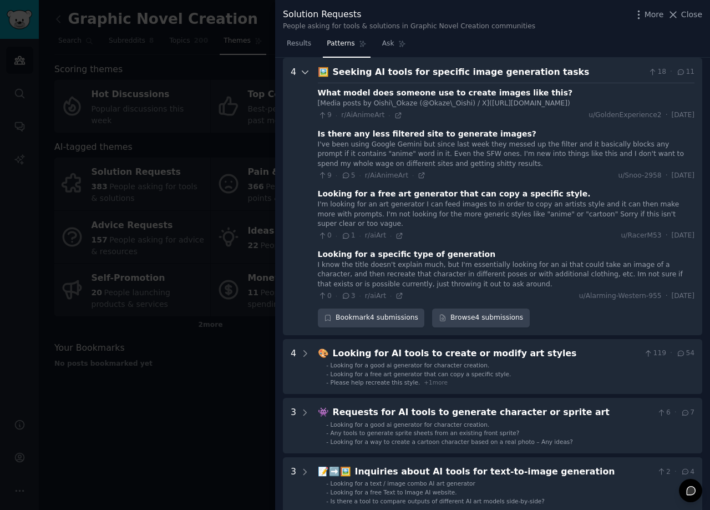
click at [307, 72] on icon at bounding box center [305, 72] width 10 height 10
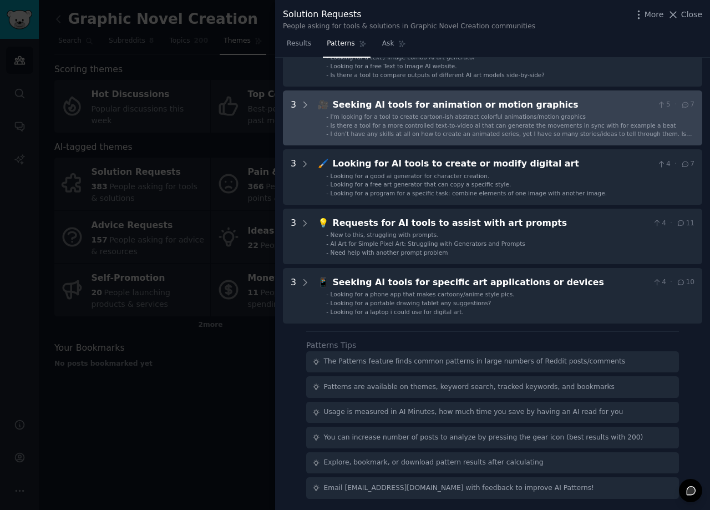
scroll to position [0, 0]
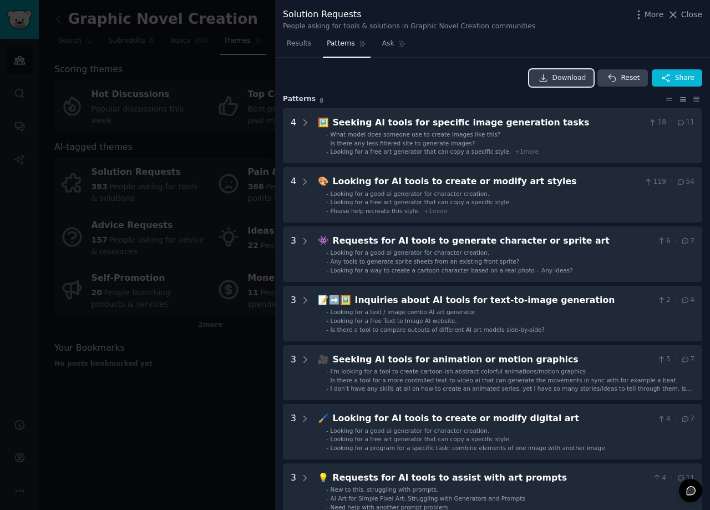
click at [573, 82] on span "Download" at bounding box center [569, 78] width 34 height 10
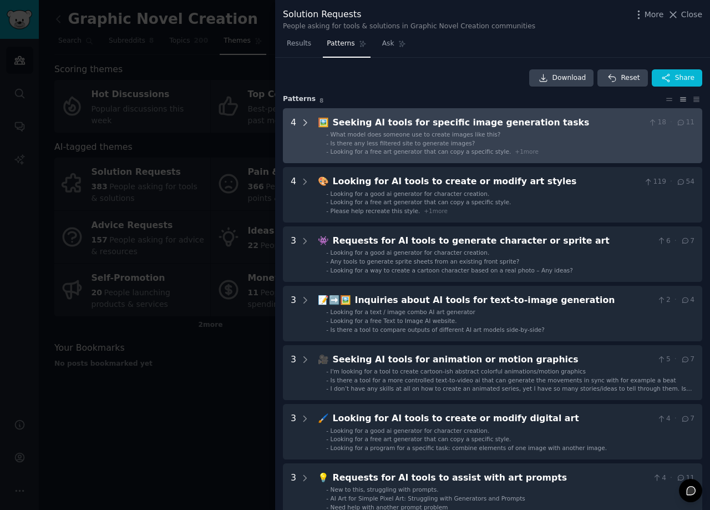
click at [304, 125] on icon at bounding box center [305, 123] width 3 height 6
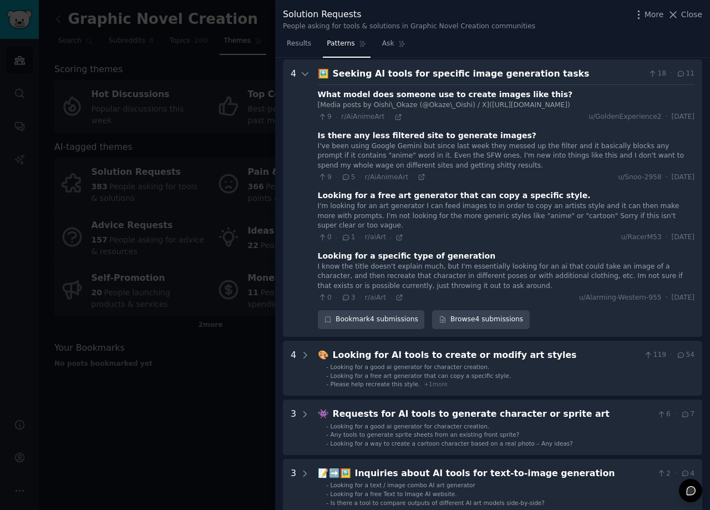
scroll to position [50, 0]
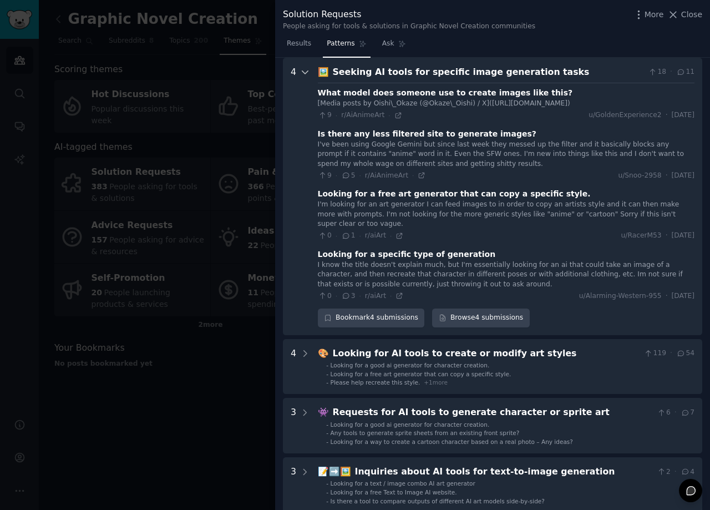
click at [304, 73] on icon at bounding box center [305, 72] width 6 height 3
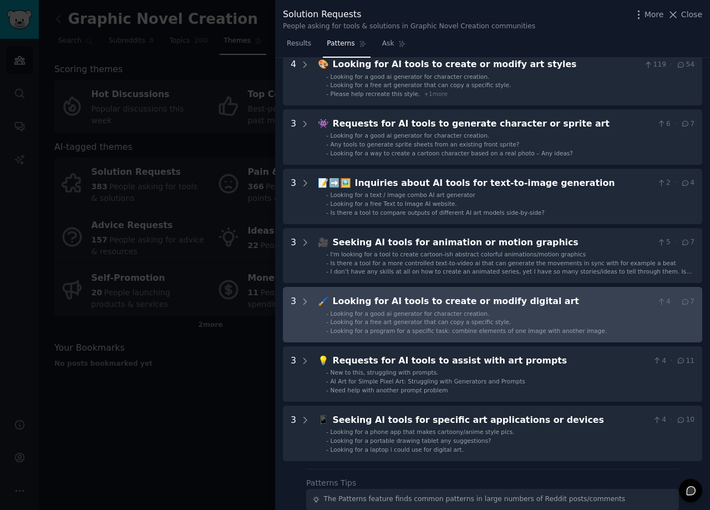
scroll to position [0, 0]
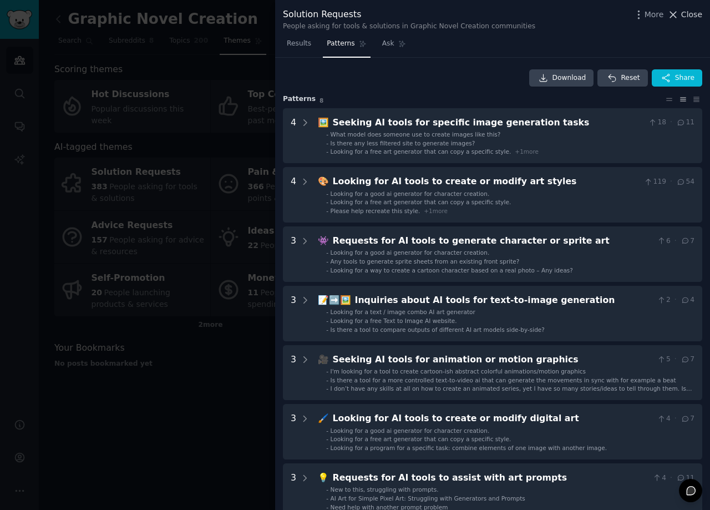
click at [686, 18] on span "Close" at bounding box center [691, 15] width 21 height 12
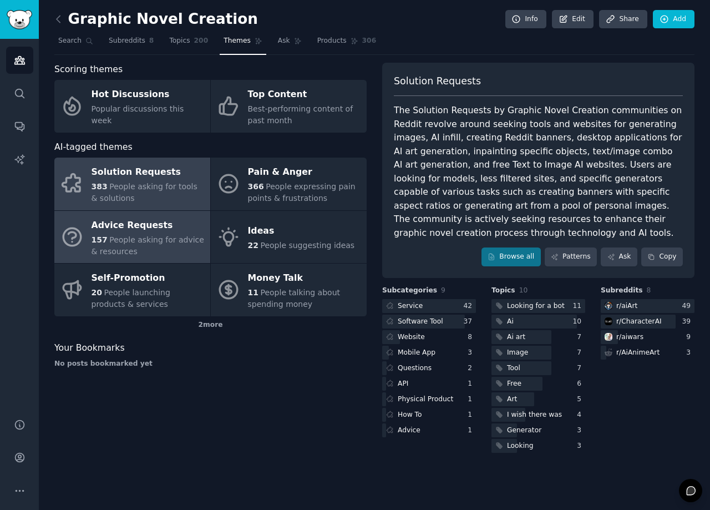
click at [175, 231] on div "Advice Requests" at bounding box center [147, 225] width 113 height 18
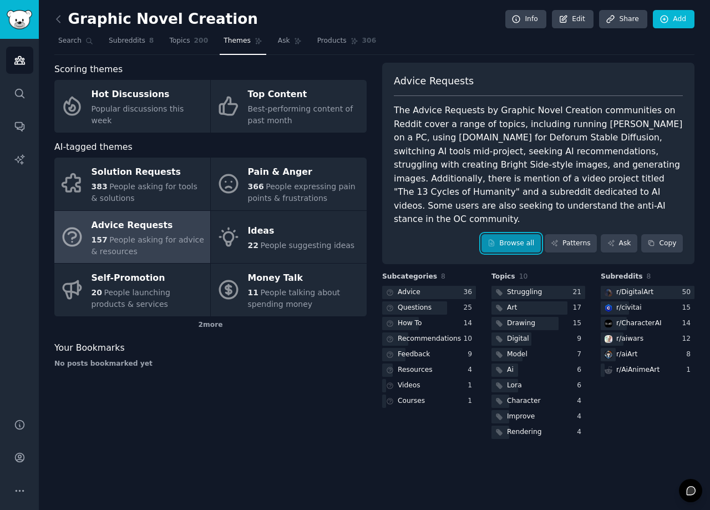
click at [532, 234] on link "Browse all" at bounding box center [510, 243] width 59 height 19
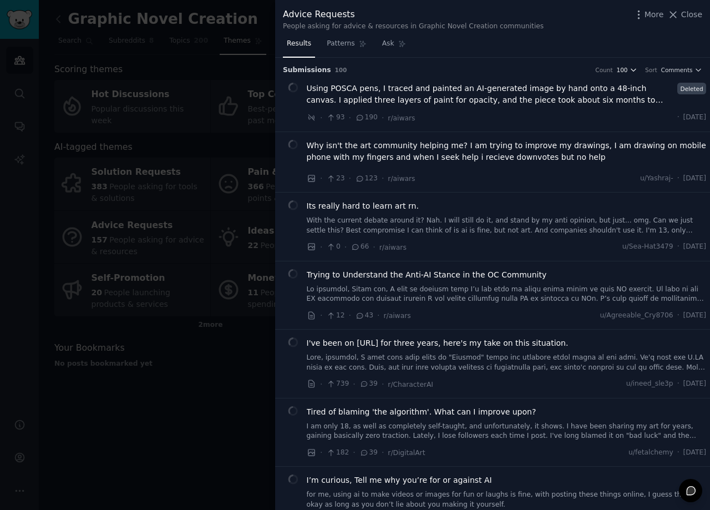
click at [632, 70] on icon "button" at bounding box center [633, 70] width 8 height 8
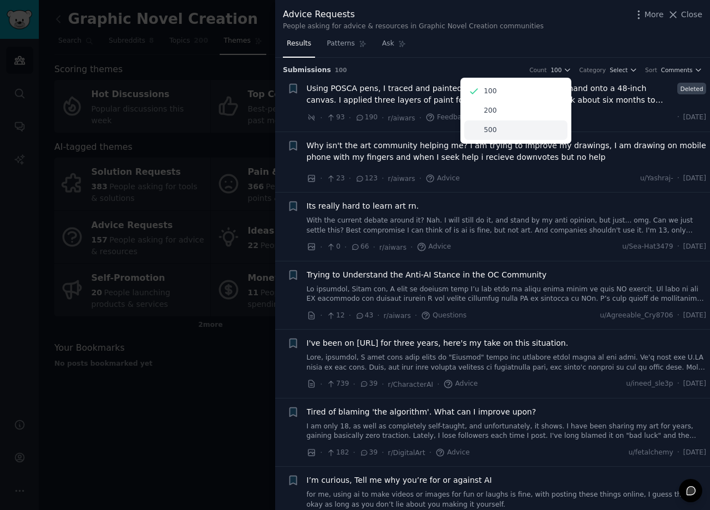
click at [554, 131] on div "500" at bounding box center [515, 129] width 103 height 19
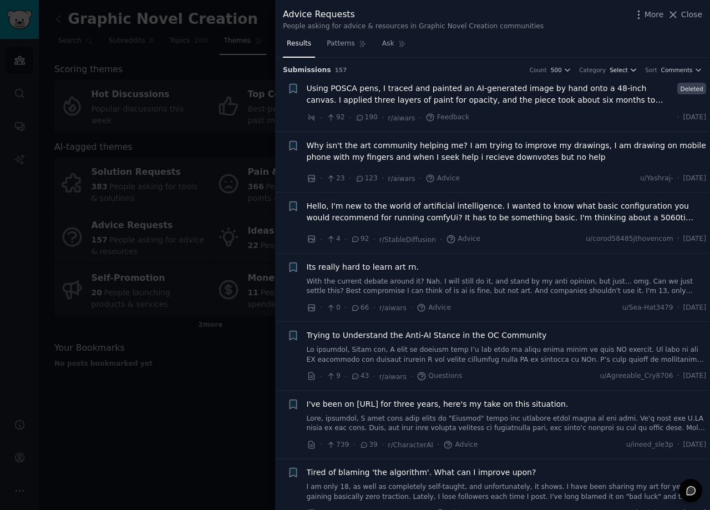
click at [634, 71] on icon "button" at bounding box center [633, 70] width 4 height 2
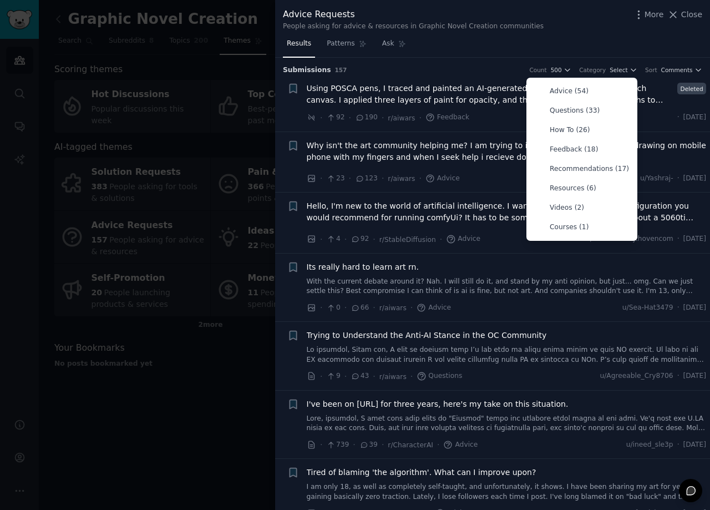
click at [588, 49] on div "Results Patterns Ask" at bounding box center [492, 46] width 435 height 23
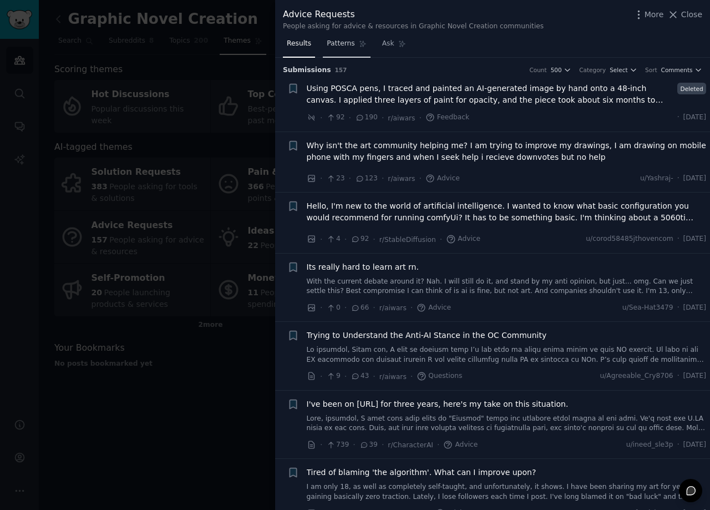
click at [341, 44] on span "Patterns" at bounding box center [341, 44] width 28 height 10
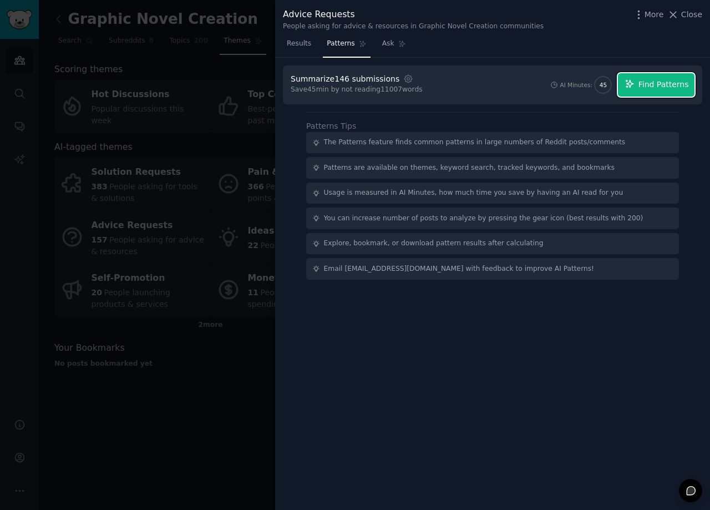
click at [658, 90] on span "Find Patterns" at bounding box center [663, 85] width 50 height 12
